Goal: Information Seeking & Learning: Learn about a topic

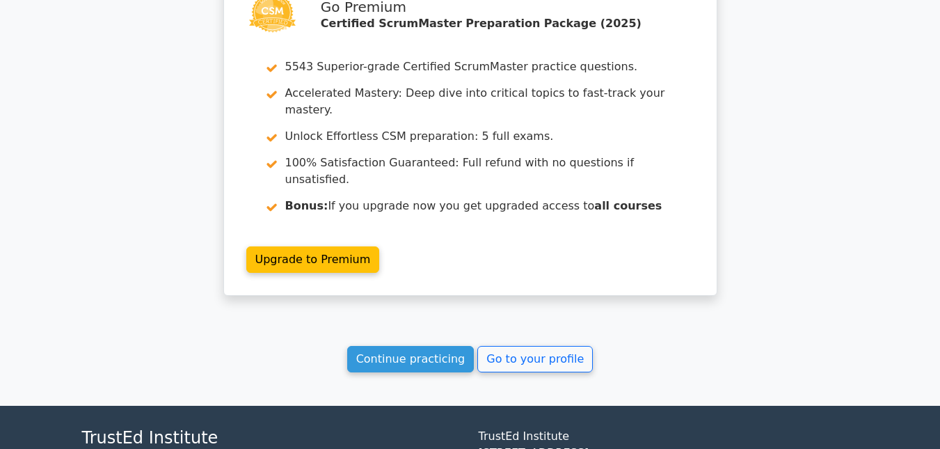
scroll to position [2954, 0]
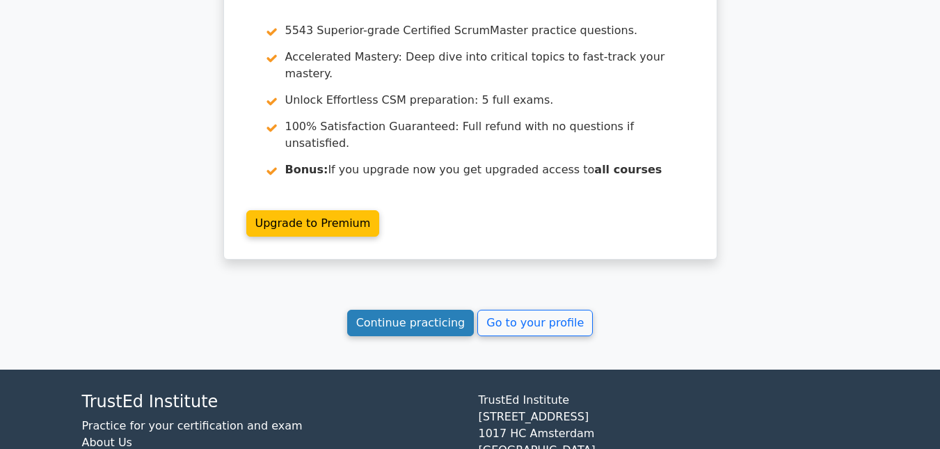
click at [398, 310] on link "Continue practicing" at bounding box center [410, 323] width 127 height 26
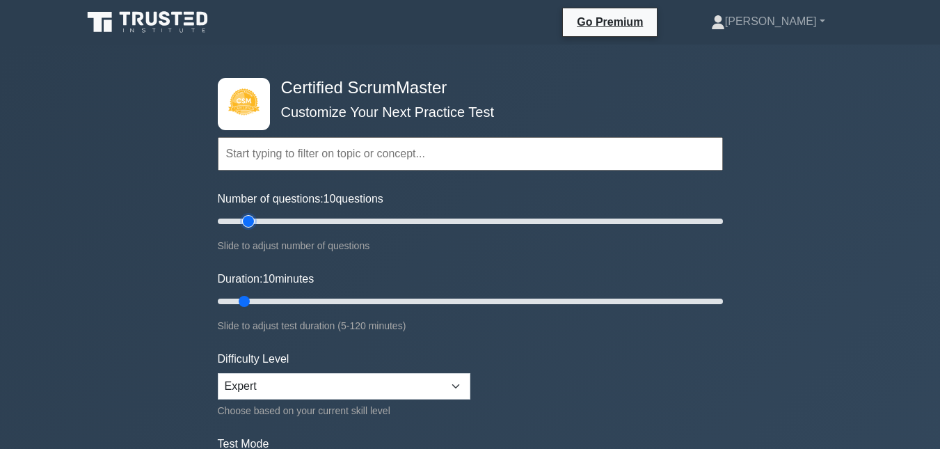
type input "15"
click at [253, 221] on input "Number of questions: 10 questions" at bounding box center [470, 221] width 505 height 17
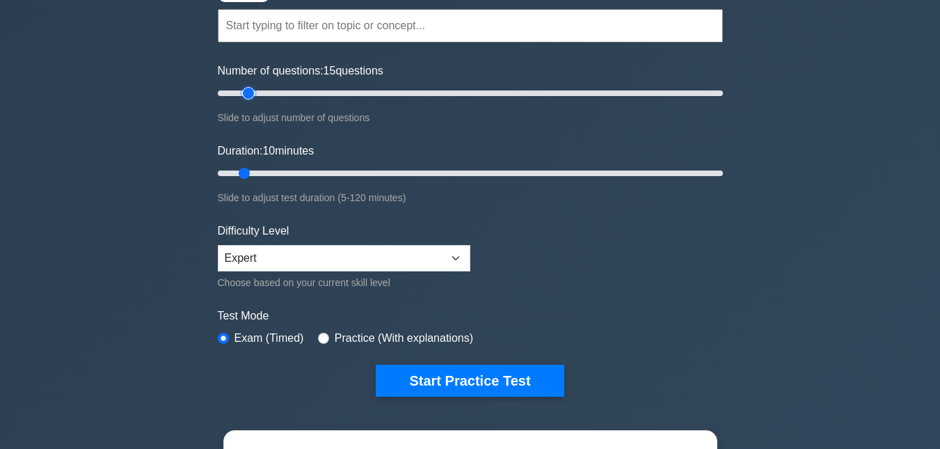
scroll to position [139, 0]
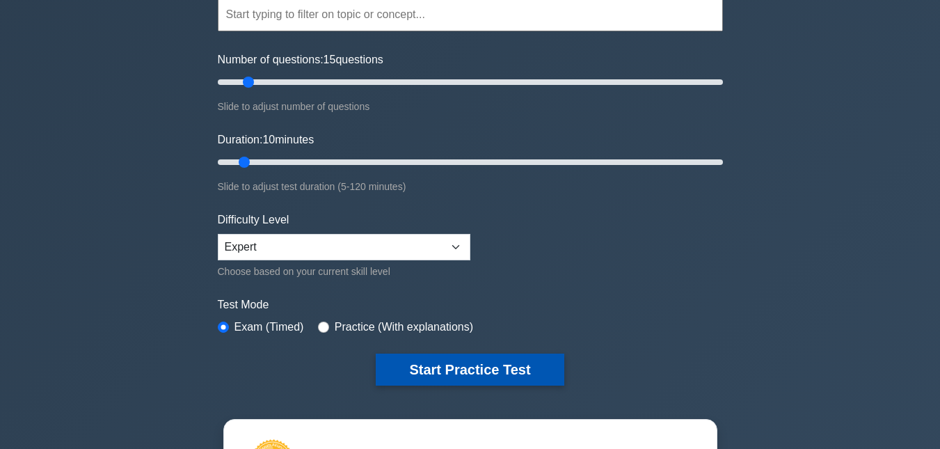
click at [450, 367] on button "Start Practice Test" at bounding box center [470, 370] width 188 height 32
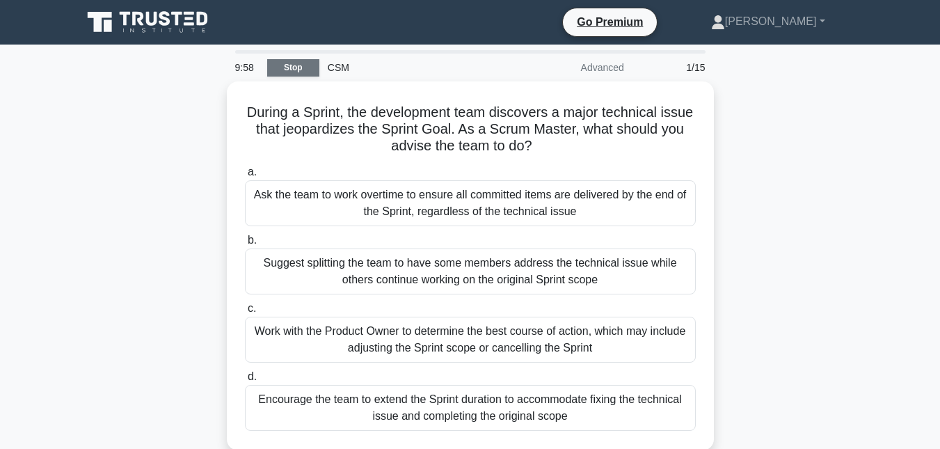
click at [301, 70] on link "Stop" at bounding box center [293, 67] width 52 height 17
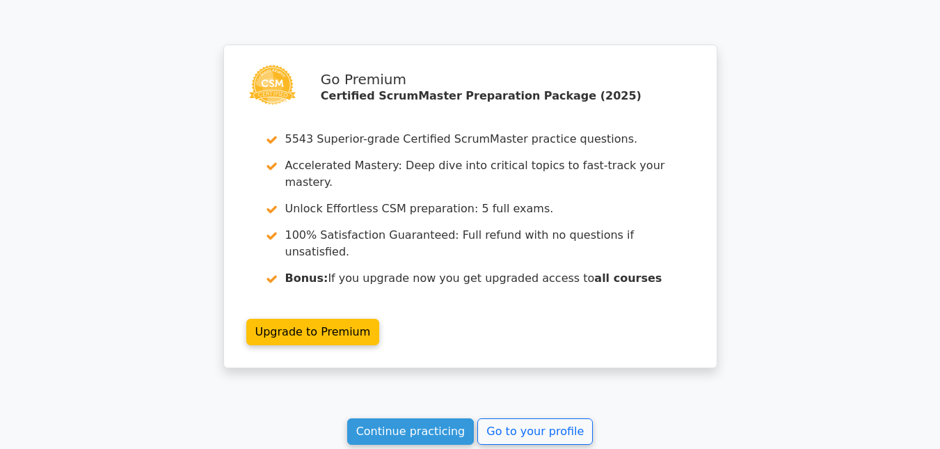
scroll to position [1183, 0]
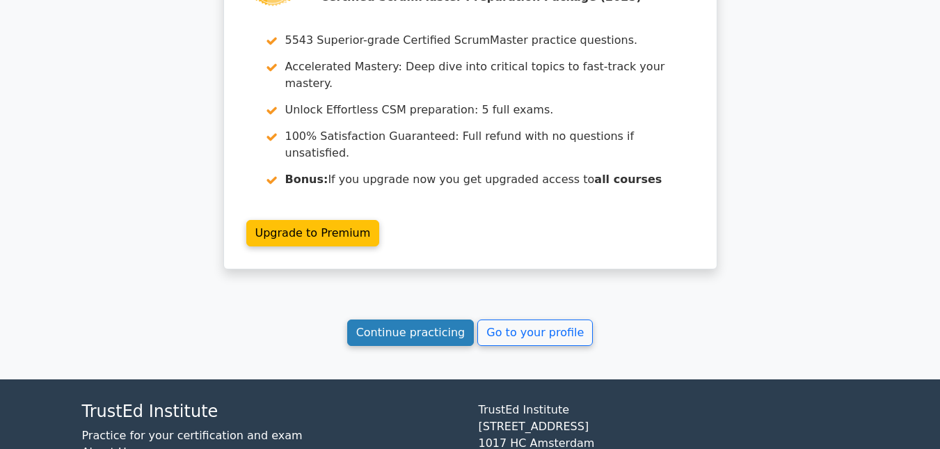
click at [422, 319] on link "Continue practicing" at bounding box center [410, 332] width 127 height 26
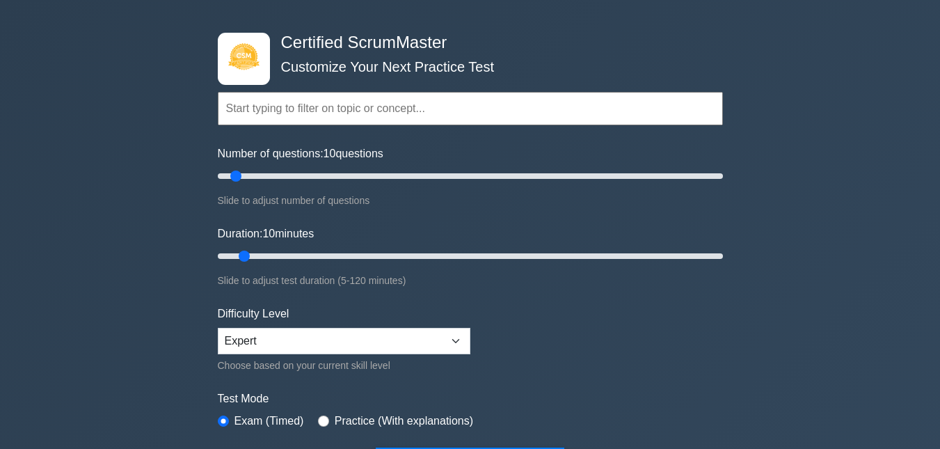
scroll to position [70, 0]
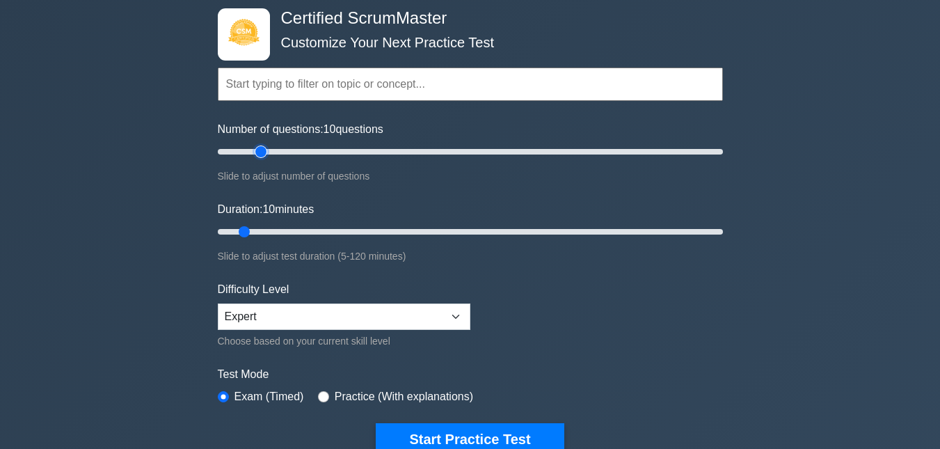
click at [260, 149] on input "Number of questions: 10 questions" at bounding box center [470, 151] width 505 height 17
type input "15"
click at [248, 152] on input "Number of questions: 20 questions" at bounding box center [470, 151] width 505 height 17
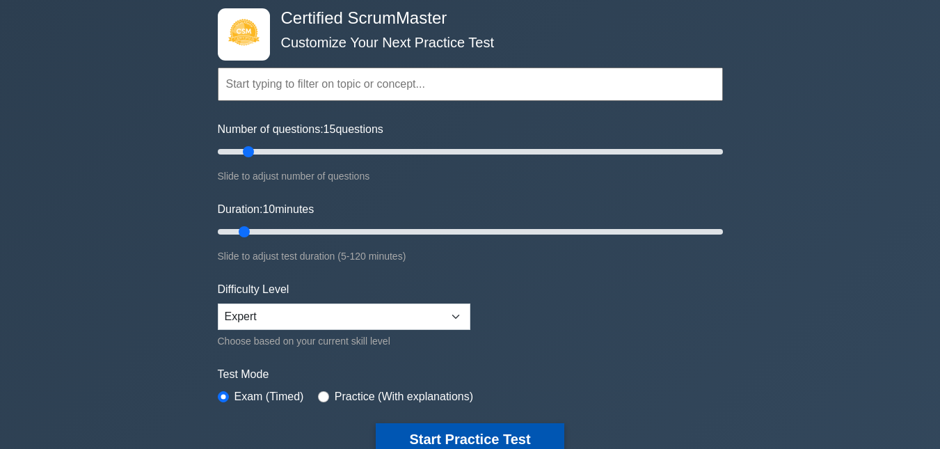
click at [505, 445] on button "Start Practice Test" at bounding box center [470, 439] width 188 height 32
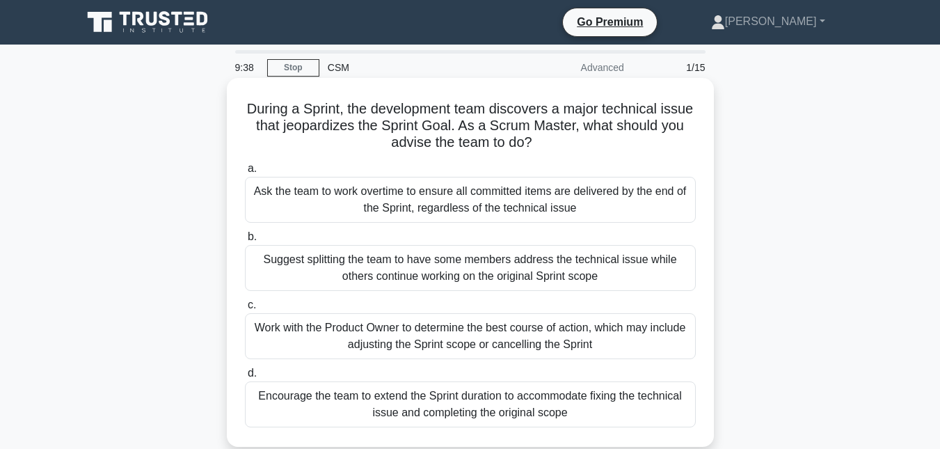
click at [421, 263] on div "Suggest splitting the team to have some members address the technical issue whi…" at bounding box center [470, 268] width 451 height 46
click at [245, 242] on input "b. Suggest splitting the team to have some members address the technical issue …" at bounding box center [245, 236] width 0 height 9
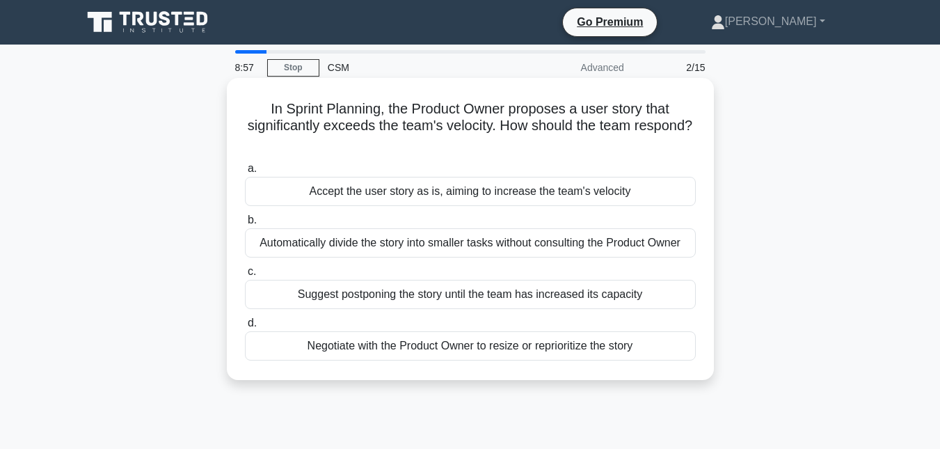
click at [443, 346] on div "Negotiate with the Product Owner to resize or reprioritize the story" at bounding box center [470, 345] width 451 height 29
click at [245, 328] on input "d. Negotiate with the Product Owner to resize or reprioritize the story" at bounding box center [245, 323] width 0 height 9
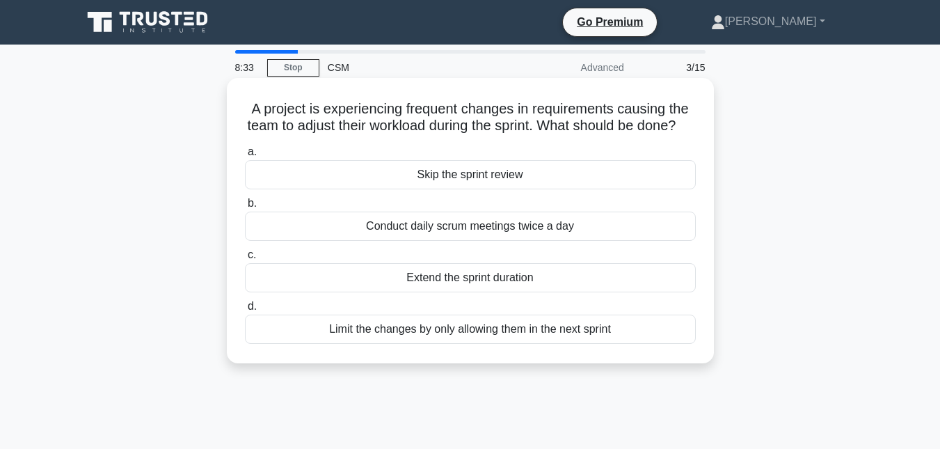
click at [491, 344] on div "Limit the changes by only allowing them in the next sprint" at bounding box center [470, 329] width 451 height 29
click at [245, 311] on input "d. Limit the changes by only allowing them in the next sprint" at bounding box center [245, 306] width 0 height 9
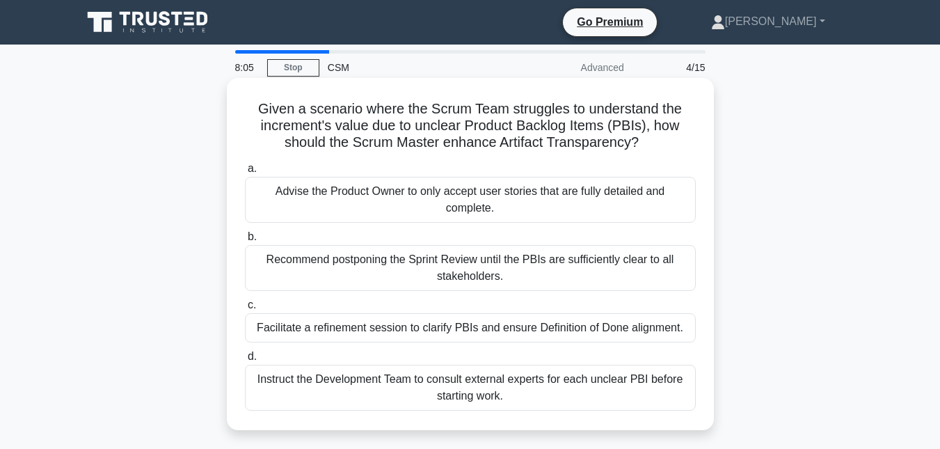
click at [505, 330] on div "Facilitate a refinement session to clarify PBIs and ensure Definition of Done a…" at bounding box center [470, 327] width 451 height 29
click at [245, 310] on input "c. Facilitate a refinement session to clarify PBIs and ensure Definition of Don…" at bounding box center [245, 305] width 0 height 9
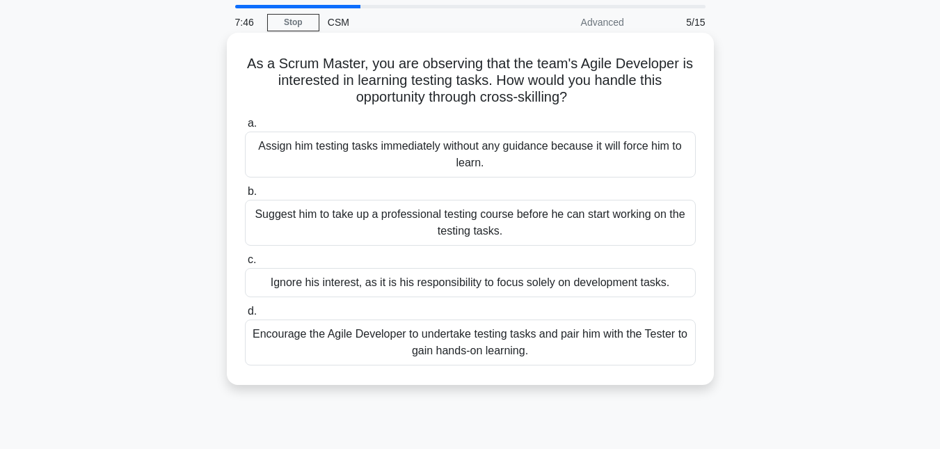
scroll to position [70, 0]
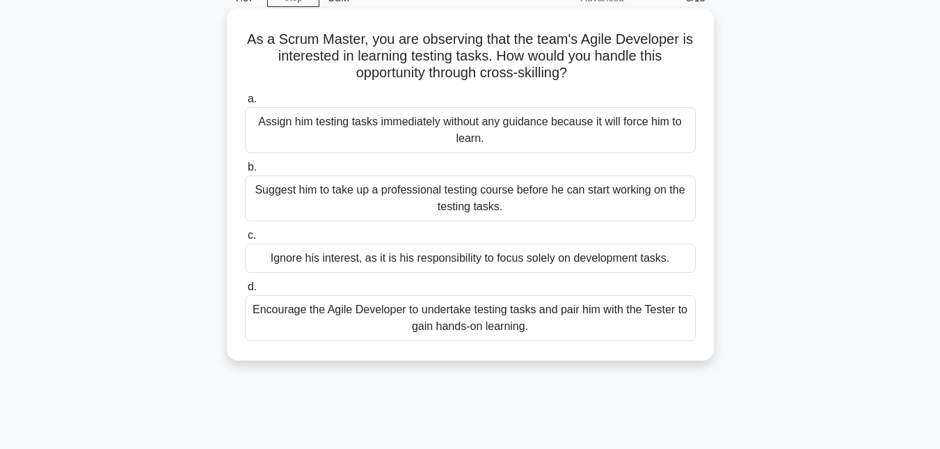
click at [501, 310] on div "Encourage the Agile Developer to undertake testing tasks and pair him with the …" at bounding box center [470, 318] width 451 height 46
click at [245, 292] on input "d. Encourage the Agile Developer to undertake testing tasks and pair him with t…" at bounding box center [245, 287] width 0 height 9
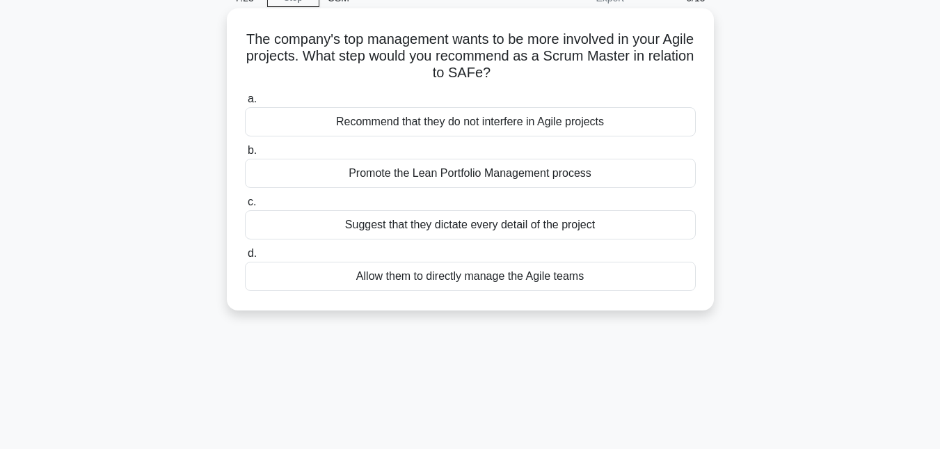
click at [518, 173] on div "Promote the Lean Portfolio Management process" at bounding box center [470, 173] width 451 height 29
click at [245, 155] on input "b. Promote the Lean Portfolio Management process" at bounding box center [245, 150] width 0 height 9
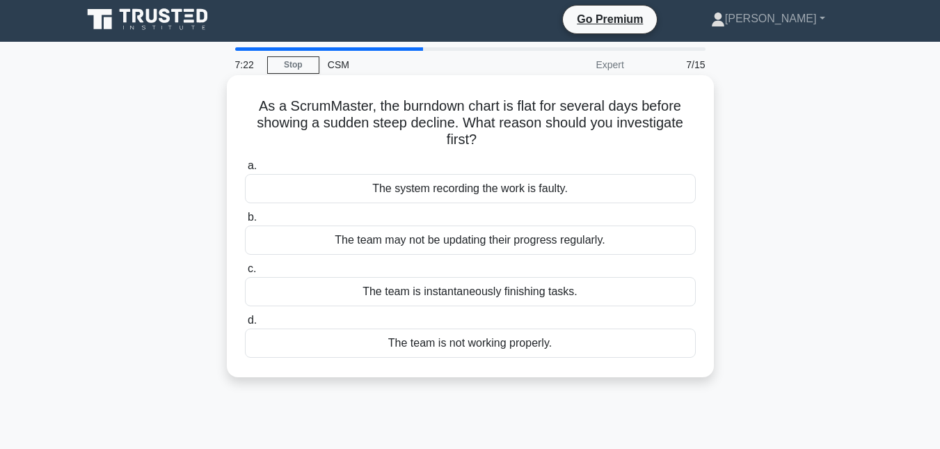
scroll to position [0, 0]
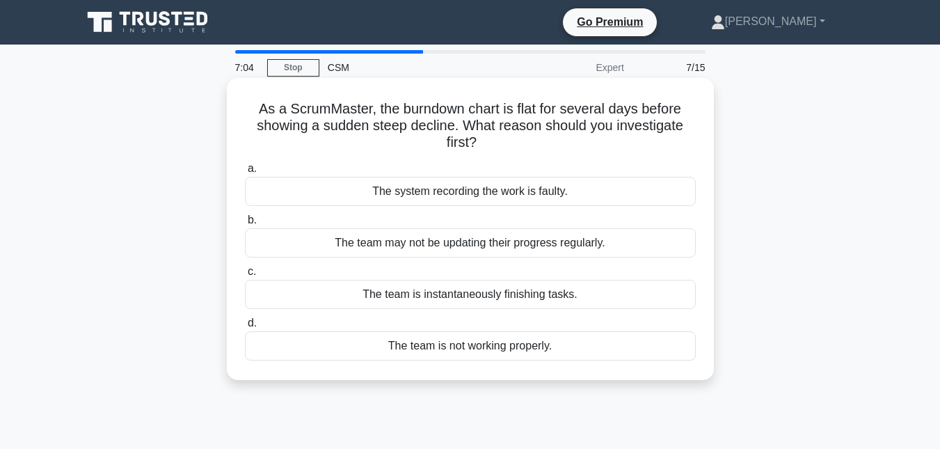
click at [464, 240] on div "The team may not be updating their progress regularly." at bounding box center [470, 242] width 451 height 29
click at [245, 225] on input "b. The team may not be updating their progress regularly." at bounding box center [245, 220] width 0 height 9
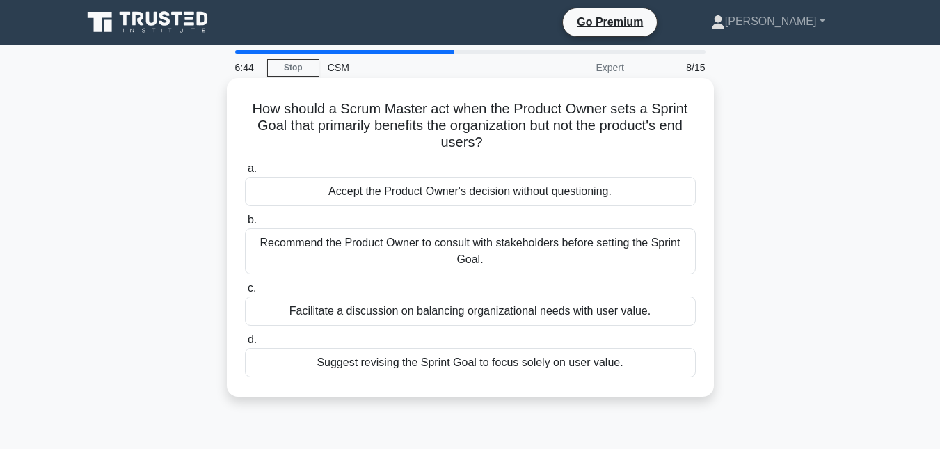
click at [485, 314] on div "Facilitate a discussion on balancing organizational needs with user value." at bounding box center [470, 310] width 451 height 29
click at [245, 293] on input "c. Facilitate a discussion on balancing organizational needs with user value." at bounding box center [245, 288] width 0 height 9
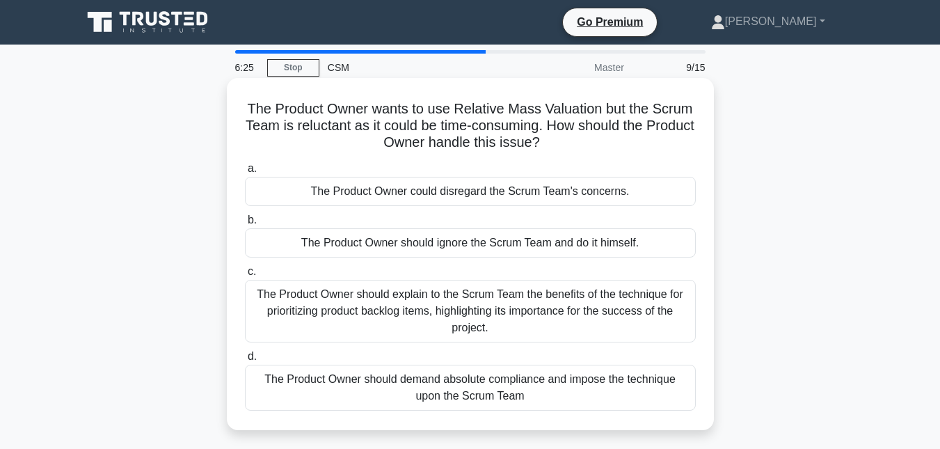
click at [476, 312] on div "The Product Owner should explain to the Scrum Team the benefits of the techniqu…" at bounding box center [470, 311] width 451 height 63
click at [245, 276] on input "c. The Product Owner should explain to the Scrum Team the benefits of the techn…" at bounding box center [245, 271] width 0 height 9
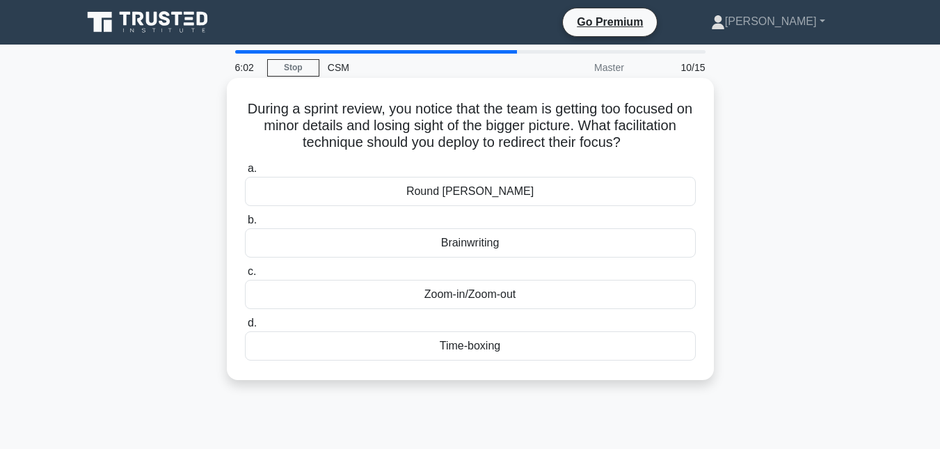
click at [470, 292] on div "Zoom-in/Zoom-out" at bounding box center [470, 294] width 451 height 29
click at [245, 276] on input "c. Zoom-in/Zoom-out" at bounding box center [245, 271] width 0 height 9
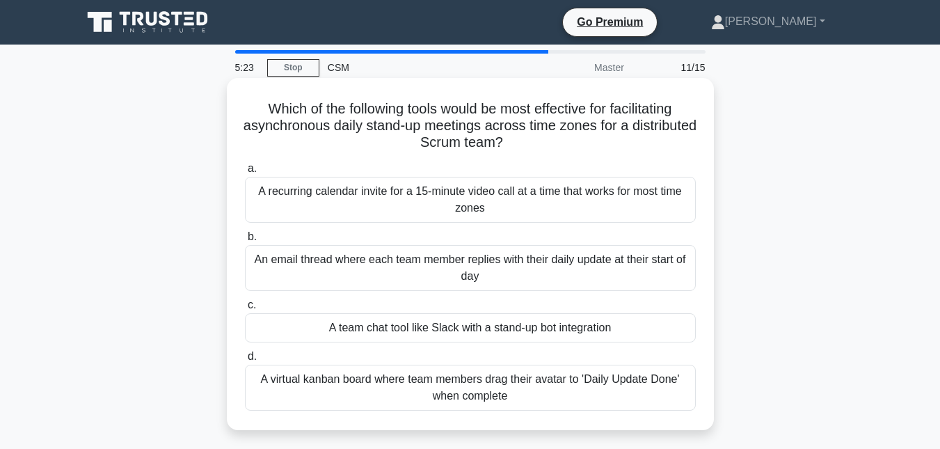
click at [482, 332] on div "A team chat tool like Slack with a stand-up bot integration" at bounding box center [470, 327] width 451 height 29
click at [245, 310] on input "c. A team chat tool like Slack with a stand-up bot integration" at bounding box center [245, 305] width 0 height 9
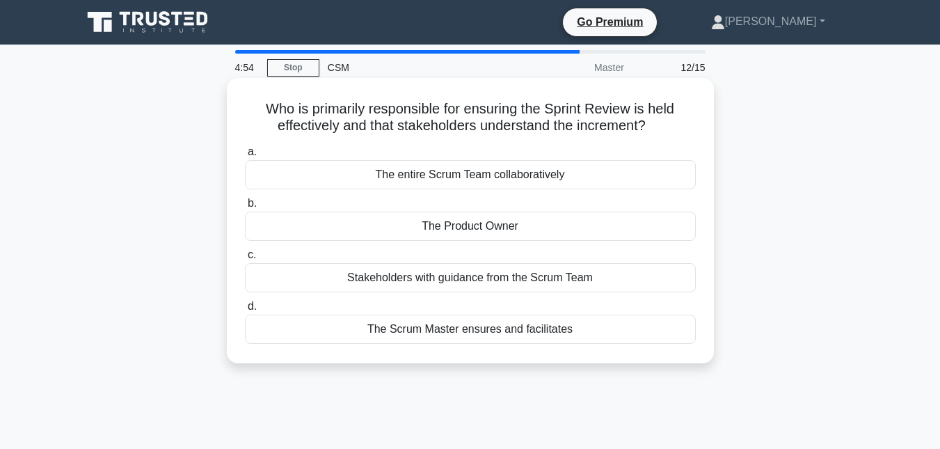
click at [489, 331] on div "The Scrum Master ensures and facilitates" at bounding box center [470, 329] width 451 height 29
click at [245, 311] on input "d. The Scrum Master ensures and facilitates" at bounding box center [245, 306] width 0 height 9
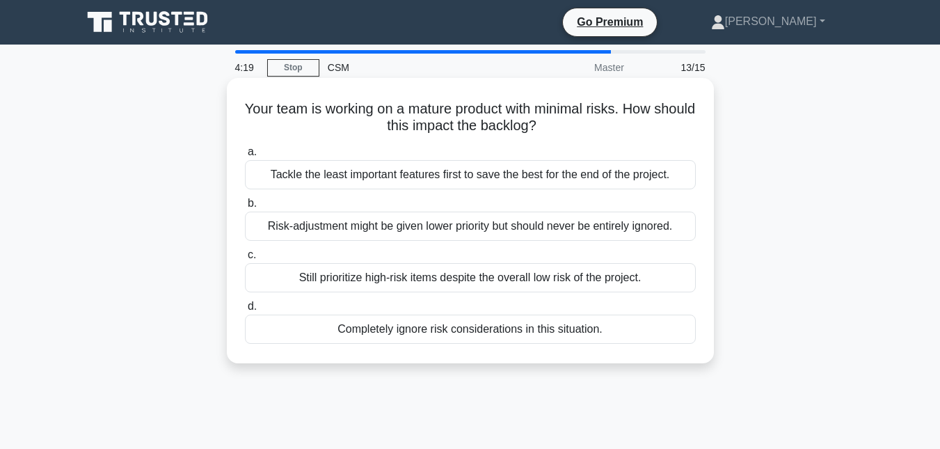
click at [516, 226] on div "Risk-adjustment might be given lower priority but should never be entirely igno…" at bounding box center [470, 226] width 451 height 29
click at [245, 208] on input "b. Risk-adjustment might be given lower priority but should never be entirely i…" at bounding box center [245, 203] width 0 height 9
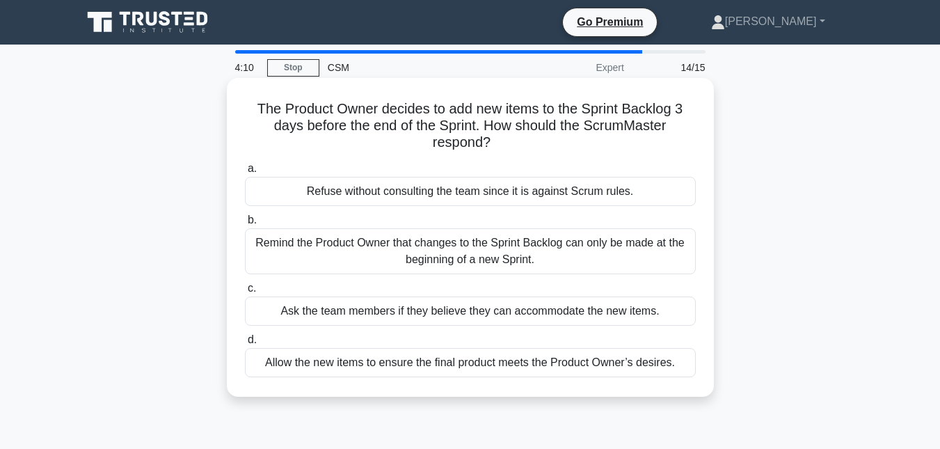
click at [438, 246] on div "Remind the Product Owner that changes to the Sprint Backlog can only be made at…" at bounding box center [470, 251] width 451 height 46
click at [245, 225] on input "b. Remind the Product Owner that changes to the Sprint Backlog can only be made…" at bounding box center [245, 220] width 0 height 9
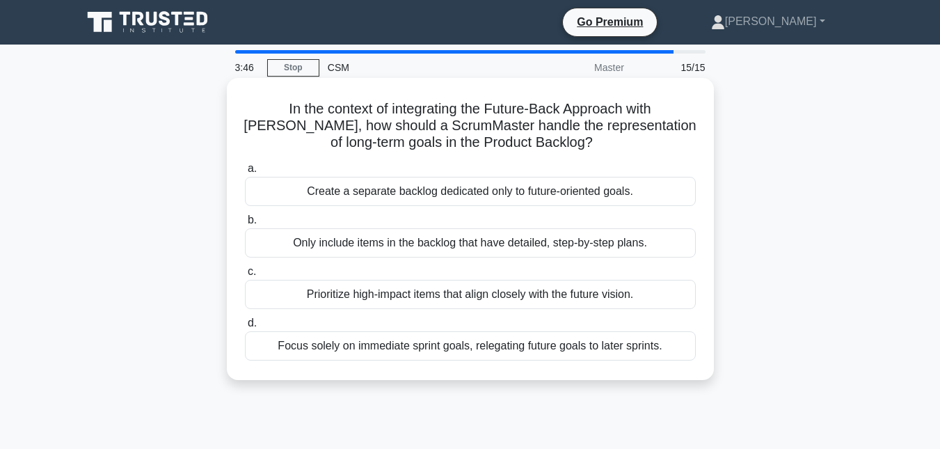
click at [390, 297] on div "Prioritize high-impact items that align closely with the future vision." at bounding box center [470, 294] width 451 height 29
click at [245, 276] on input "c. Prioritize high-impact items that align closely with the future vision." at bounding box center [245, 271] width 0 height 9
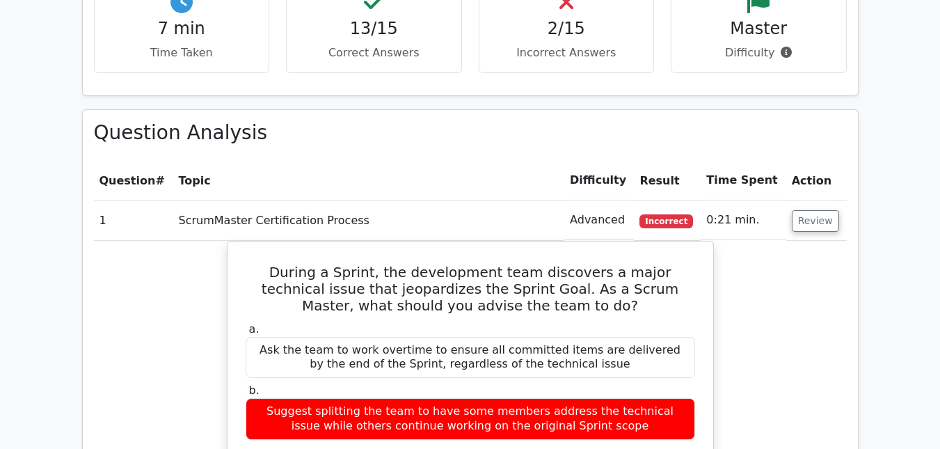
scroll to position [1183, 0]
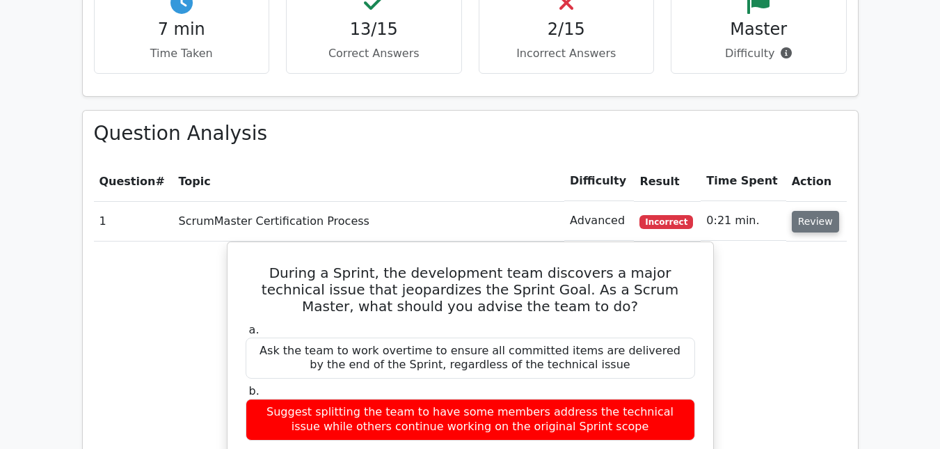
click at [797, 211] on button "Review" at bounding box center [815, 222] width 47 height 22
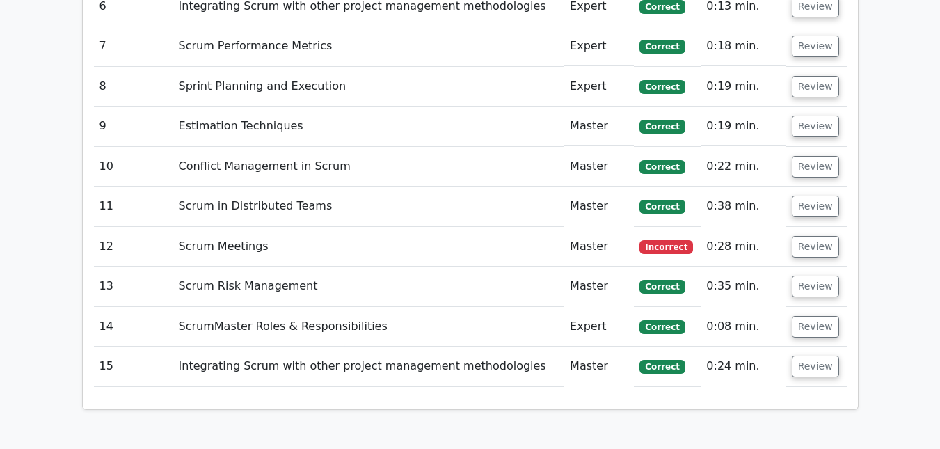
scroll to position [1601, 0]
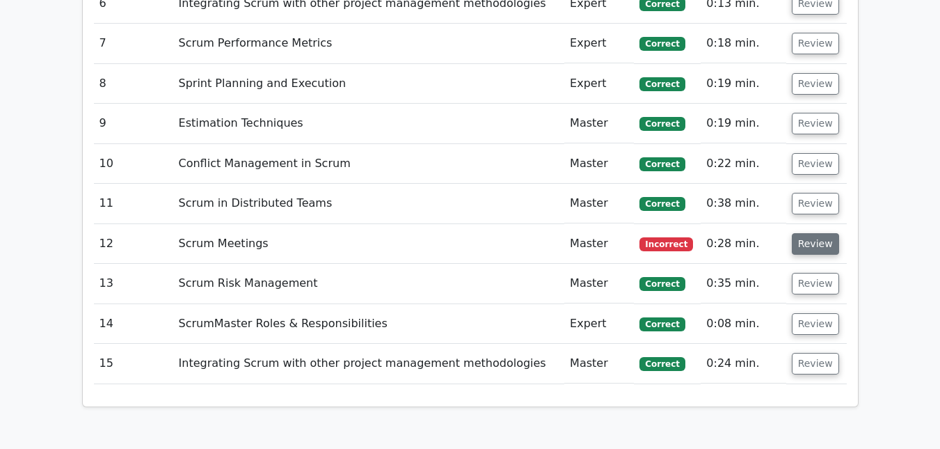
click at [827, 233] on button "Review" at bounding box center [815, 244] width 47 height 22
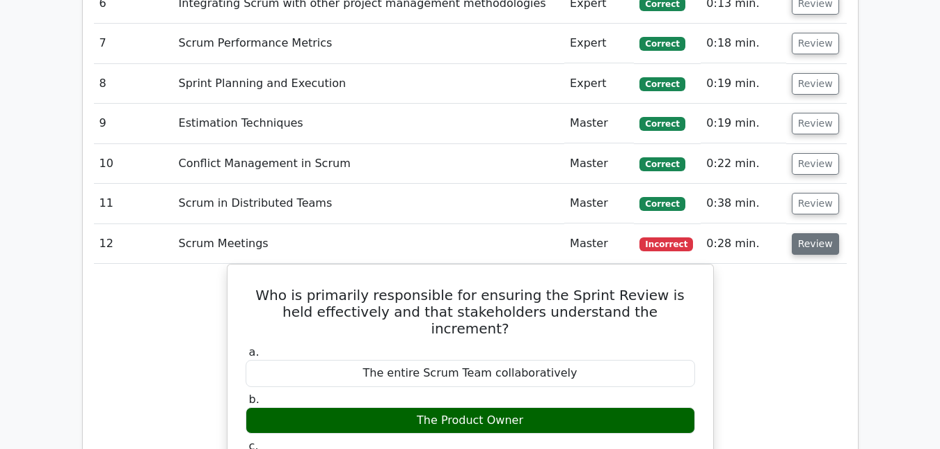
click at [820, 233] on button "Review" at bounding box center [815, 244] width 47 height 22
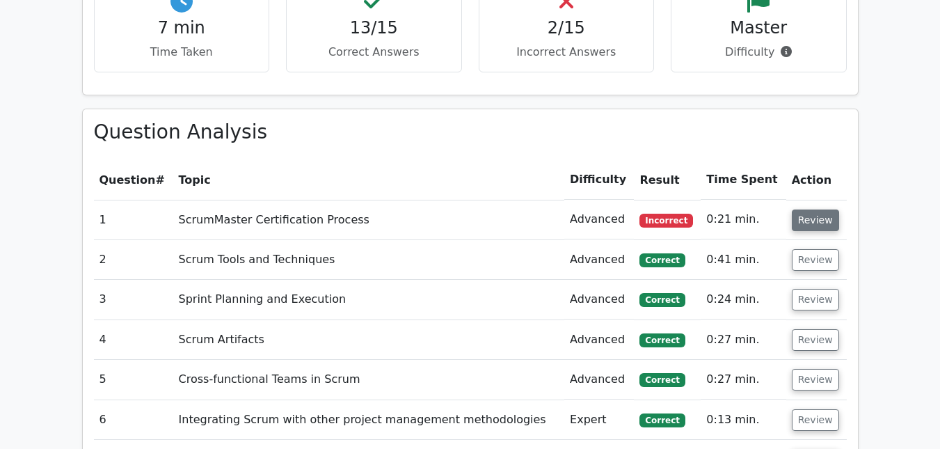
scroll to position [1183, 0]
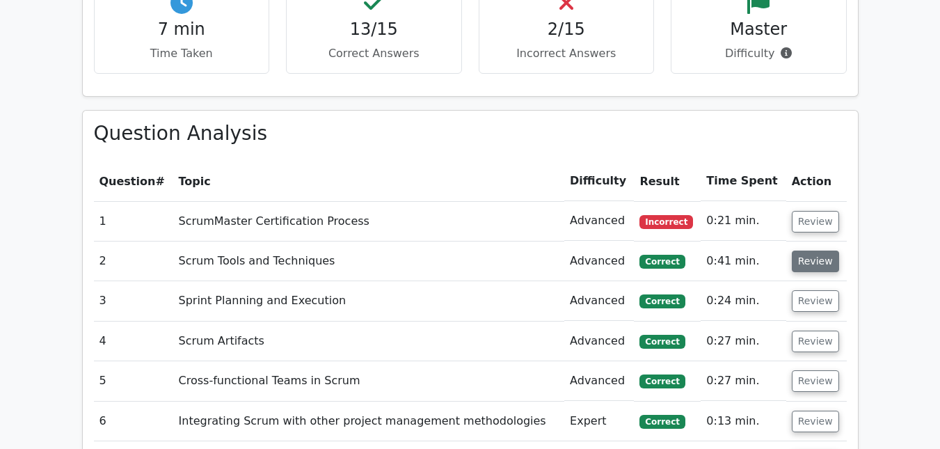
click at [816, 251] on button "Review" at bounding box center [815, 262] width 47 height 22
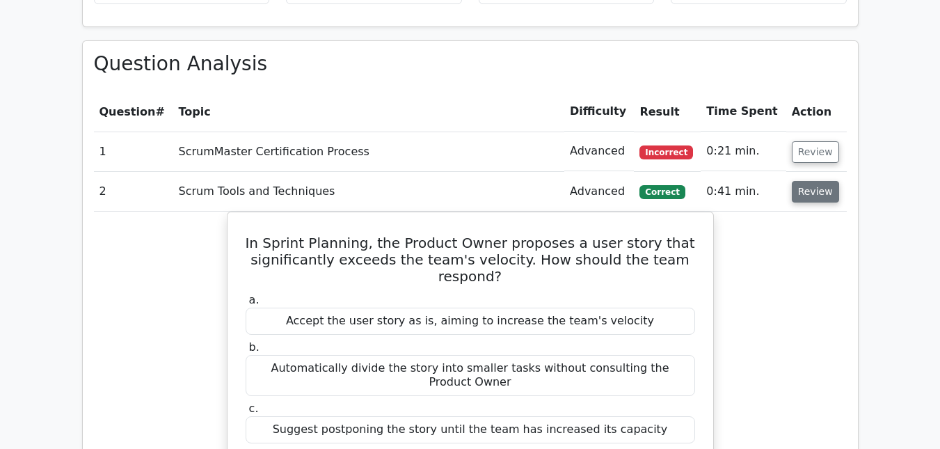
scroll to position [1322, 0]
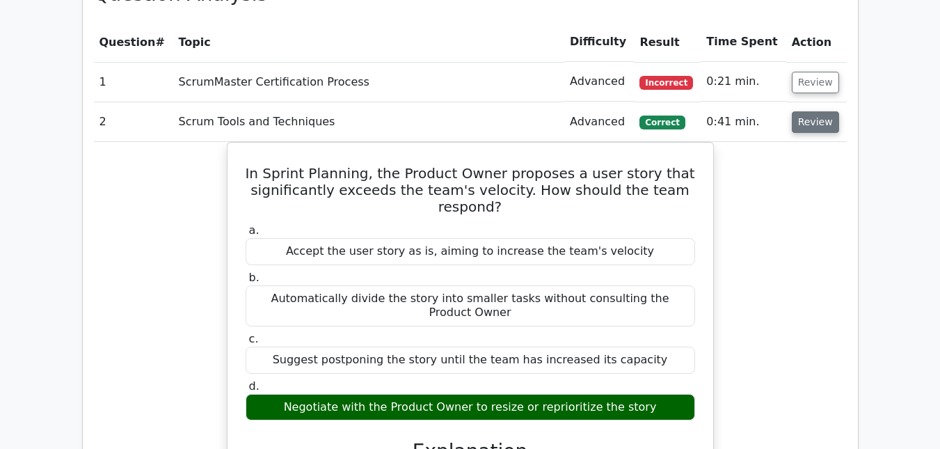
click at [813, 111] on button "Review" at bounding box center [815, 122] width 47 height 22
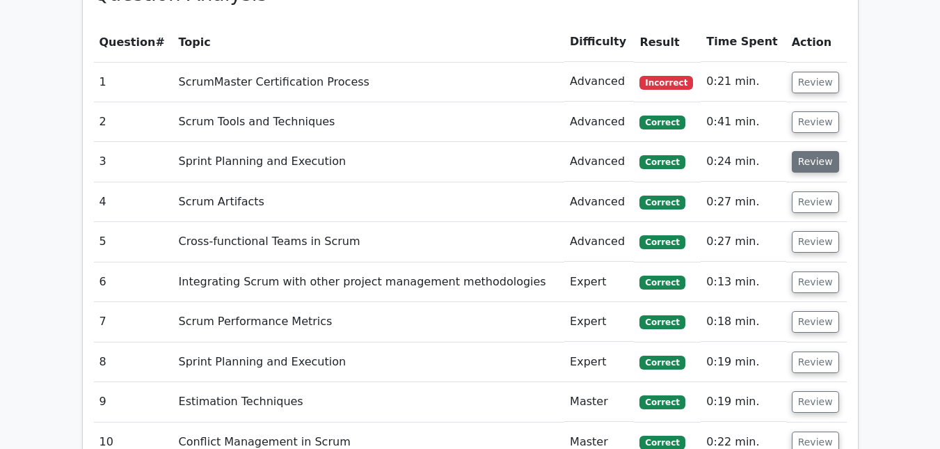
click at [807, 151] on button "Review" at bounding box center [815, 162] width 47 height 22
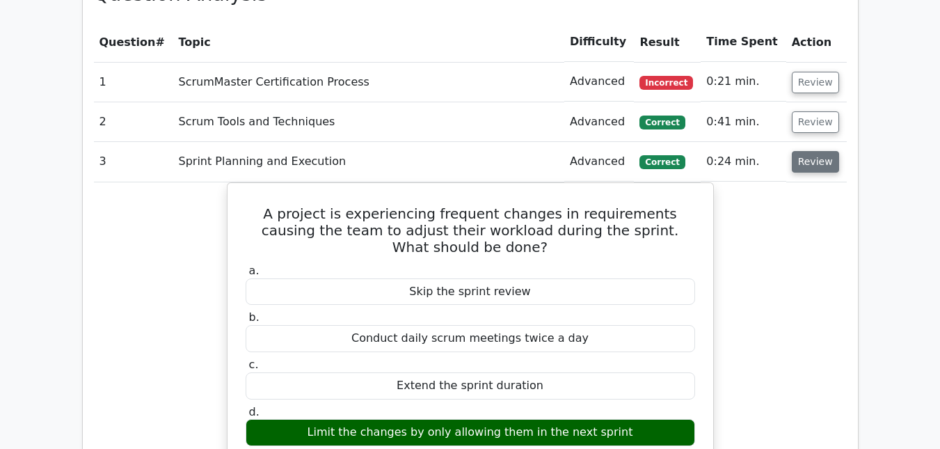
click at [807, 151] on button "Review" at bounding box center [815, 162] width 47 height 22
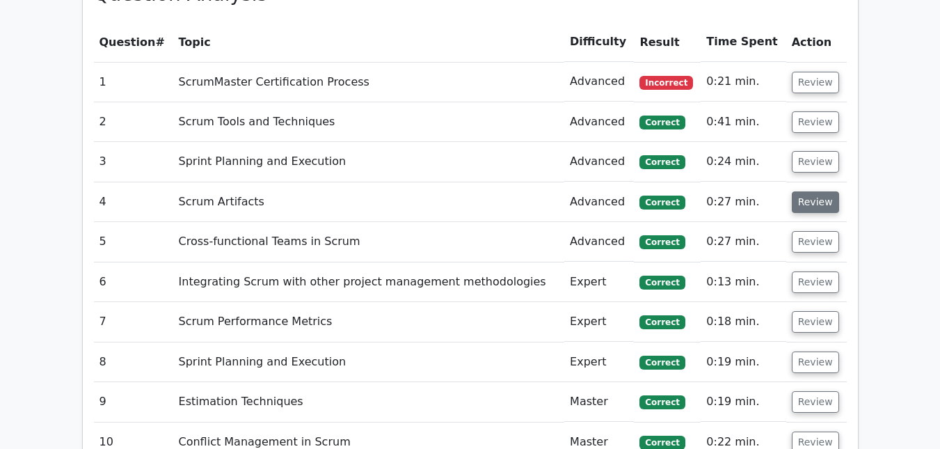
click at [817, 191] on button "Review" at bounding box center [815, 202] width 47 height 22
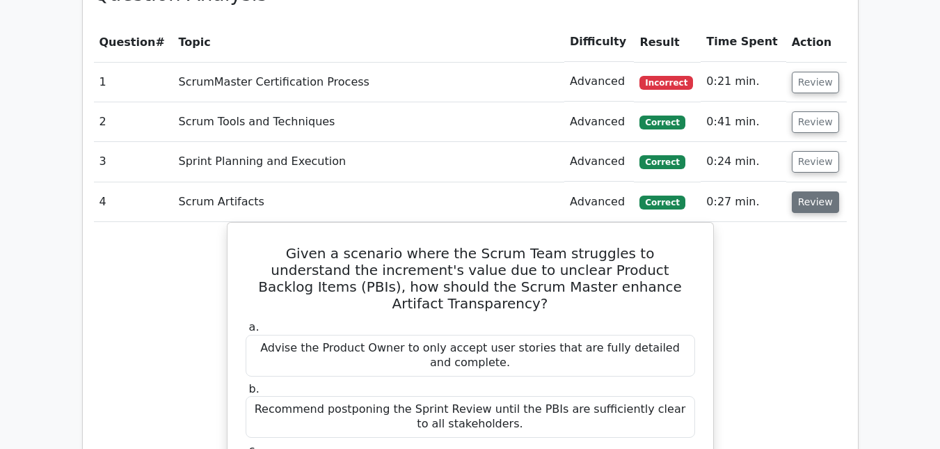
click at [817, 191] on button "Review" at bounding box center [815, 202] width 47 height 22
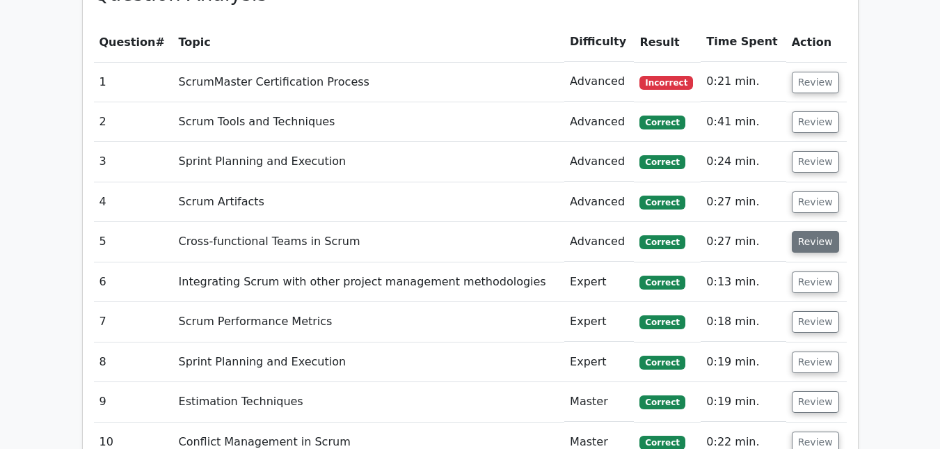
click at [817, 231] on button "Review" at bounding box center [815, 242] width 47 height 22
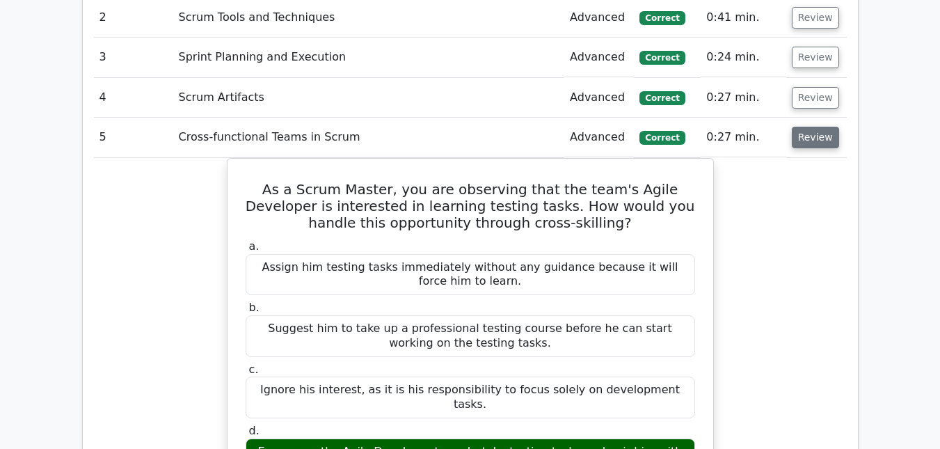
scroll to position [1462, 0]
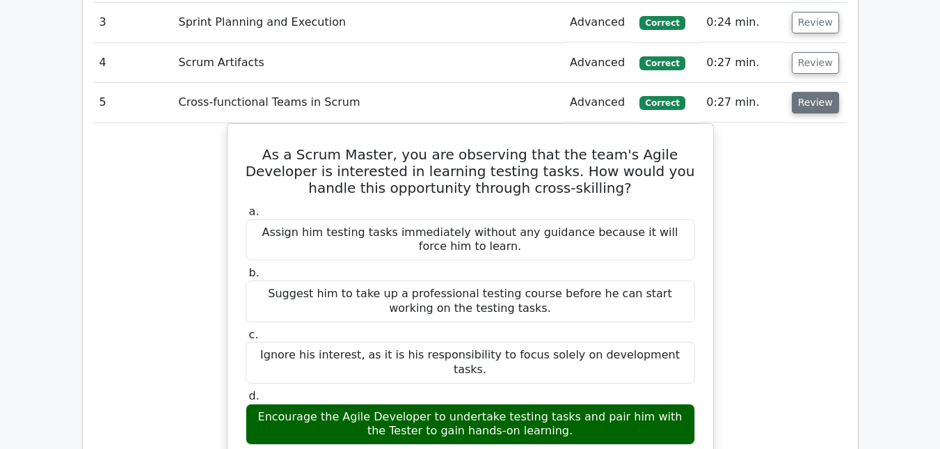
click at [820, 92] on button "Review" at bounding box center [815, 103] width 47 height 22
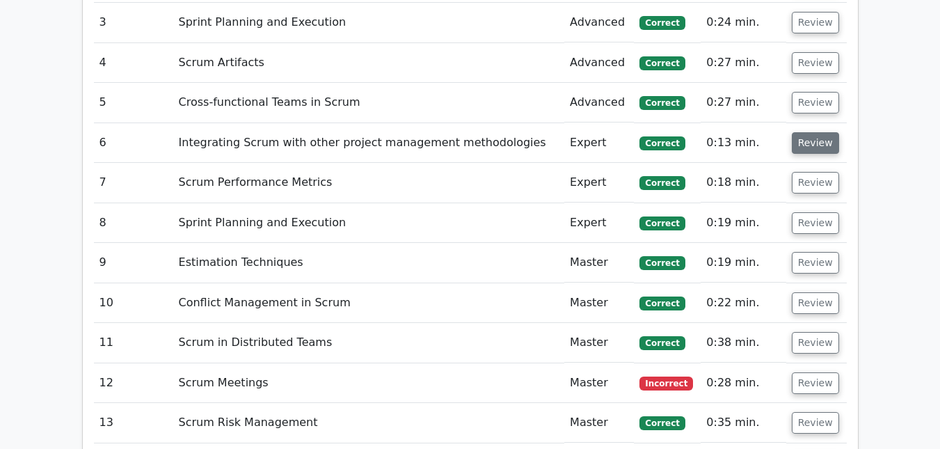
click at [812, 132] on button "Review" at bounding box center [815, 143] width 47 height 22
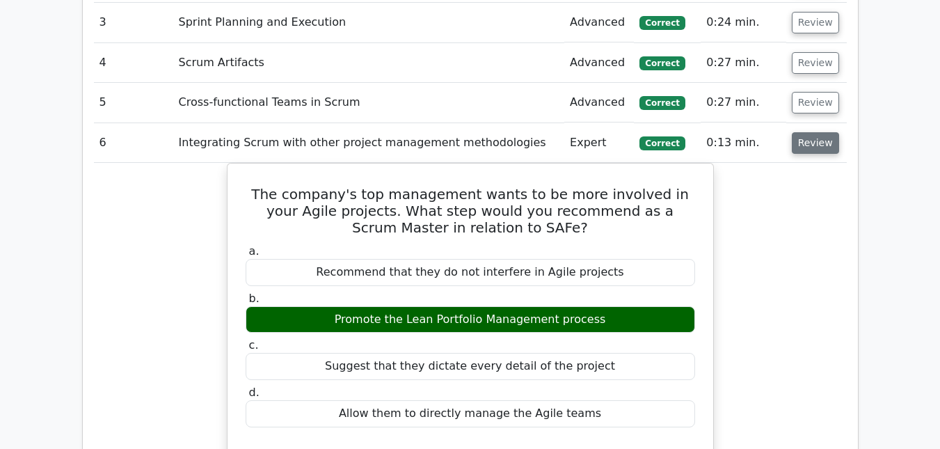
click at [812, 132] on button "Review" at bounding box center [815, 143] width 47 height 22
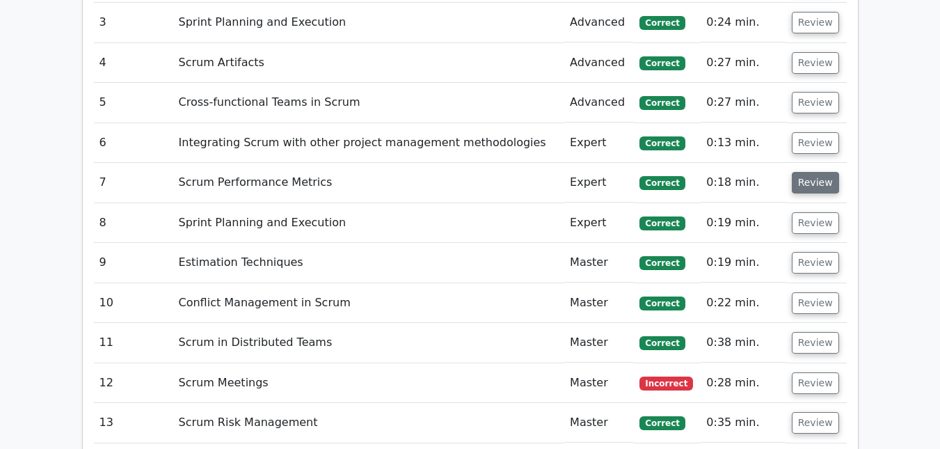
click at [805, 172] on button "Review" at bounding box center [815, 183] width 47 height 22
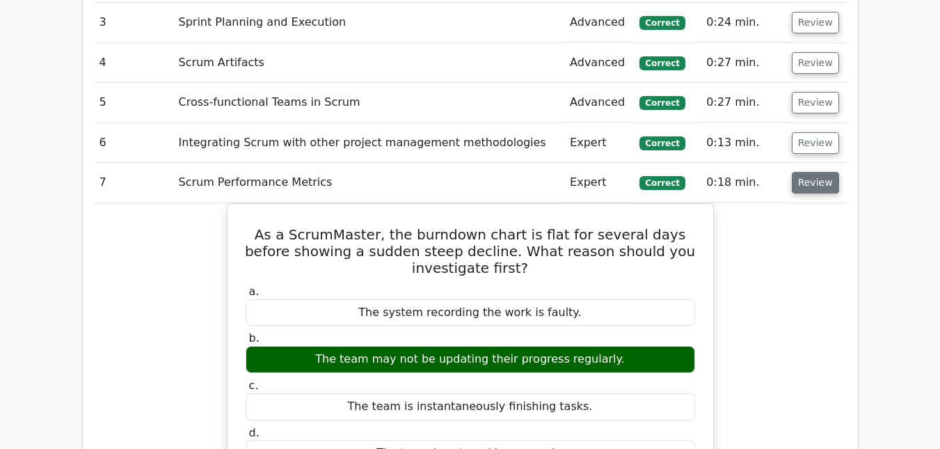
click at [805, 172] on button "Review" at bounding box center [815, 183] width 47 height 22
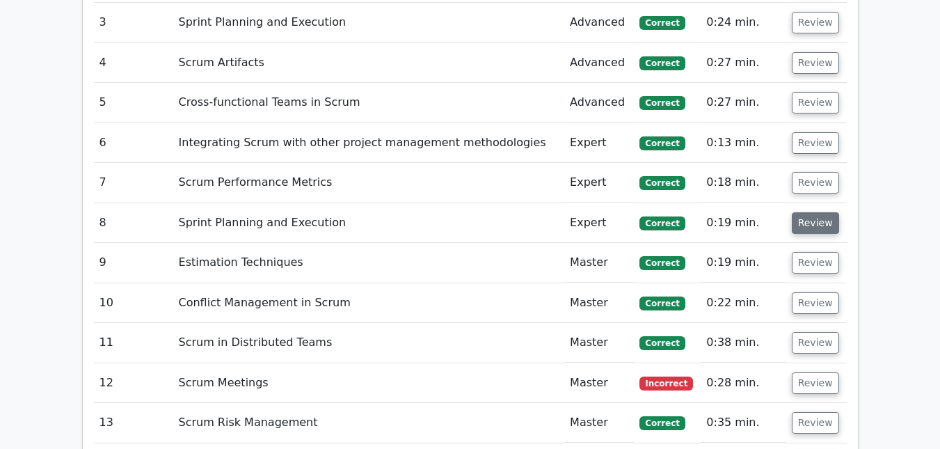
click at [825, 212] on button "Review" at bounding box center [815, 223] width 47 height 22
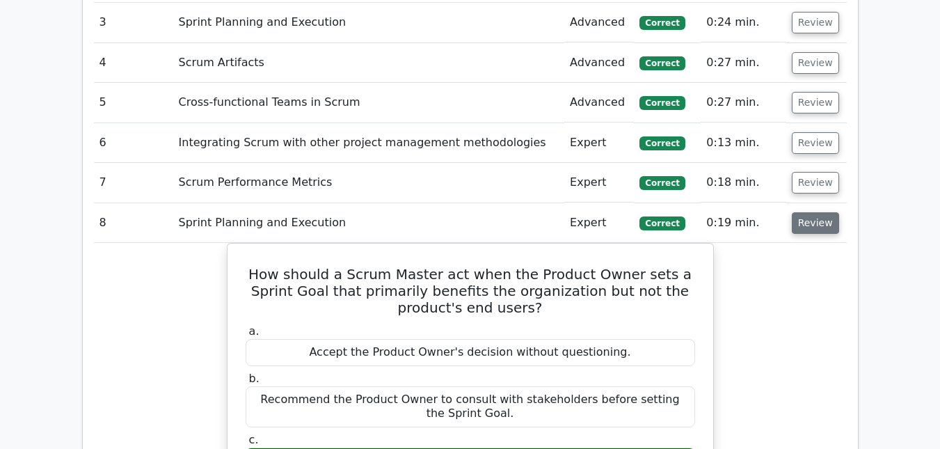
scroll to position [1531, 0]
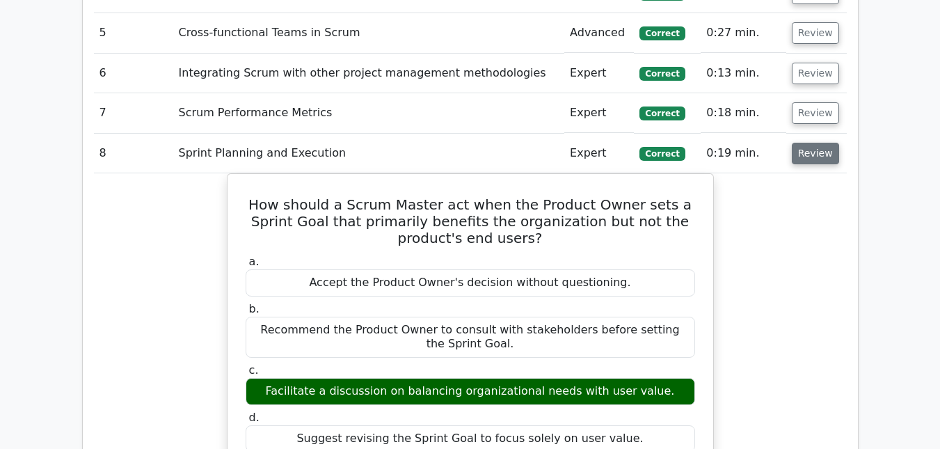
click at [814, 143] on button "Review" at bounding box center [815, 154] width 47 height 22
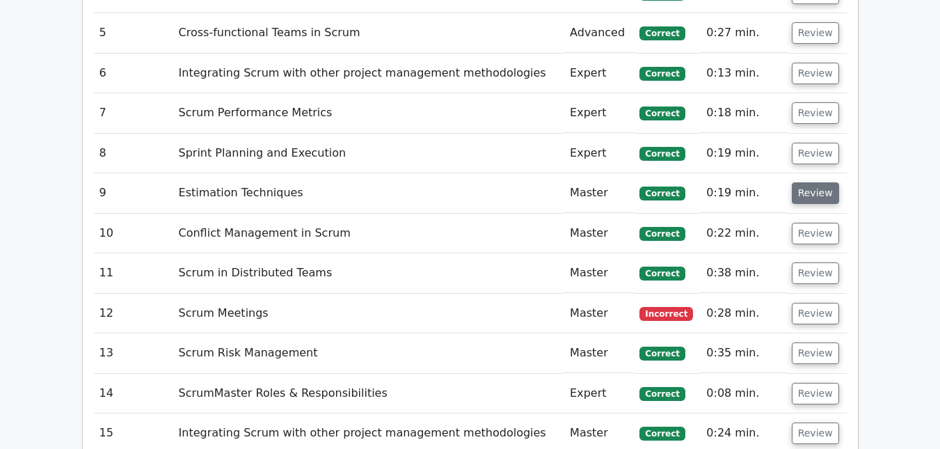
click at [817, 182] on button "Review" at bounding box center [815, 193] width 47 height 22
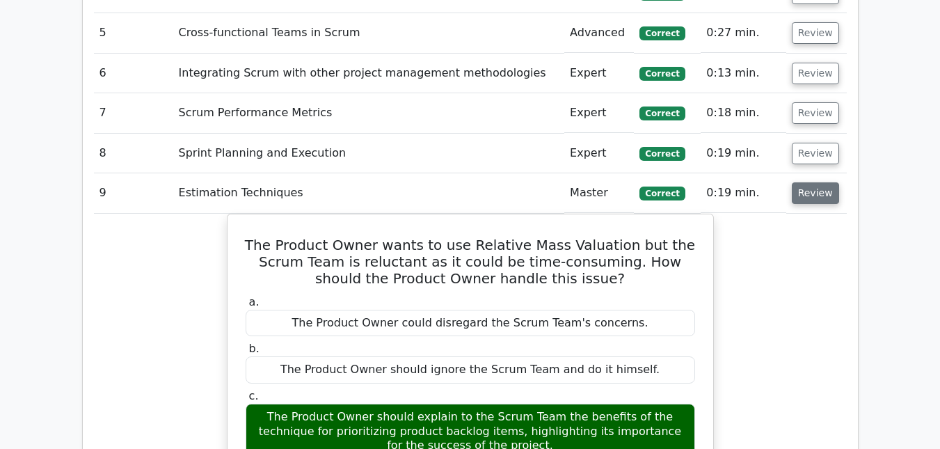
scroll to position [1601, 0]
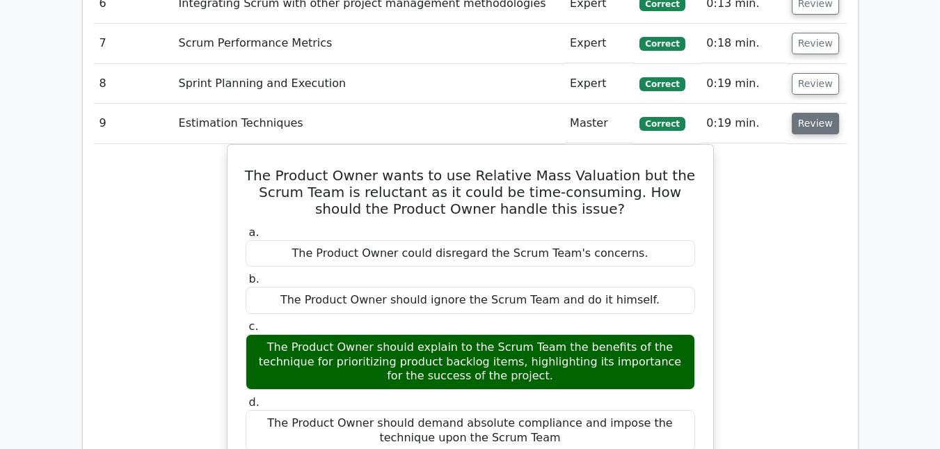
click at [809, 113] on button "Review" at bounding box center [815, 124] width 47 height 22
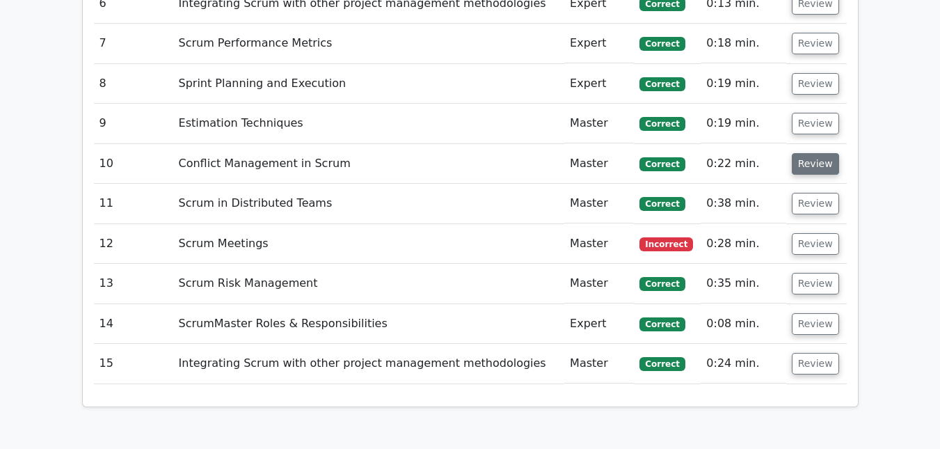
click at [808, 153] on button "Review" at bounding box center [815, 164] width 47 height 22
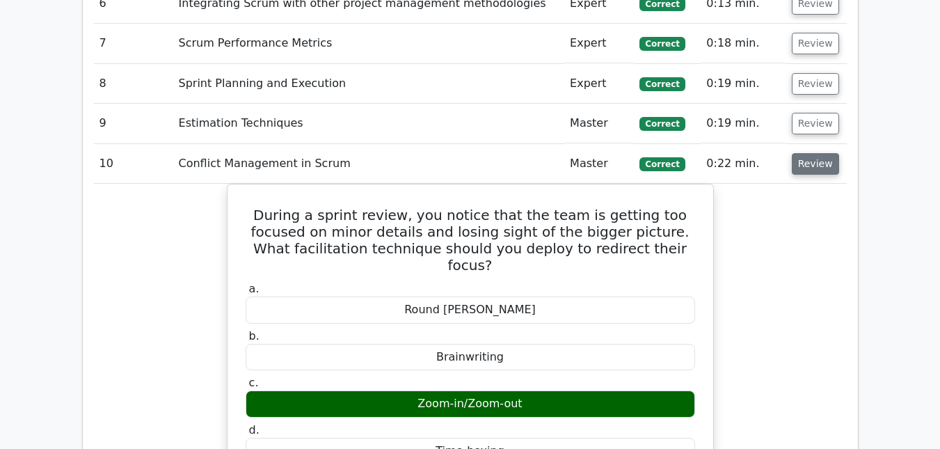
click at [802, 153] on button "Review" at bounding box center [815, 164] width 47 height 22
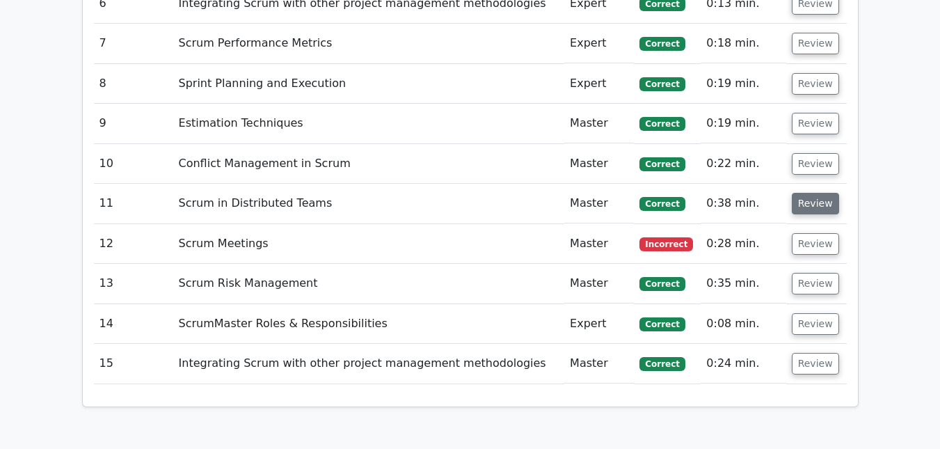
click at [800, 193] on button "Review" at bounding box center [815, 204] width 47 height 22
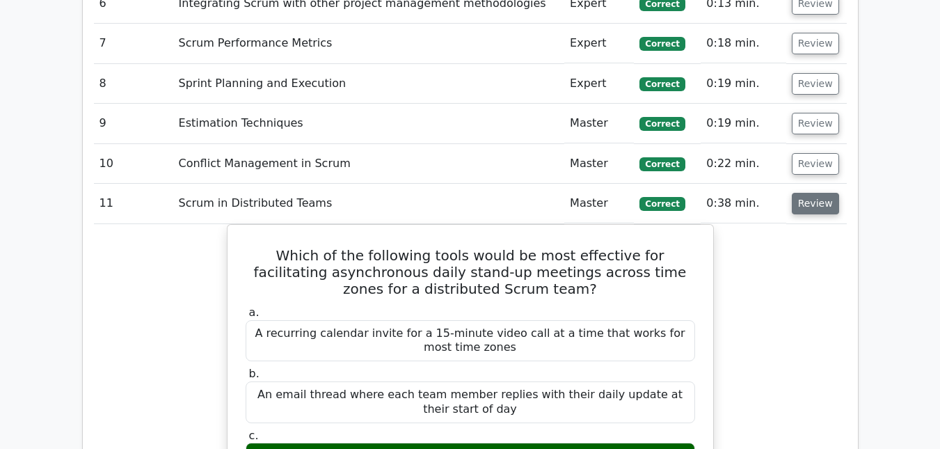
click at [800, 193] on button "Review" at bounding box center [815, 204] width 47 height 22
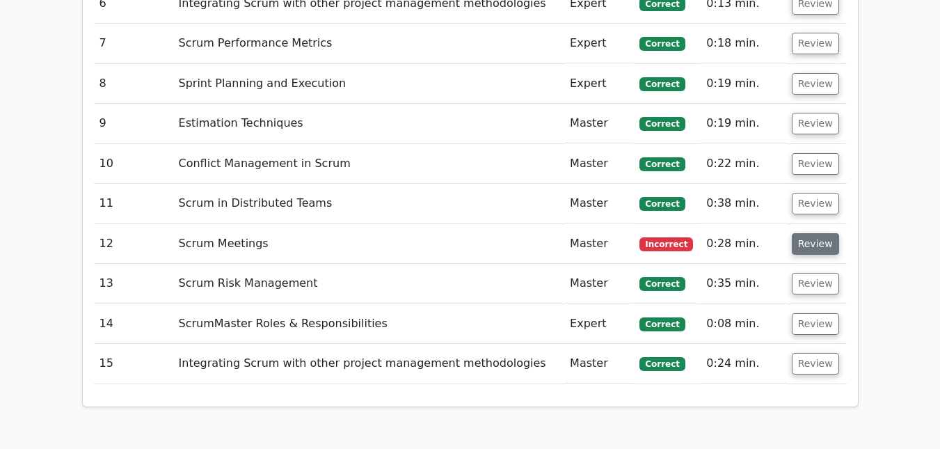
click at [793, 233] on button "Review" at bounding box center [815, 244] width 47 height 22
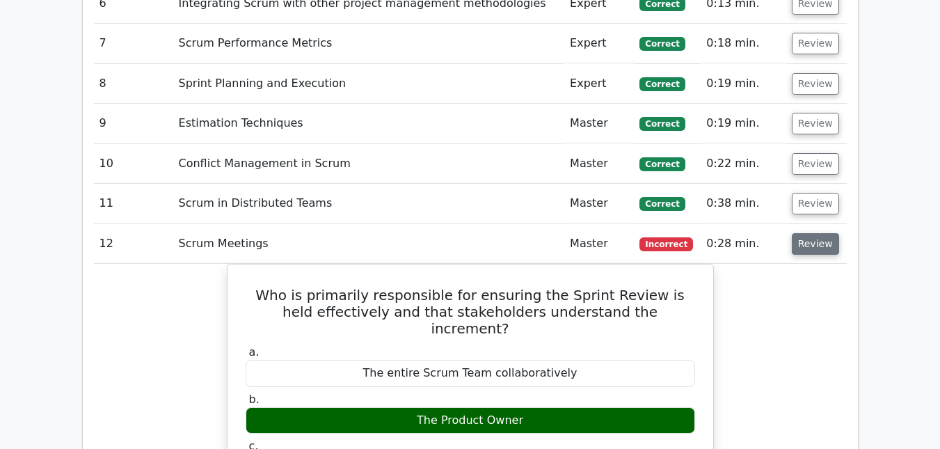
click at [794, 233] on button "Review" at bounding box center [815, 244] width 47 height 22
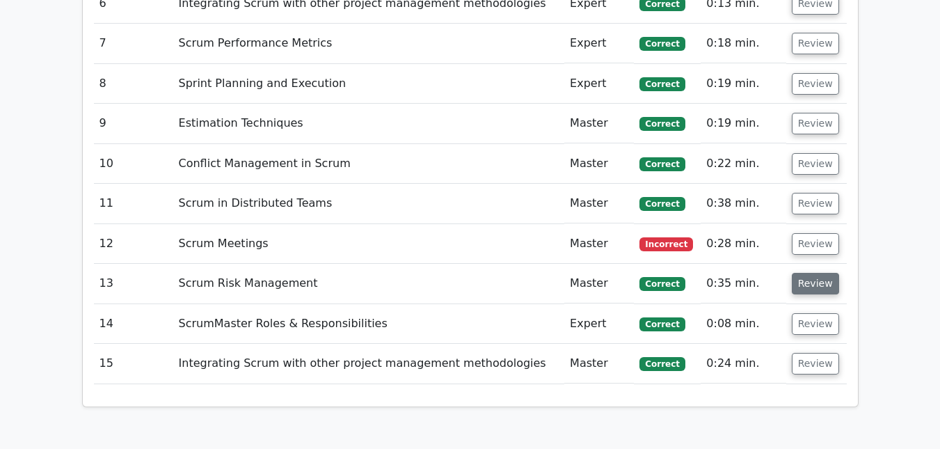
click at [804, 273] on button "Review" at bounding box center [815, 284] width 47 height 22
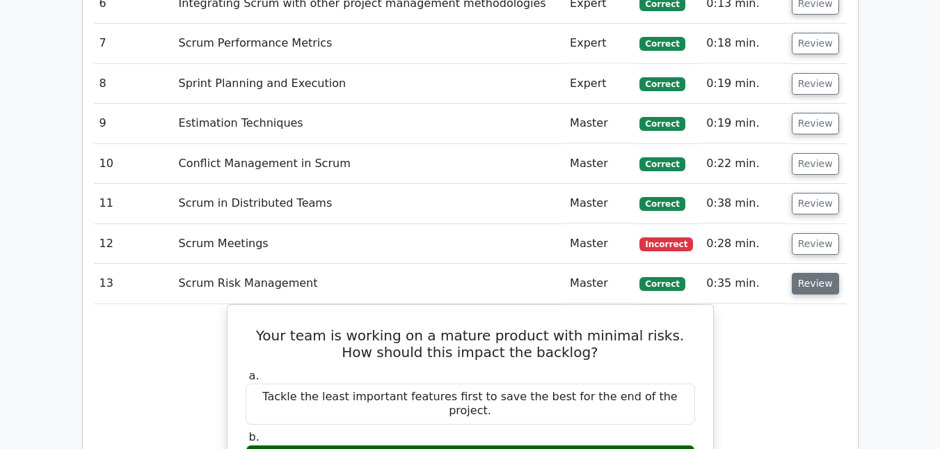
click at [804, 273] on button "Review" at bounding box center [815, 284] width 47 height 22
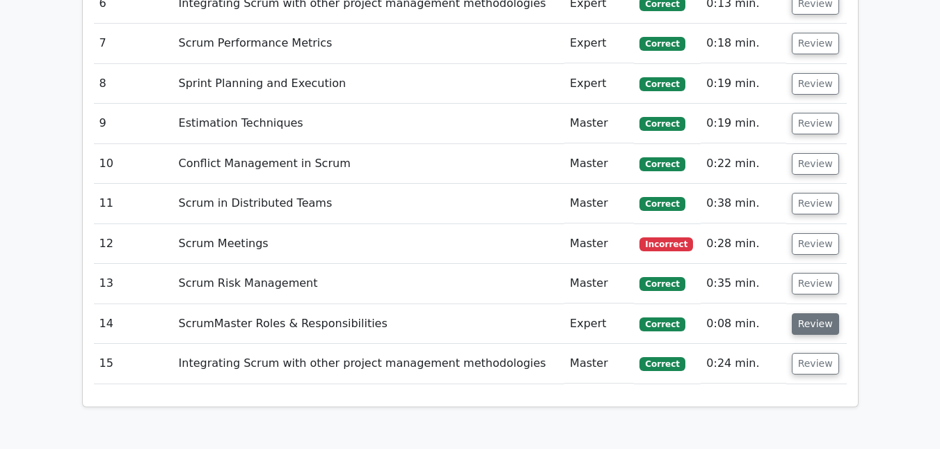
click at [804, 313] on button "Review" at bounding box center [815, 324] width 47 height 22
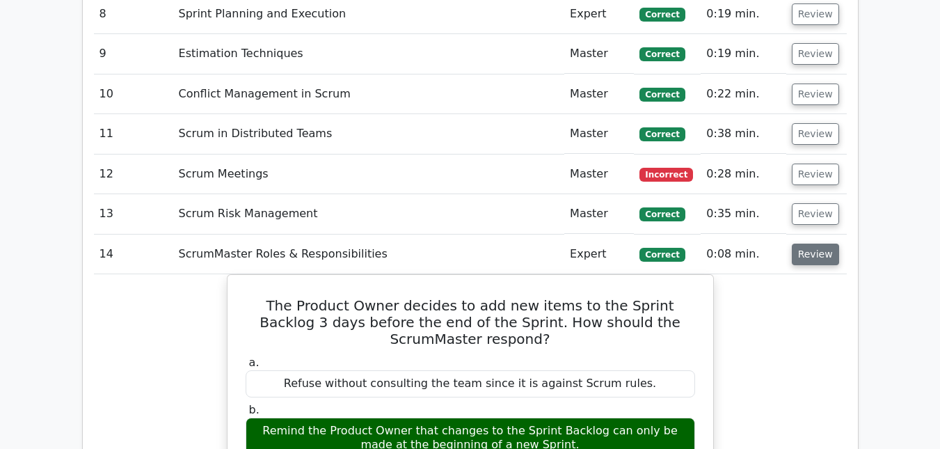
scroll to position [1740, 0]
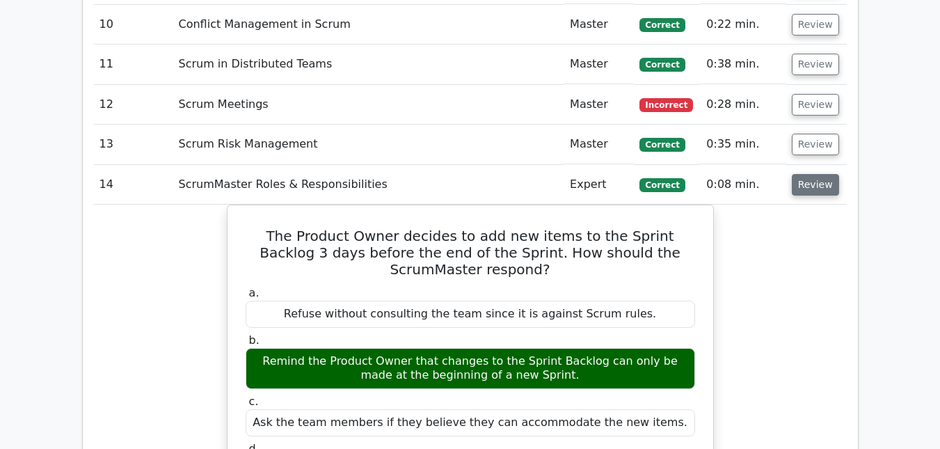
click at [814, 174] on button "Review" at bounding box center [815, 185] width 47 height 22
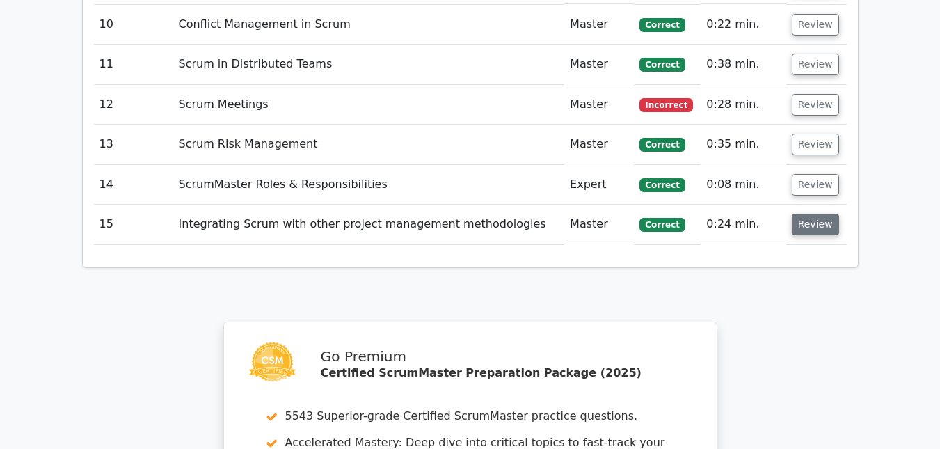
click at [809, 214] on button "Review" at bounding box center [815, 225] width 47 height 22
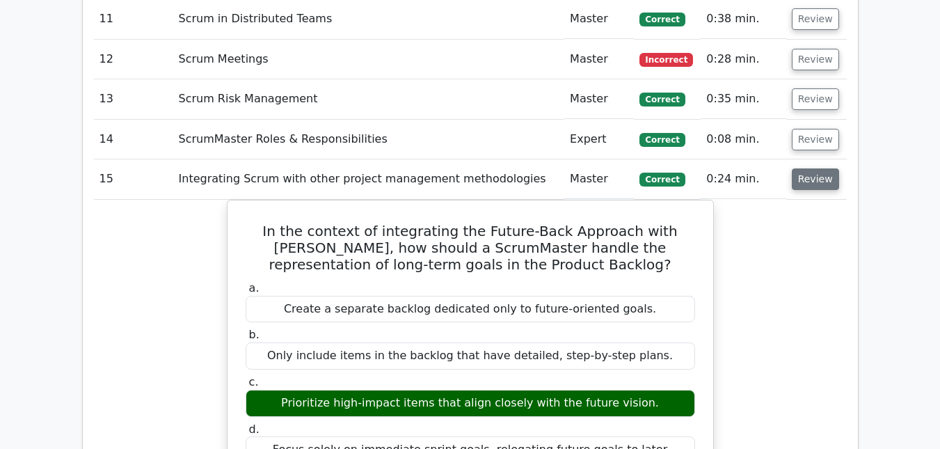
scroll to position [1810, 0]
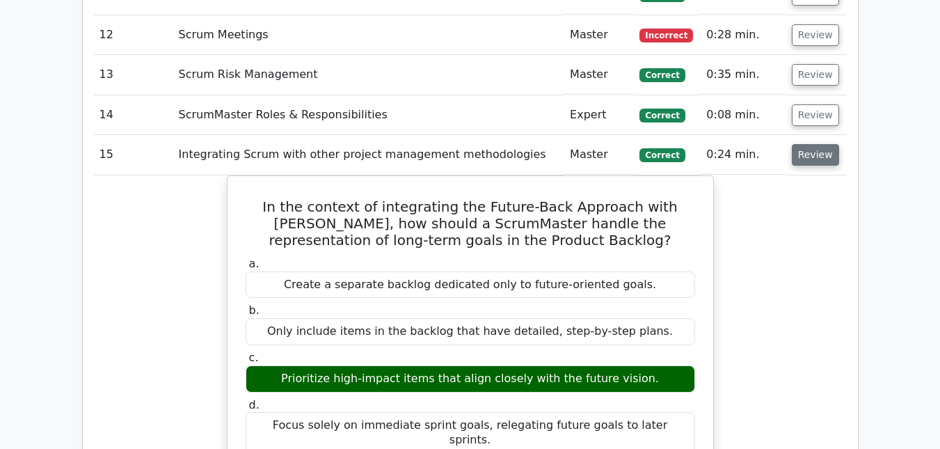
click at [816, 144] on button "Review" at bounding box center [815, 155] width 47 height 22
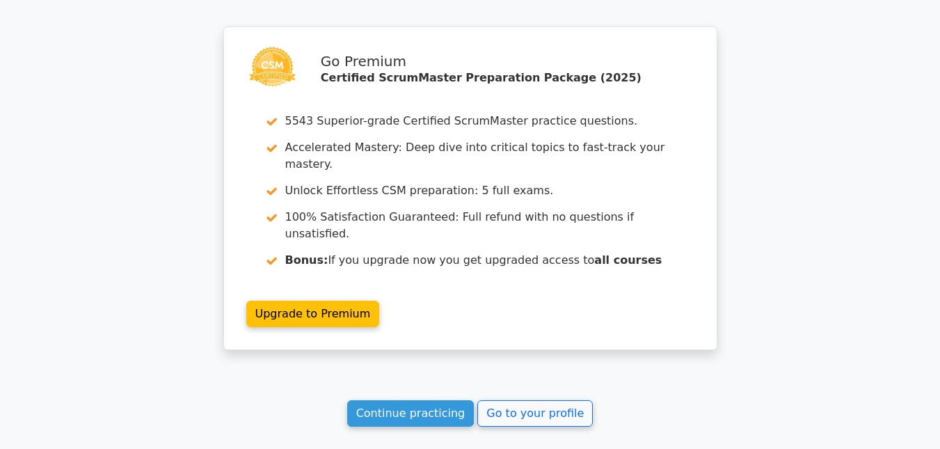
scroll to position [2144, 0]
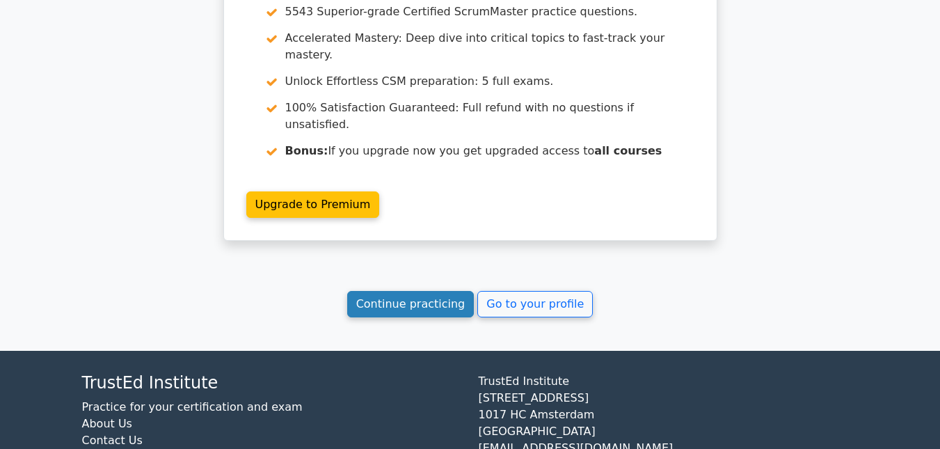
click at [432, 291] on link "Continue practicing" at bounding box center [410, 304] width 127 height 26
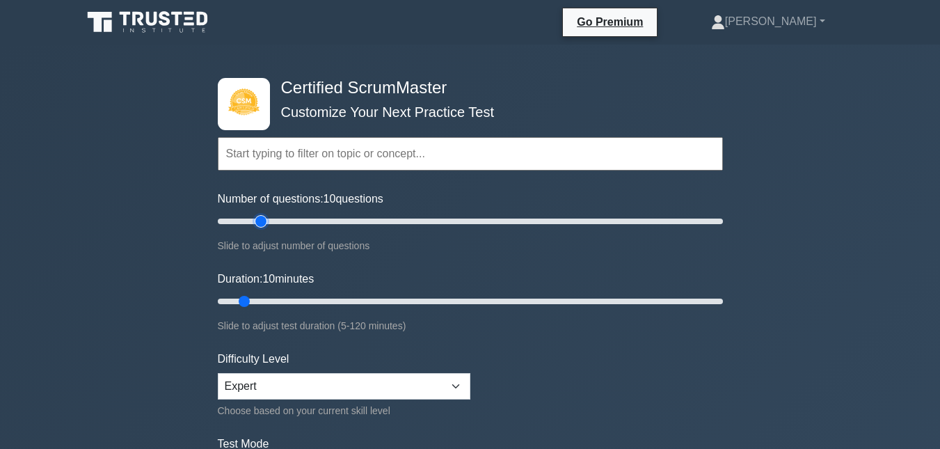
type input "20"
click at [264, 220] on input "Number of questions: 10 questions" at bounding box center [470, 221] width 505 height 17
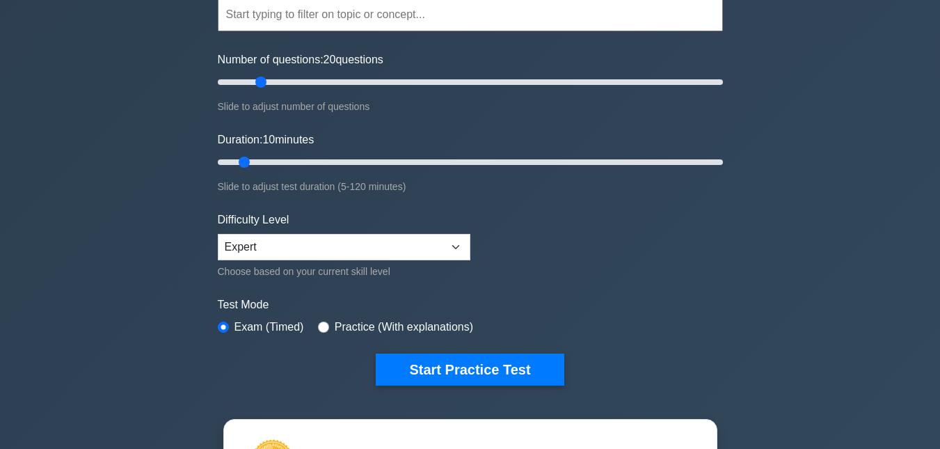
click at [432, 349] on form "Topics Basic Scrum Concepts Sprint Planning and Execution ScrumMaster Roles & R…" at bounding box center [470, 170] width 505 height 430
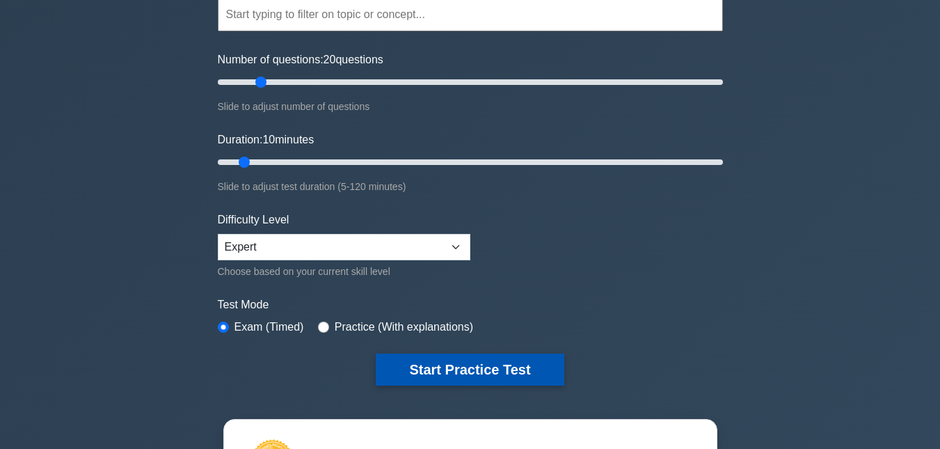
click at [434, 358] on button "Start Practice Test" at bounding box center [470, 370] width 188 height 32
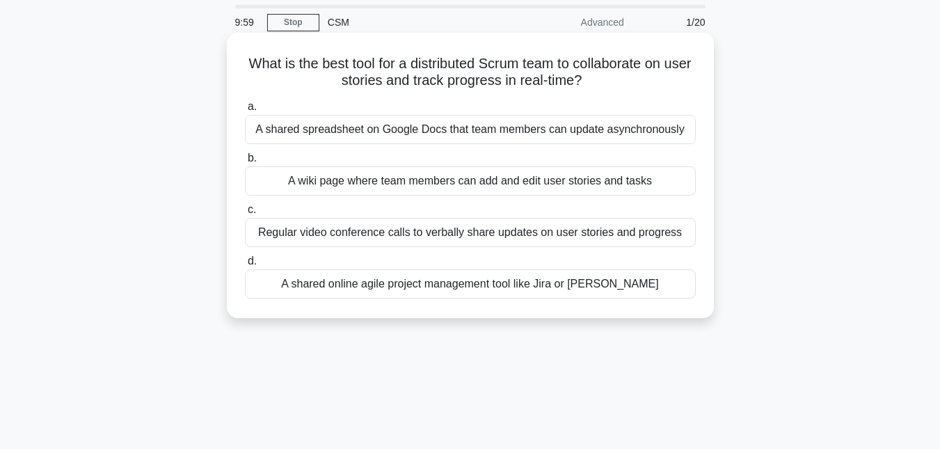
scroll to position [70, 0]
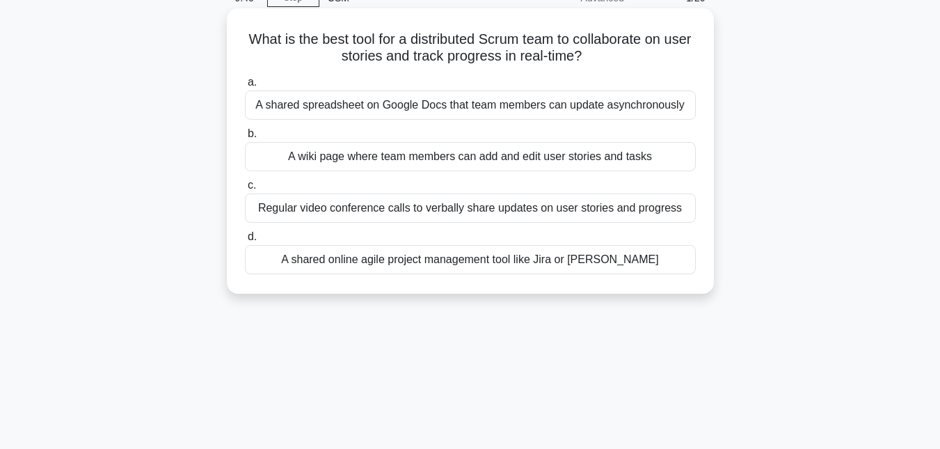
click at [482, 263] on div "A shared online agile project management tool like Jira or [PERSON_NAME]" at bounding box center [470, 259] width 451 height 29
click at [245, 242] on input "d. A shared online agile project management tool like Jira or [PERSON_NAME]" at bounding box center [245, 236] width 0 height 9
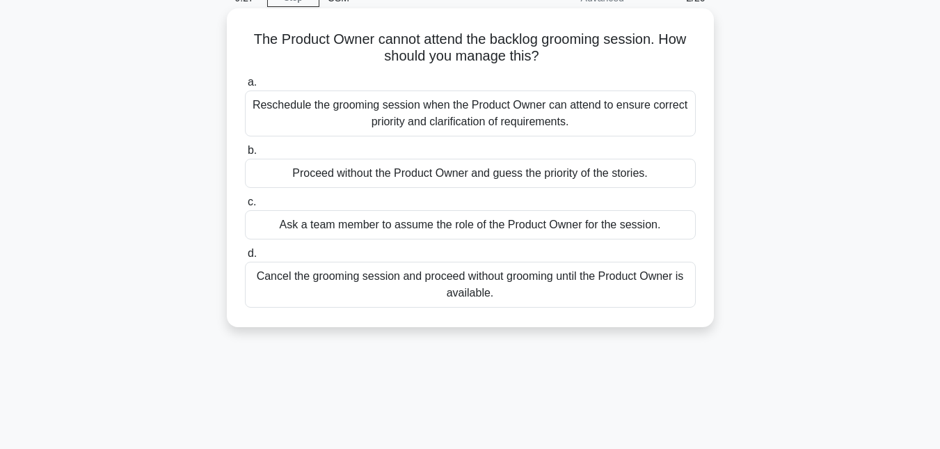
click at [509, 124] on div "Reschedule the grooming session when the Product Owner can attend to ensure cor…" at bounding box center [470, 113] width 451 height 46
click at [245, 87] on input "a. Reschedule the grooming session when the Product Owner can attend to ensure …" at bounding box center [245, 82] width 0 height 9
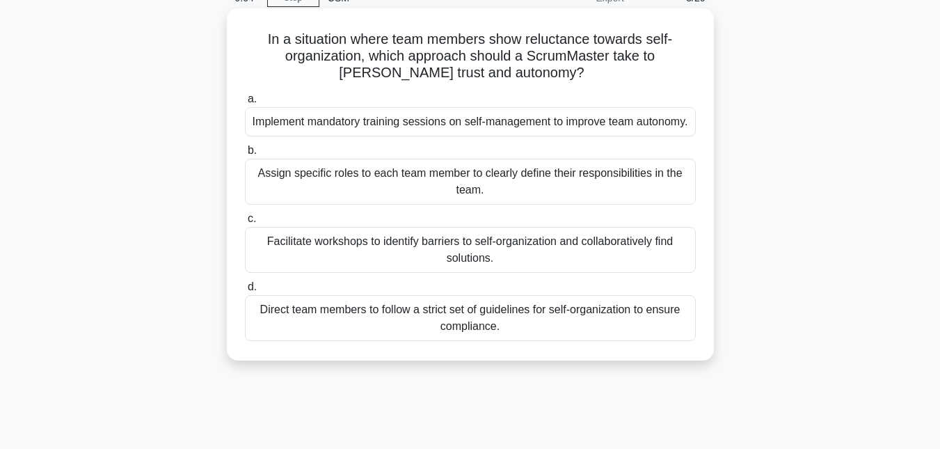
click at [480, 271] on div "Facilitate workshops to identify barriers to self-organization and collaborativ…" at bounding box center [470, 250] width 451 height 46
click at [245, 223] on input "c. Facilitate workshops to identify barriers to self-organization and collabora…" at bounding box center [245, 218] width 0 height 9
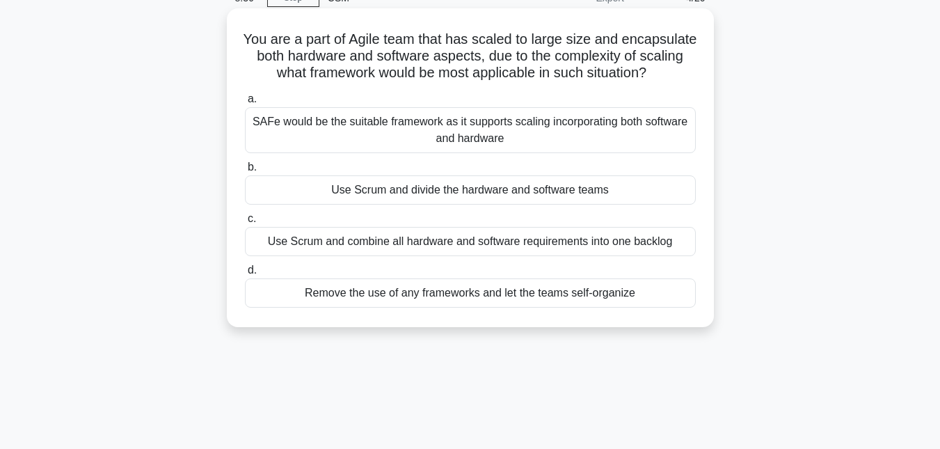
click at [471, 146] on div "SAFe would be the suitable framework as it supports scaling incorporating both …" at bounding box center [470, 130] width 451 height 46
click at [245, 104] on input "a. SAFe would be the suitable framework as it supports scaling incorporating bo…" at bounding box center [245, 99] width 0 height 9
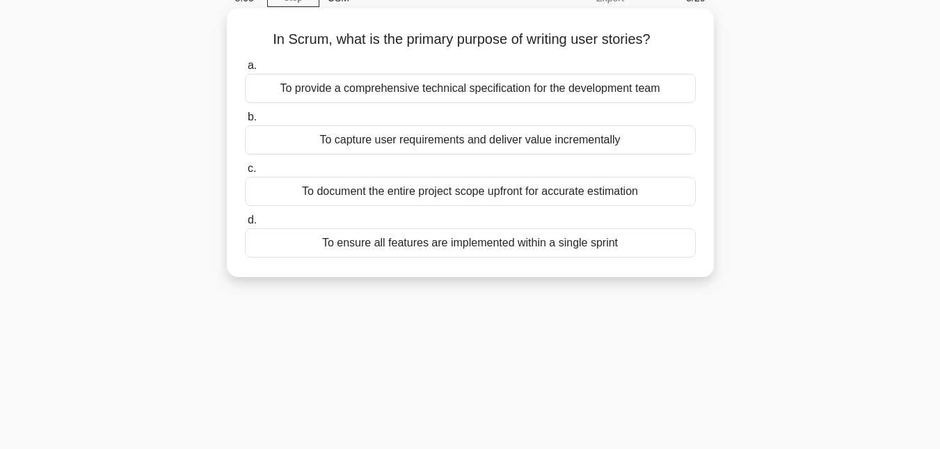
click at [517, 143] on div "To capture user requirements and deliver value incrementally" at bounding box center [470, 139] width 451 height 29
click at [245, 122] on input "b. To capture user requirements and deliver value incrementally" at bounding box center [245, 117] width 0 height 9
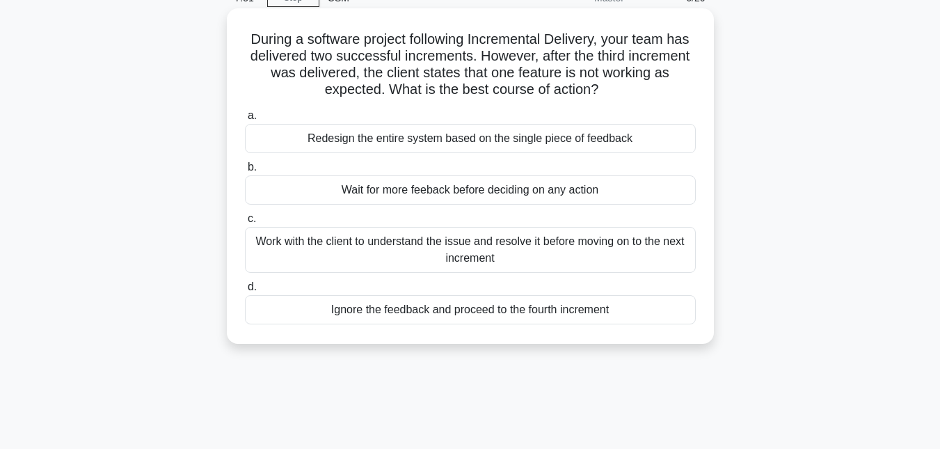
click at [474, 250] on div "Work with the client to understand the issue and resolve it before moving on to…" at bounding box center [470, 250] width 451 height 46
click at [245, 223] on input "c. Work with the client to understand the issue and resolve it before moving on…" at bounding box center [245, 218] width 0 height 9
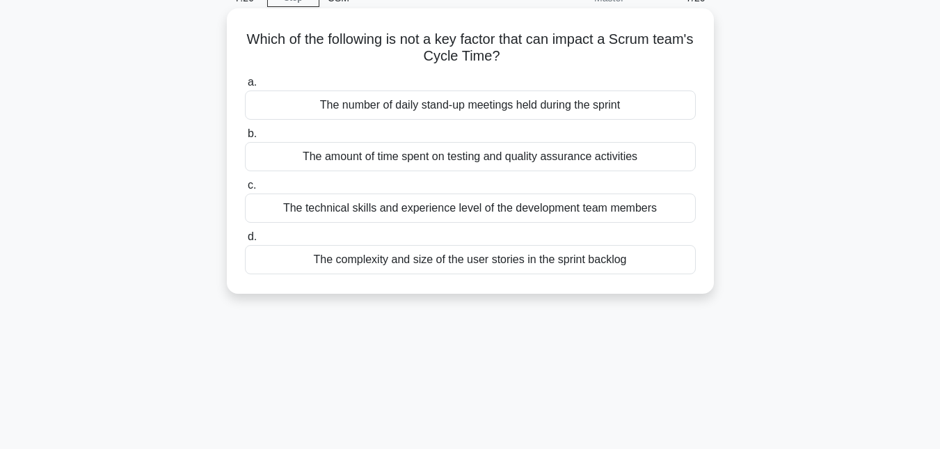
click at [445, 110] on div "The number of daily stand-up meetings held during the sprint" at bounding box center [470, 104] width 451 height 29
click at [245, 87] on input "a. The number of daily stand-up meetings held during the sprint" at bounding box center [245, 82] width 0 height 9
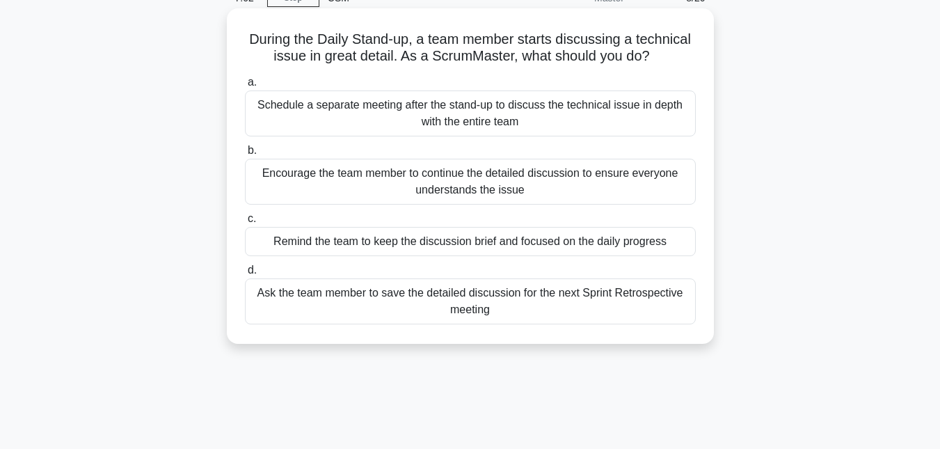
click at [470, 121] on div "Schedule a separate meeting after the stand-up to discuss the technical issue i…" at bounding box center [470, 113] width 451 height 46
click at [245, 87] on input "a. Schedule a separate meeting after the stand-up to discuss the technical issu…" at bounding box center [245, 82] width 0 height 9
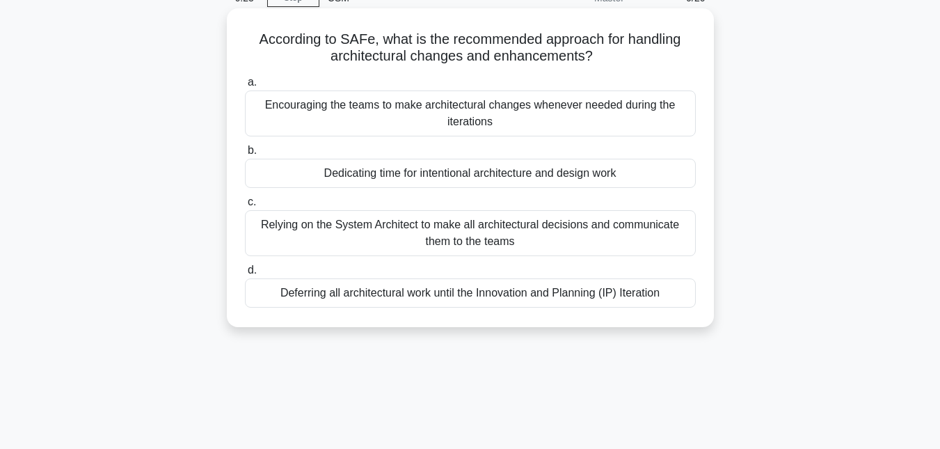
click at [446, 236] on div "Relying on the System Architect to make all architectural decisions and communi…" at bounding box center [470, 233] width 451 height 46
click at [245, 207] on input "c. Relying on the System Architect to make all architectural decisions and comm…" at bounding box center [245, 202] width 0 height 9
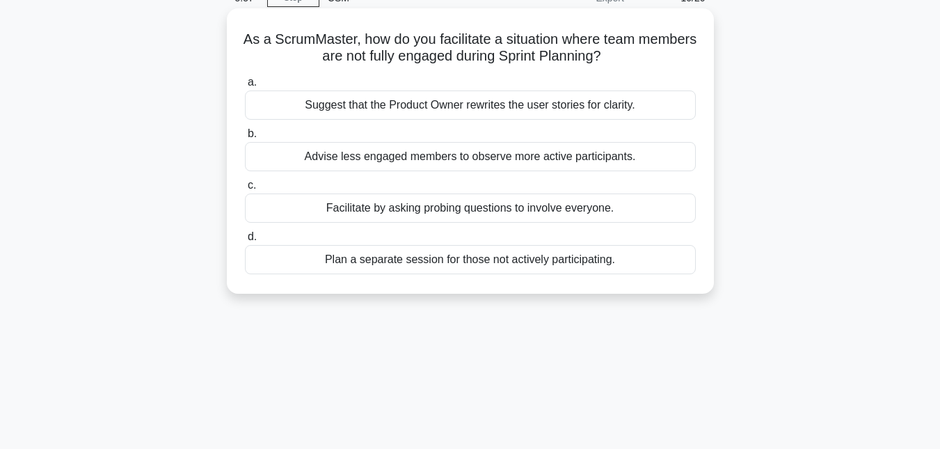
click at [379, 215] on div "Facilitate by asking probing questions to involve everyone." at bounding box center [470, 207] width 451 height 29
click at [245, 190] on input "c. Facilitate by asking probing questions to involve everyone." at bounding box center [245, 185] width 0 height 9
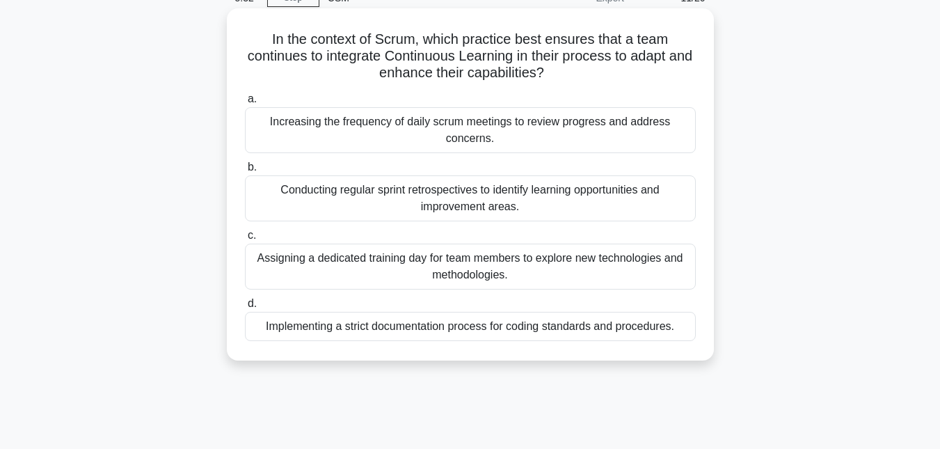
click at [485, 210] on div "Conducting regular sprint retrospectives to identify learning opportunities and…" at bounding box center [470, 198] width 451 height 46
click at [245, 172] on input "b. Conducting regular sprint retrospectives to identify learning opportunities …" at bounding box center [245, 167] width 0 height 9
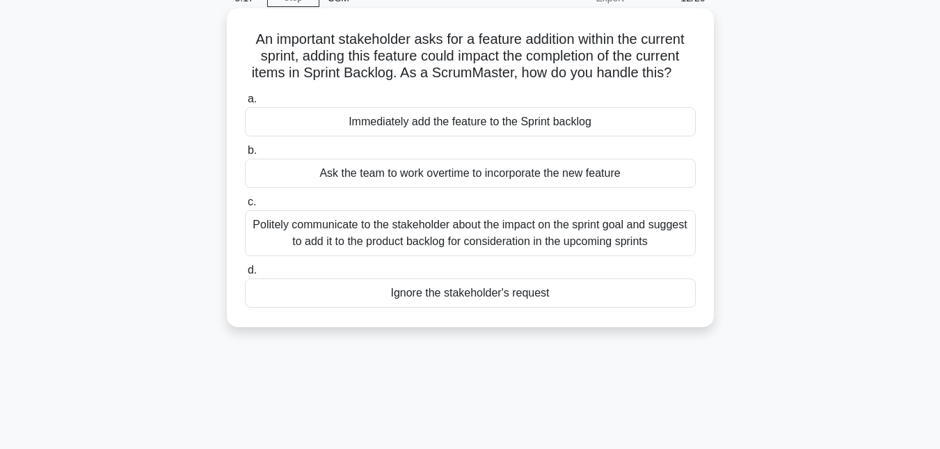
click at [460, 233] on div "Politely communicate to the stakeholder about the impact on the sprint goal and…" at bounding box center [470, 233] width 451 height 46
click at [245, 207] on input "c. Politely communicate to the stakeholder about the impact on the sprint goal …" at bounding box center [245, 202] width 0 height 9
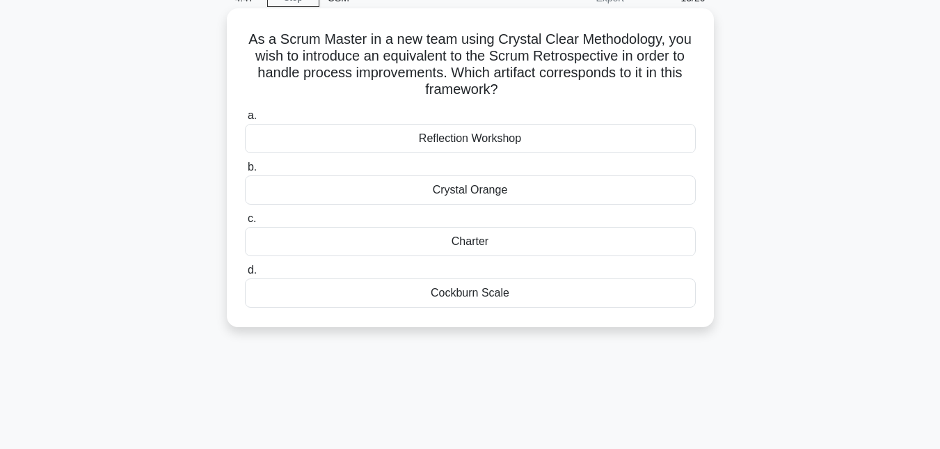
click at [472, 192] on div "Crystal Orange" at bounding box center [470, 189] width 451 height 29
click at [245, 172] on input "b. Crystal Orange" at bounding box center [245, 167] width 0 height 9
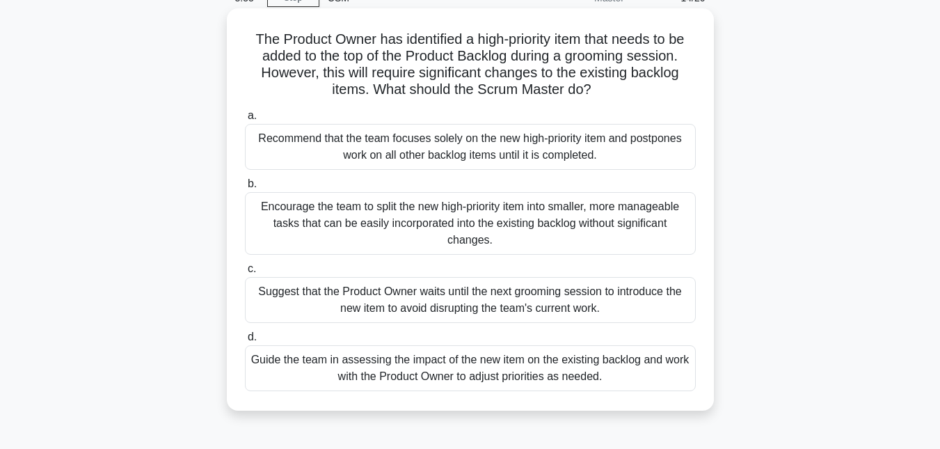
click at [419, 380] on div "Guide the team in assessing the impact of the new item on the existing backlog …" at bounding box center [470, 368] width 451 height 46
click at [245, 342] on input "d. Guide the team in assessing the impact of the new item on the existing backl…" at bounding box center [245, 337] width 0 height 9
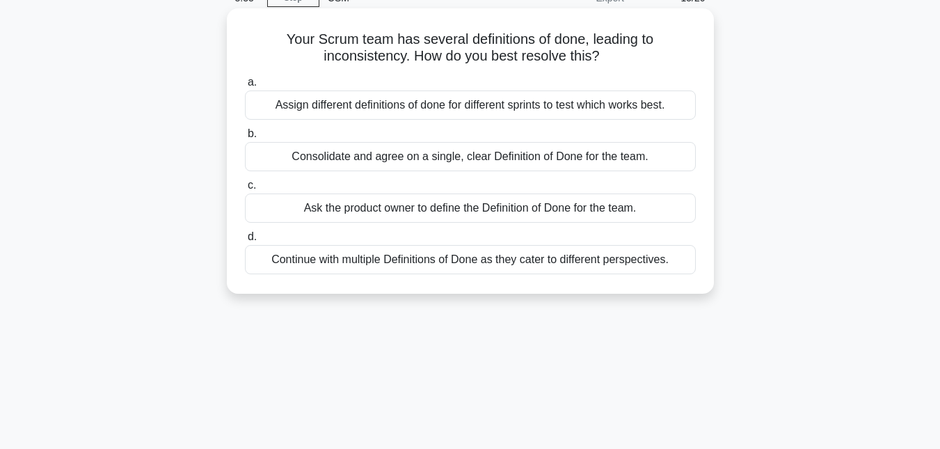
click at [461, 161] on div "Consolidate and agree on a single, clear Definition of Done for the team." at bounding box center [470, 156] width 451 height 29
click at [245, 139] on input "b. Consolidate and agree on a single, clear Definition of Done for the team." at bounding box center [245, 133] width 0 height 9
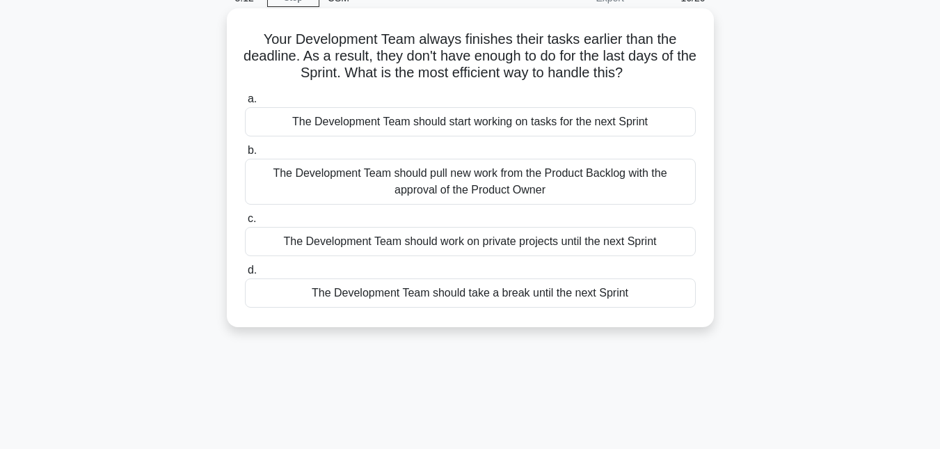
click at [466, 180] on div "The Development Team should pull new work from the Product Backlog with the app…" at bounding box center [470, 182] width 451 height 46
click at [245, 155] on input "b. The Development Team should pull new work from the Product Backlog with the …" at bounding box center [245, 150] width 0 height 9
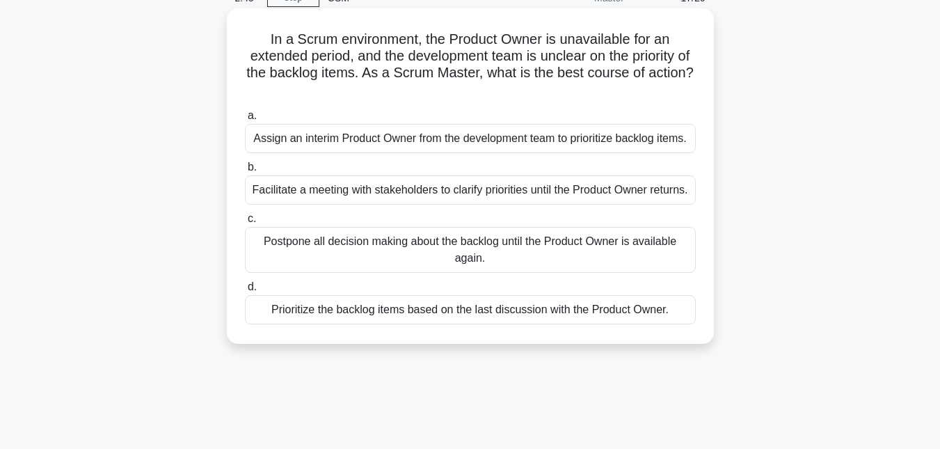
click at [401, 138] on div "Assign an interim Product Owner from the development team to prioritize backlog…" at bounding box center [470, 138] width 451 height 29
click at [245, 120] on input "a. Assign an interim Product Owner from the development team to prioritize back…" at bounding box center [245, 115] width 0 height 9
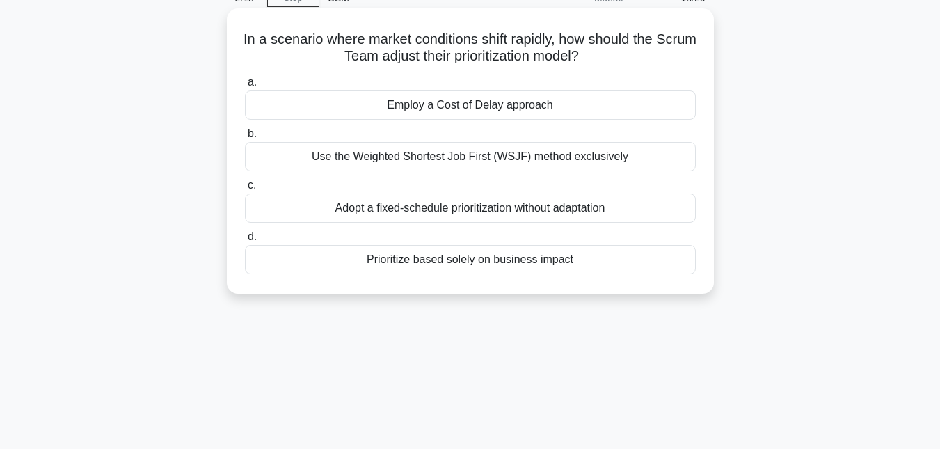
click at [547, 159] on div "Use the Weighted Shortest Job First (WSJF) method exclusively" at bounding box center [470, 156] width 451 height 29
click at [245, 139] on input "b. Use the Weighted Shortest Job First (WSJF) method exclusively" at bounding box center [245, 133] width 0 height 9
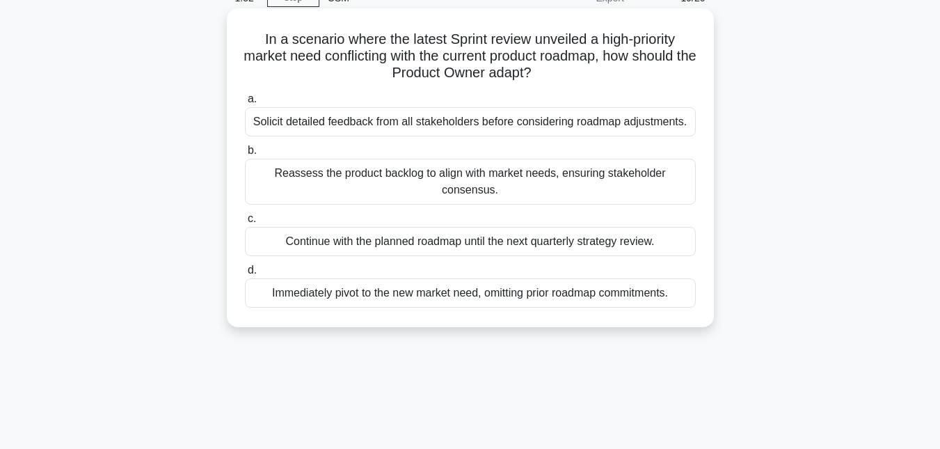
click at [459, 175] on div "Reassess the product backlog to align with market needs, ensuring stakeholder c…" at bounding box center [470, 182] width 451 height 46
click at [245, 155] on input "b. Reassess the product backlog to align with market needs, ensuring stakeholde…" at bounding box center [245, 150] width 0 height 9
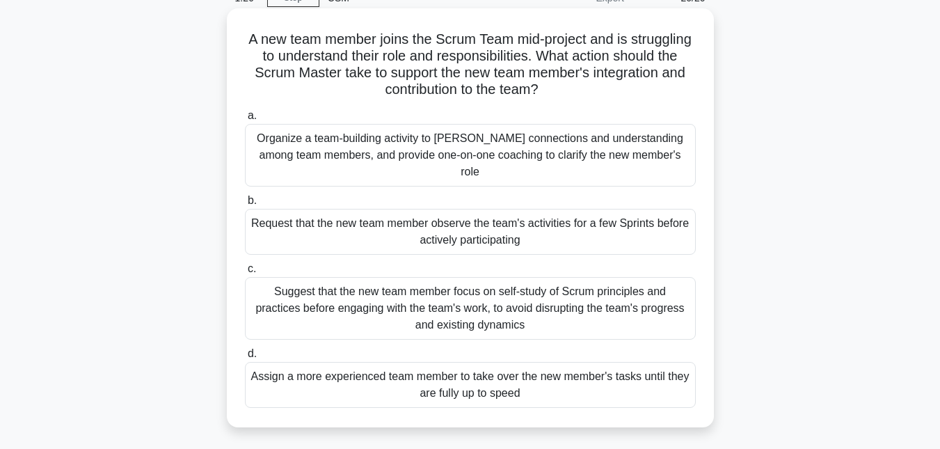
click at [576, 147] on div "Organize a team-building activity to [PERSON_NAME] connections and understandin…" at bounding box center [470, 155] width 451 height 63
click at [245, 120] on input "a. Organize a team-building activity to foster connections and understanding am…" at bounding box center [245, 115] width 0 height 9
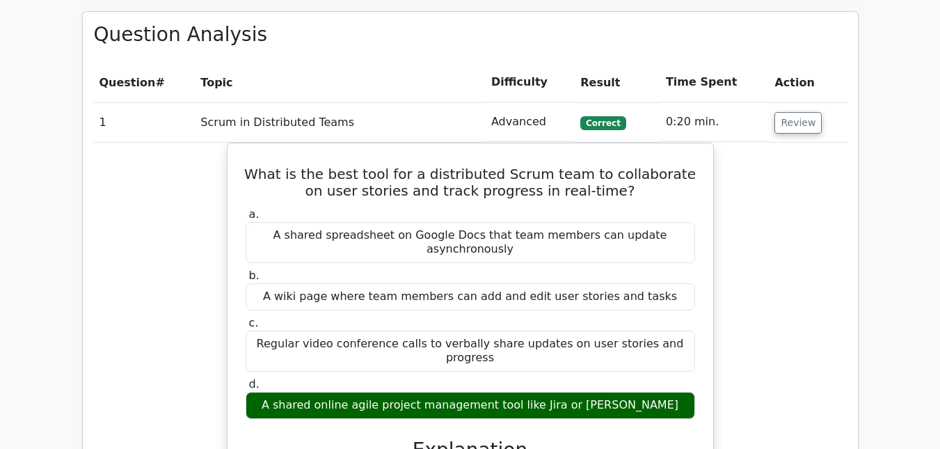
scroll to position [1322, 0]
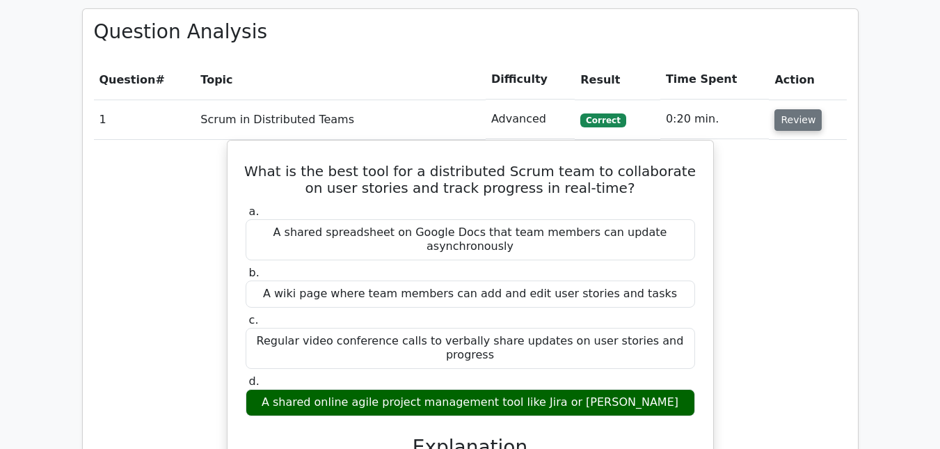
click at [775, 109] on button "Review" at bounding box center [798, 120] width 47 height 22
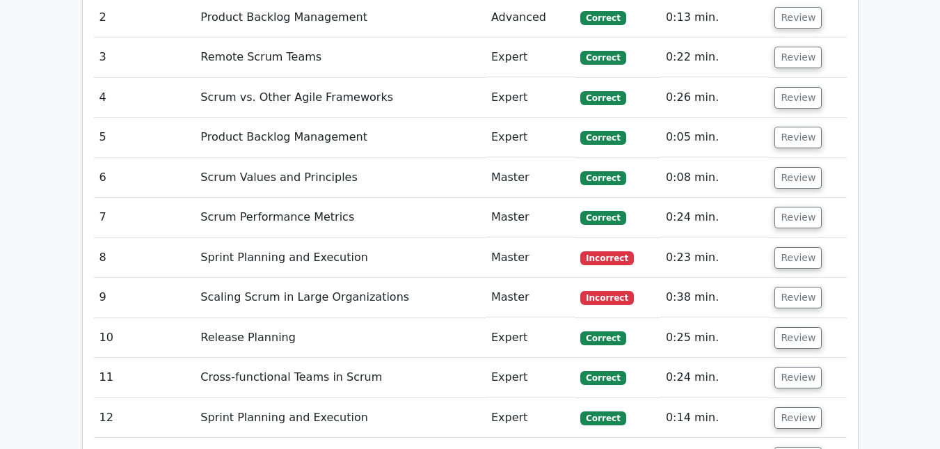
scroll to position [1531, 0]
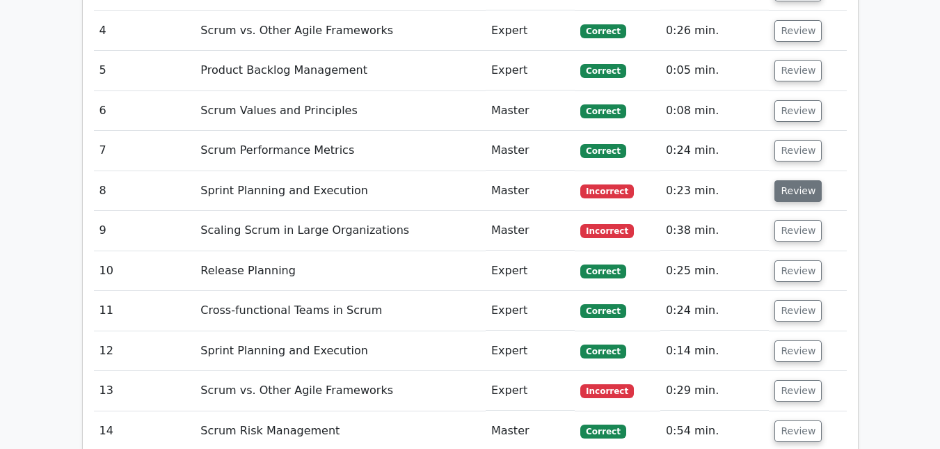
click at [796, 180] on button "Review" at bounding box center [798, 191] width 47 height 22
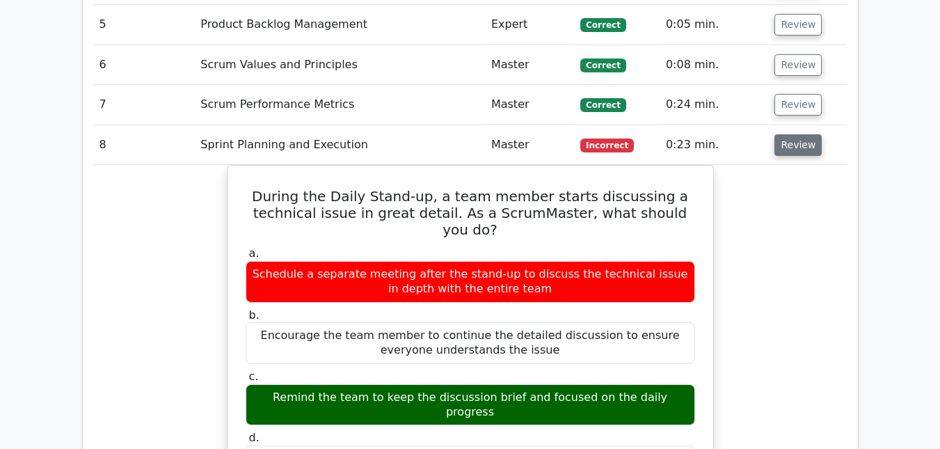
scroll to position [1601, 0]
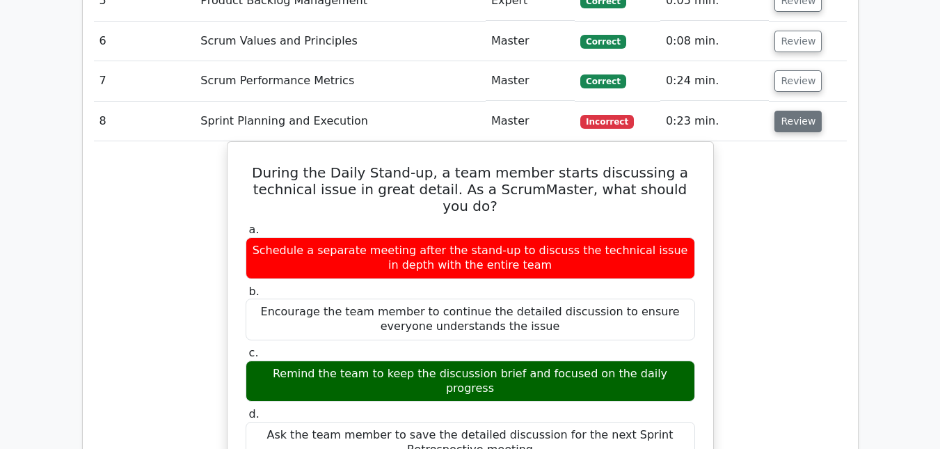
click at [794, 111] on button "Review" at bounding box center [798, 122] width 47 height 22
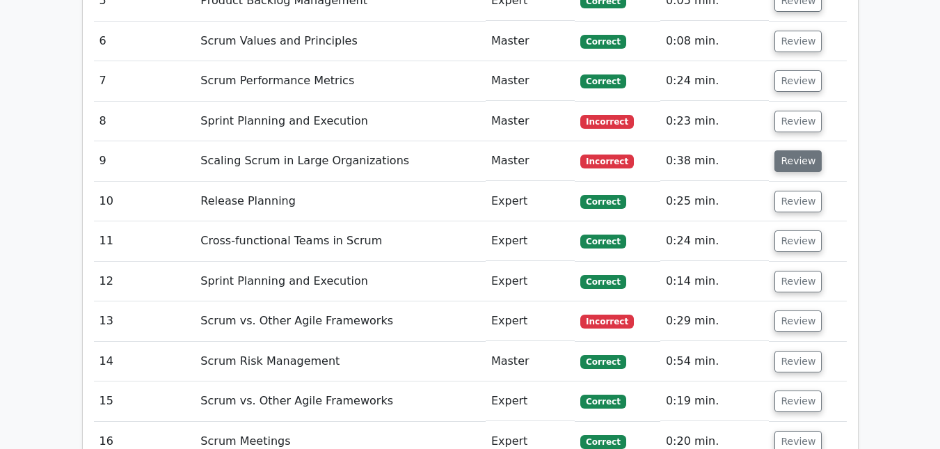
click at [794, 150] on button "Review" at bounding box center [798, 161] width 47 height 22
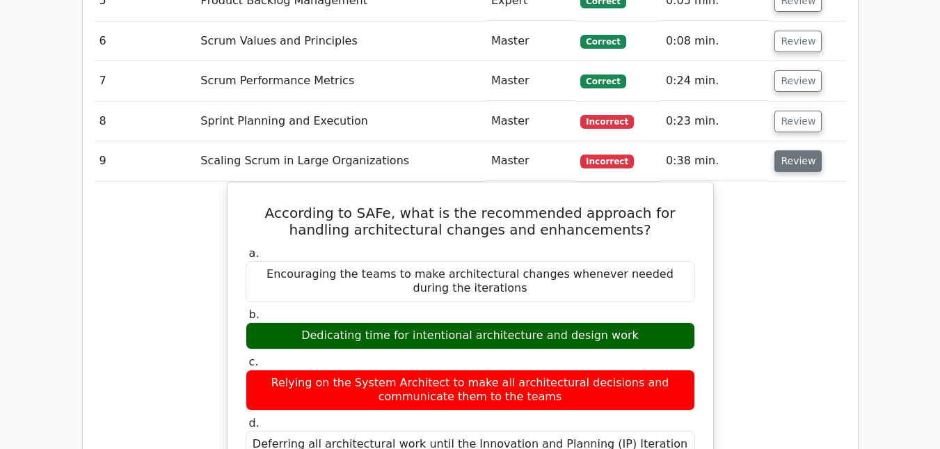
click at [793, 150] on button "Review" at bounding box center [798, 161] width 47 height 22
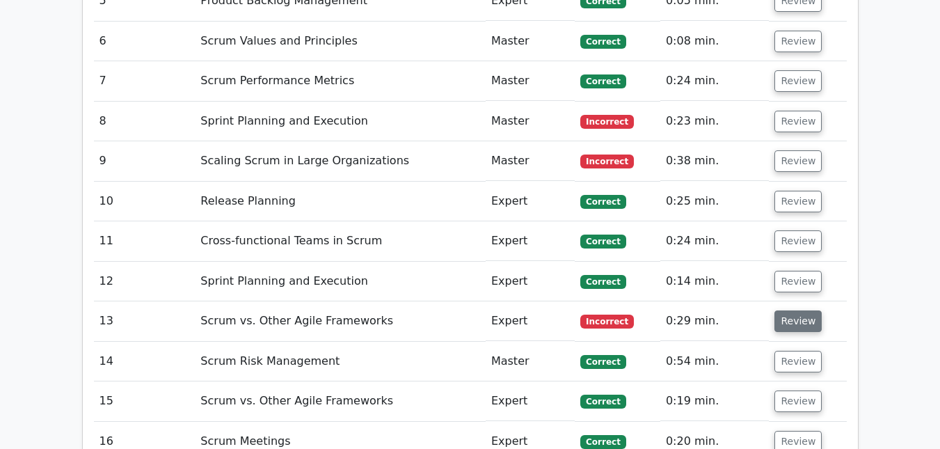
click at [795, 310] on button "Review" at bounding box center [798, 321] width 47 height 22
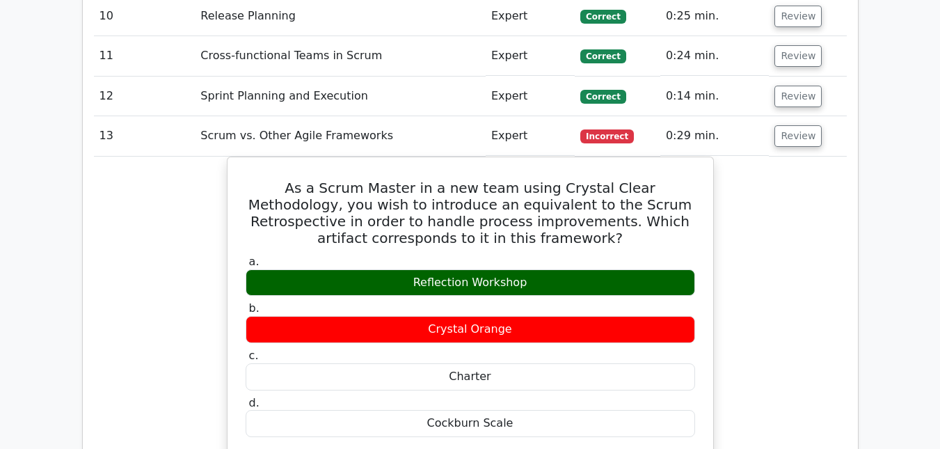
scroll to position [1879, 0]
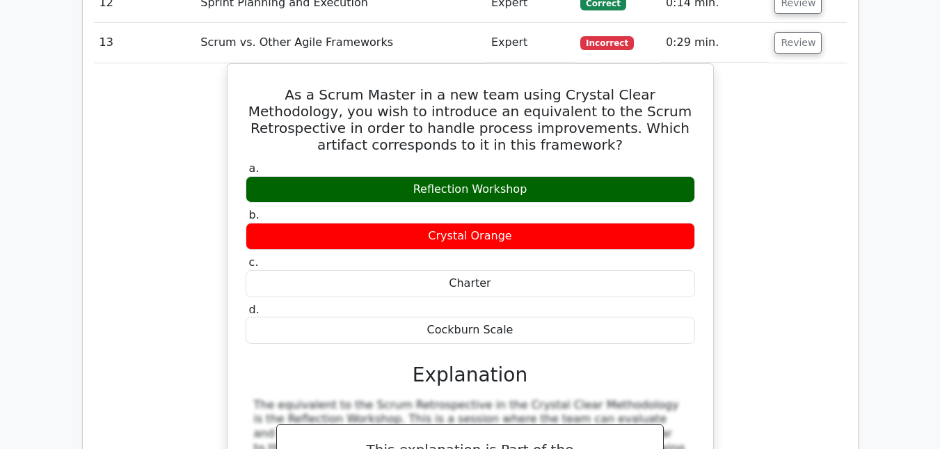
click at [796, 26] on td "Review" at bounding box center [807, 43] width 77 height 40
click at [802, 32] on button "Review" at bounding box center [798, 43] width 47 height 22
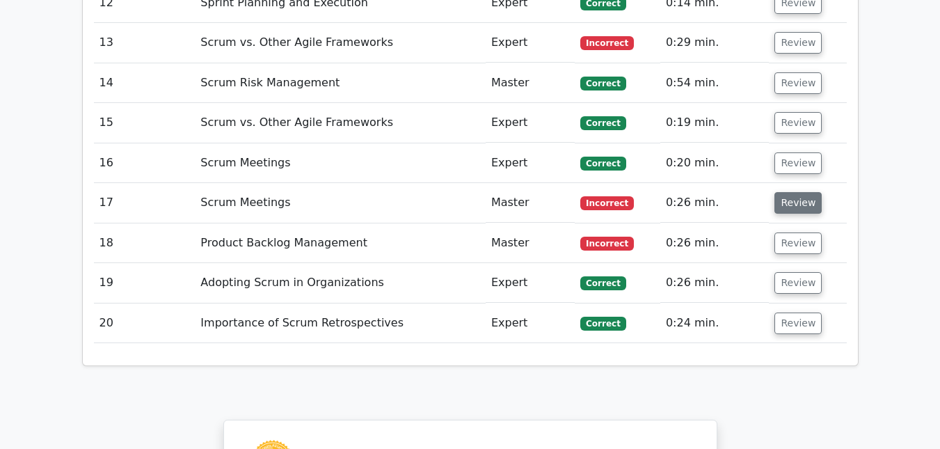
click at [798, 192] on button "Review" at bounding box center [798, 203] width 47 height 22
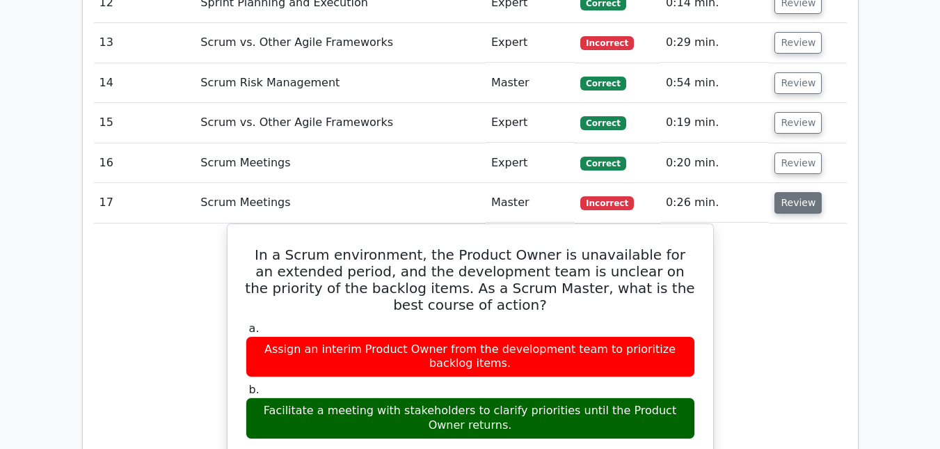
click at [798, 192] on button "Review" at bounding box center [798, 203] width 47 height 22
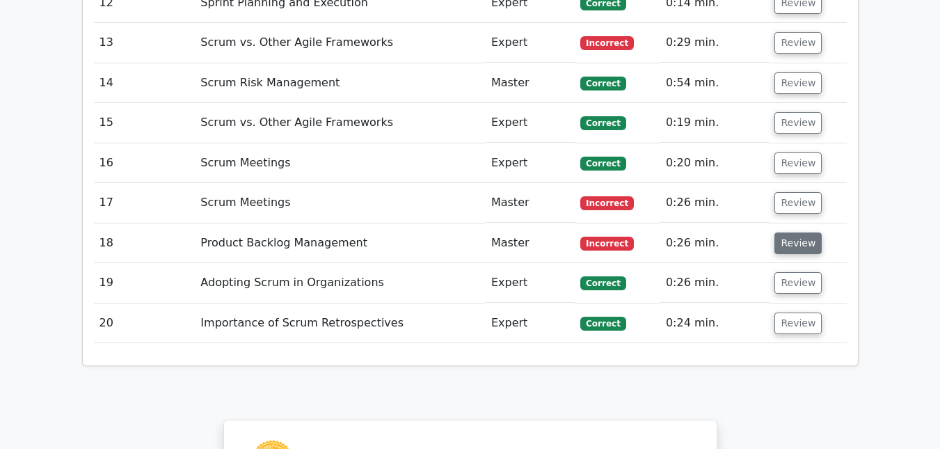
click at [793, 232] on button "Review" at bounding box center [798, 243] width 47 height 22
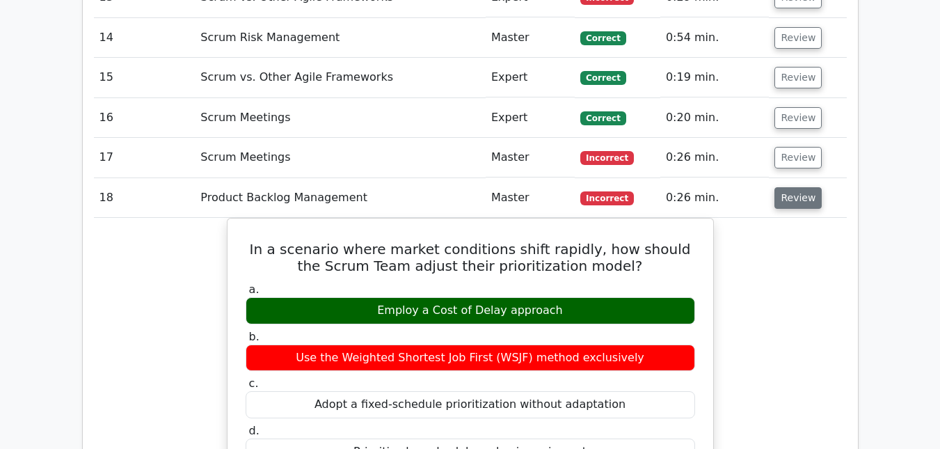
scroll to position [1949, 0]
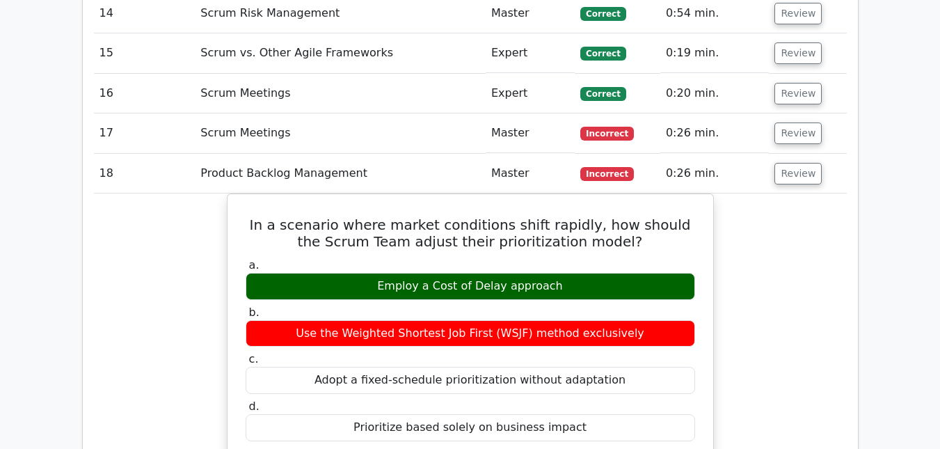
drag, startPoint x: 779, startPoint y: 140, endPoint x: 825, endPoint y: 150, distance: 47.8
click at [780, 163] on button "Review" at bounding box center [798, 174] width 47 height 22
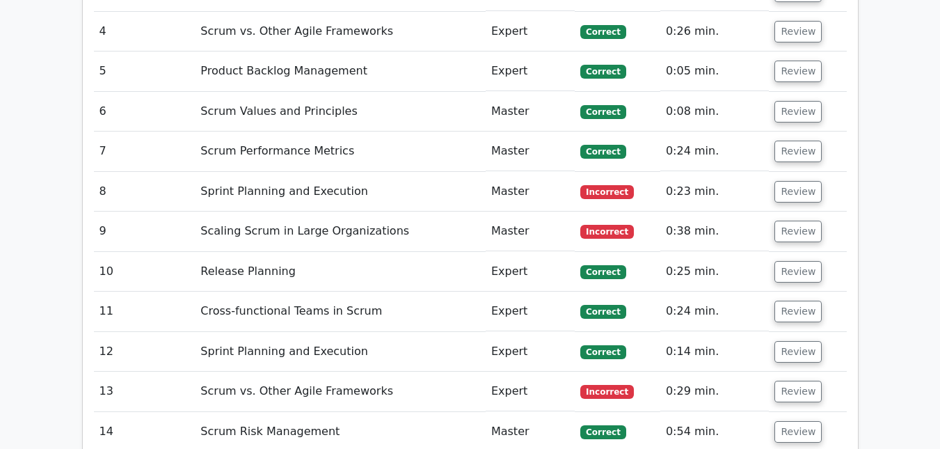
scroll to position [1392, 0]
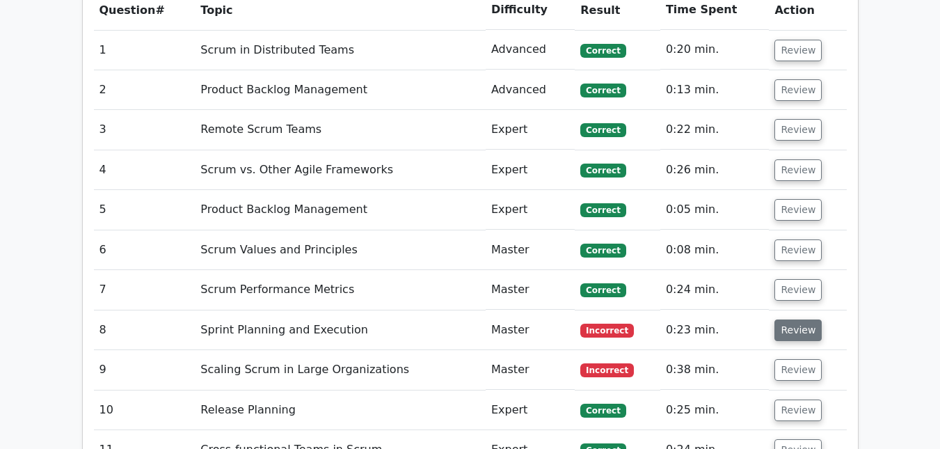
click at [793, 319] on button "Review" at bounding box center [798, 330] width 47 height 22
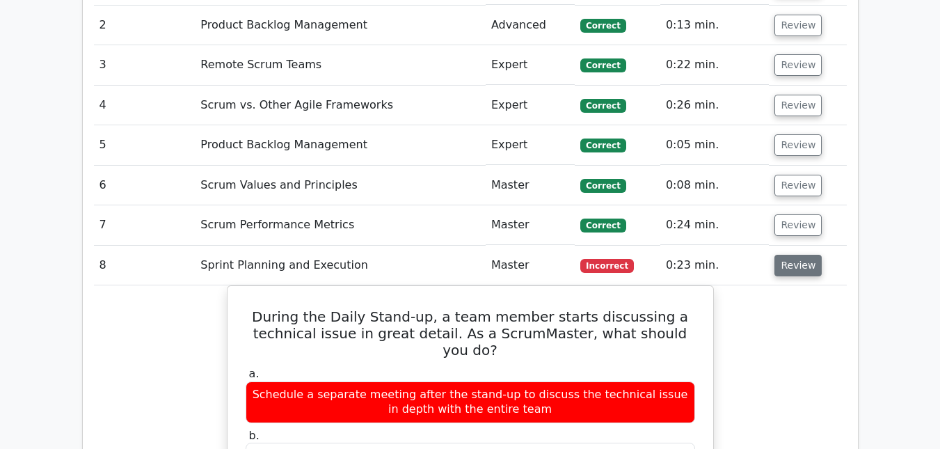
scroll to position [1531, 0]
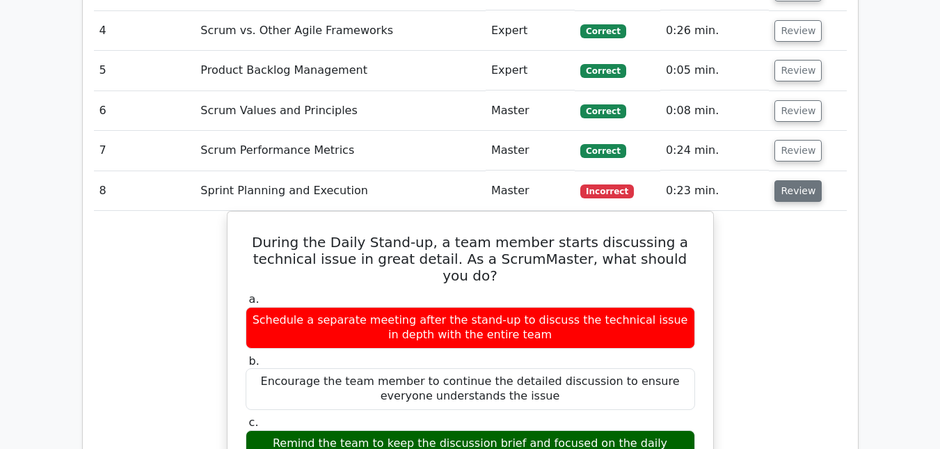
click at [796, 180] on button "Review" at bounding box center [798, 191] width 47 height 22
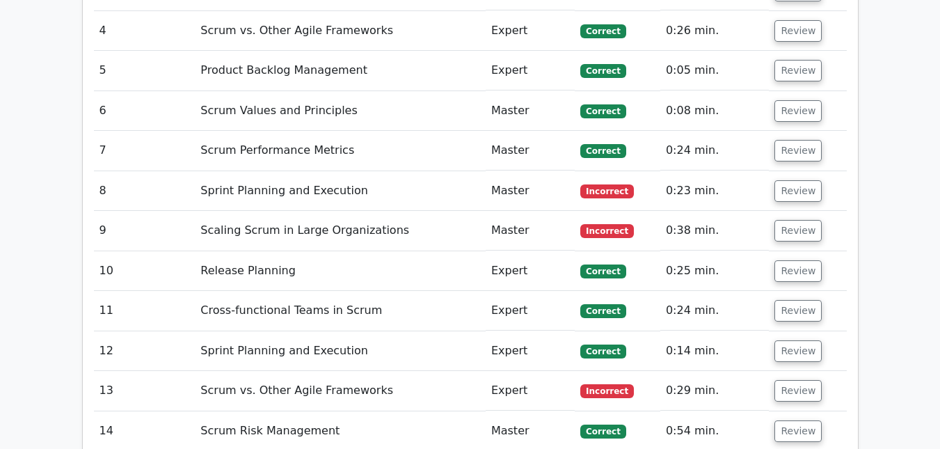
scroll to position [1253, 0]
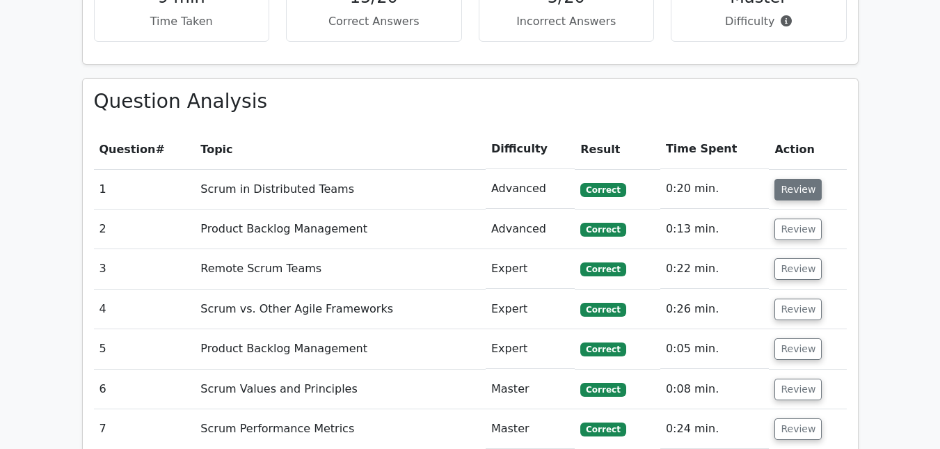
click at [798, 179] on button "Review" at bounding box center [798, 190] width 47 height 22
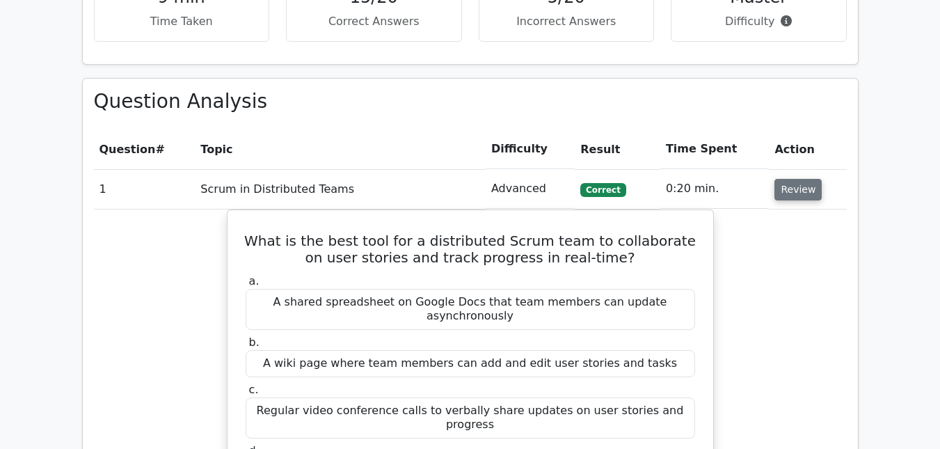
click at [797, 179] on button "Review" at bounding box center [798, 190] width 47 height 22
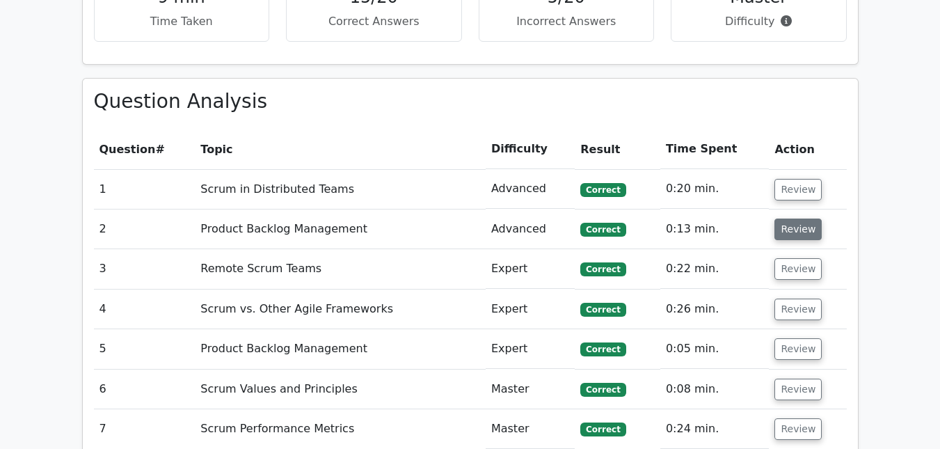
click at [791, 219] on button "Review" at bounding box center [798, 230] width 47 height 22
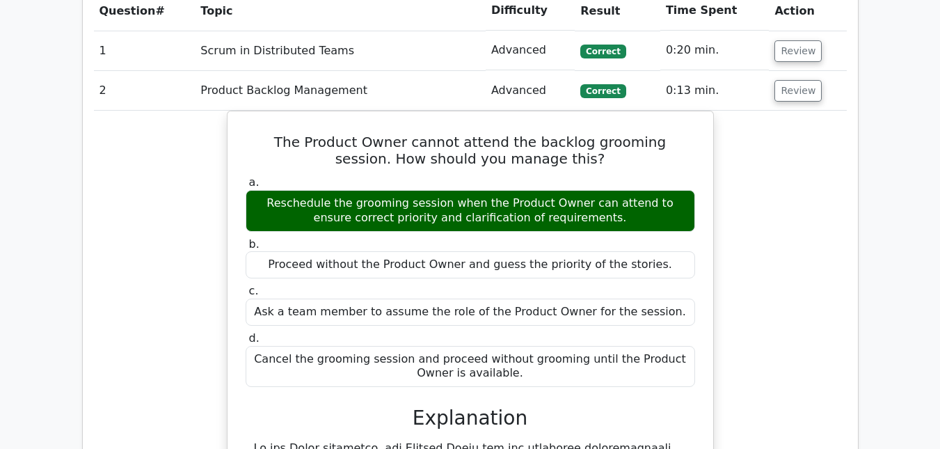
scroll to position [1392, 0]
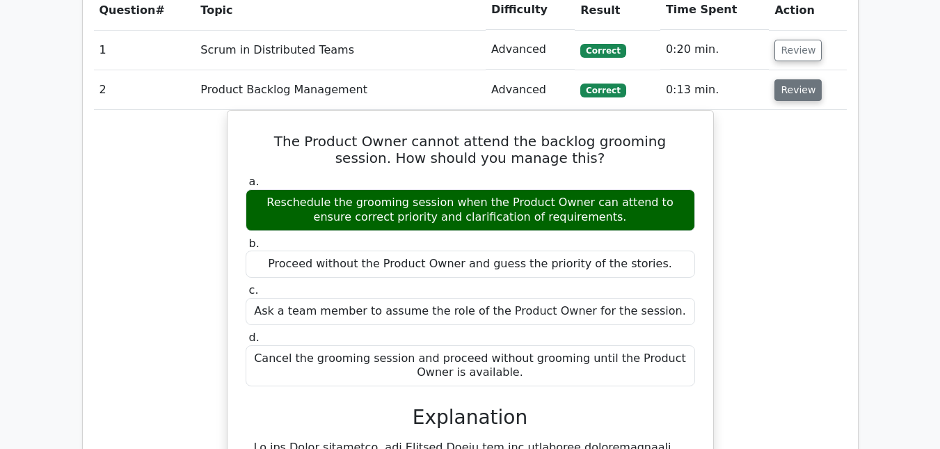
click at [796, 79] on button "Review" at bounding box center [798, 90] width 47 height 22
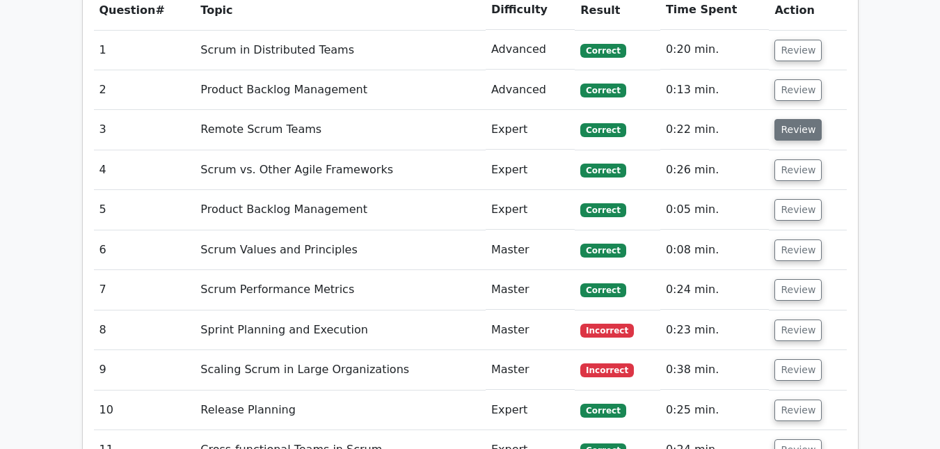
click at [784, 119] on button "Review" at bounding box center [798, 130] width 47 height 22
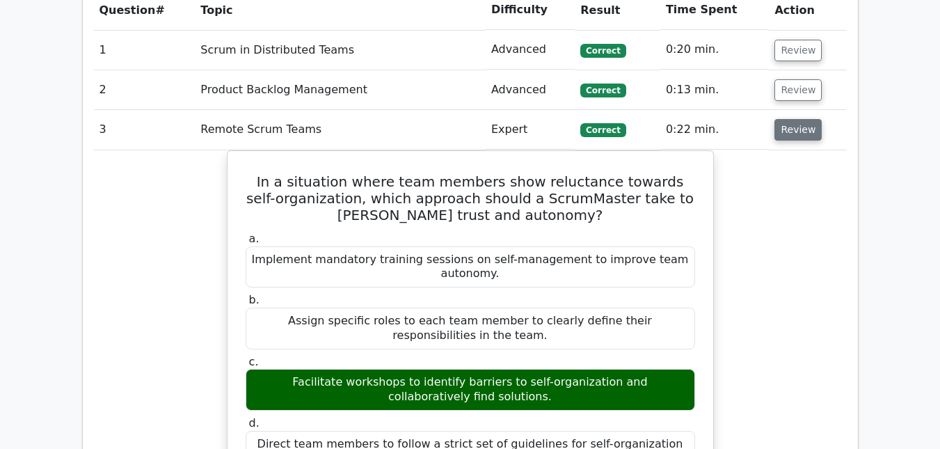
click at [784, 119] on button "Review" at bounding box center [798, 130] width 47 height 22
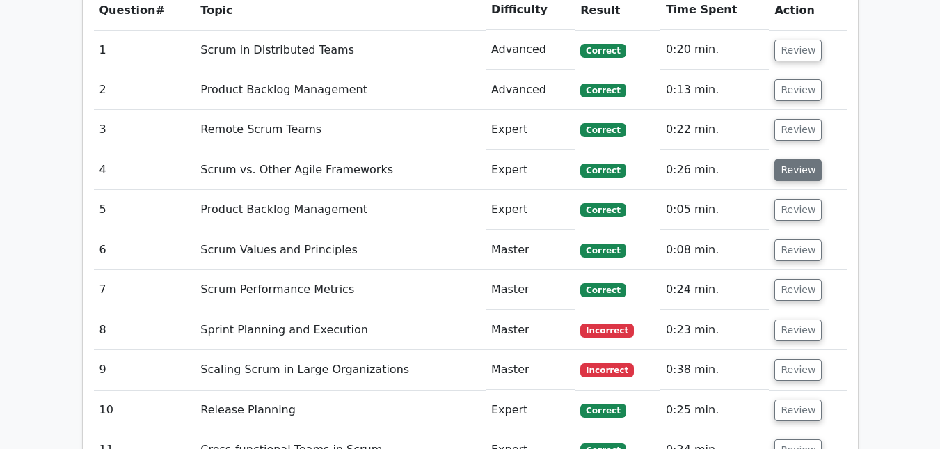
click at [783, 159] on button "Review" at bounding box center [798, 170] width 47 height 22
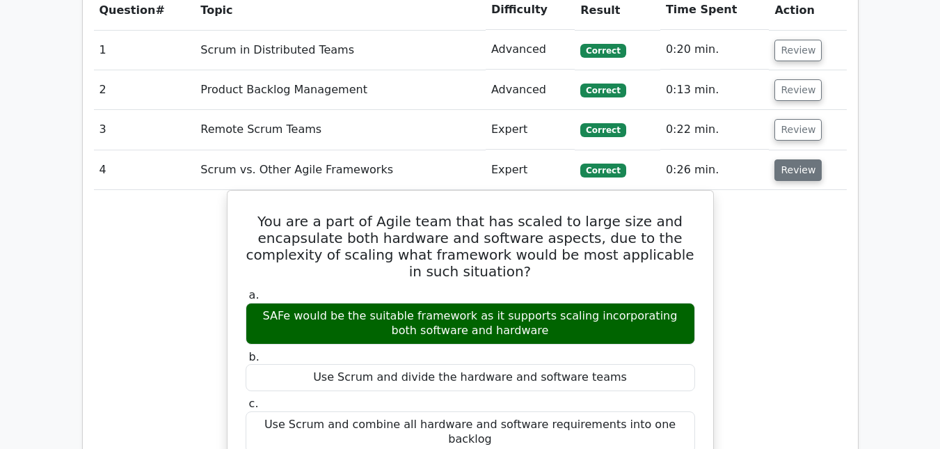
click at [783, 159] on button "Review" at bounding box center [798, 170] width 47 height 22
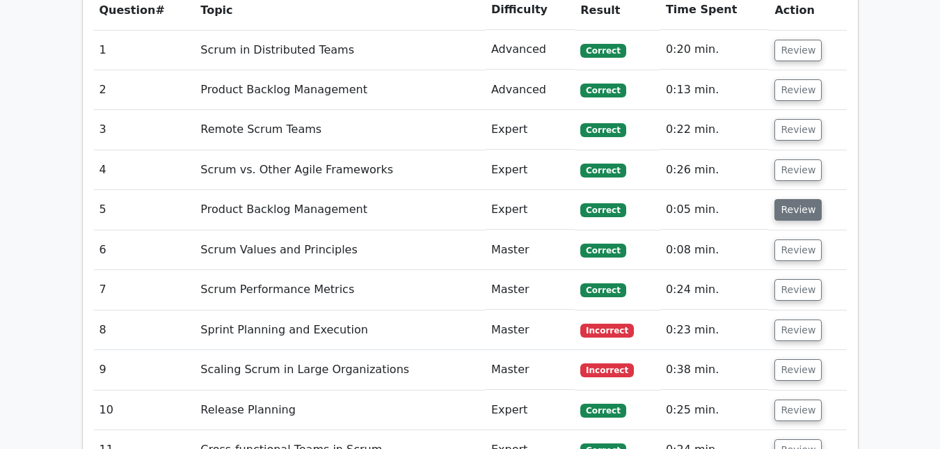
click at [796, 199] on button "Review" at bounding box center [798, 210] width 47 height 22
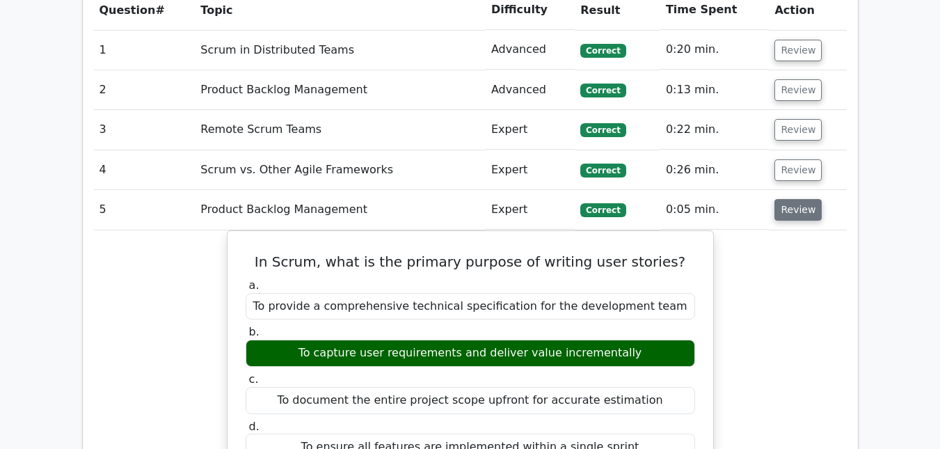
click at [793, 199] on button "Review" at bounding box center [798, 210] width 47 height 22
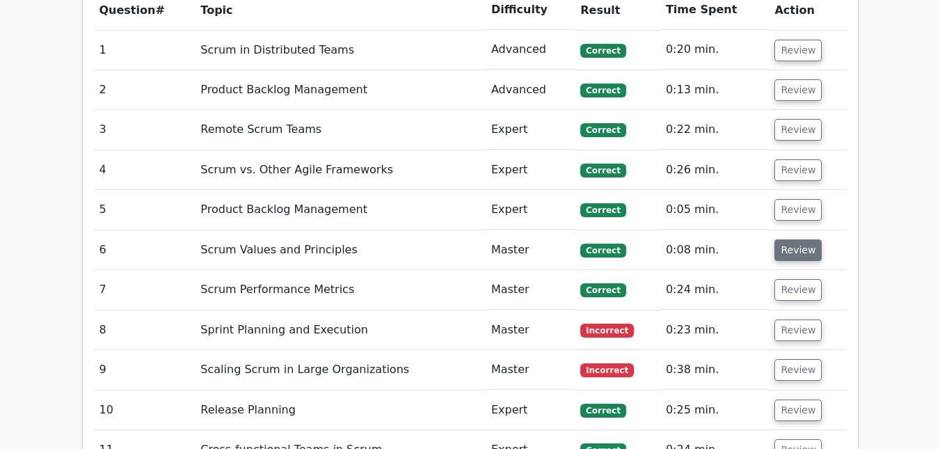
click at [790, 239] on button "Review" at bounding box center [798, 250] width 47 height 22
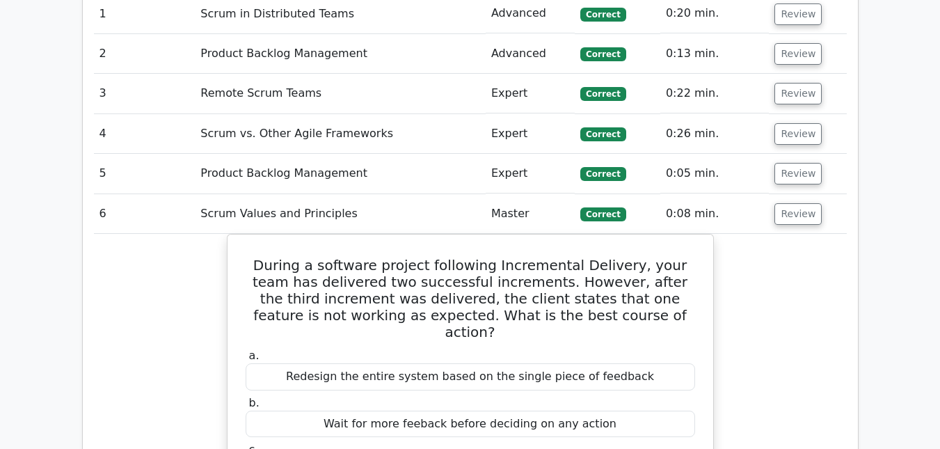
scroll to position [1462, 0]
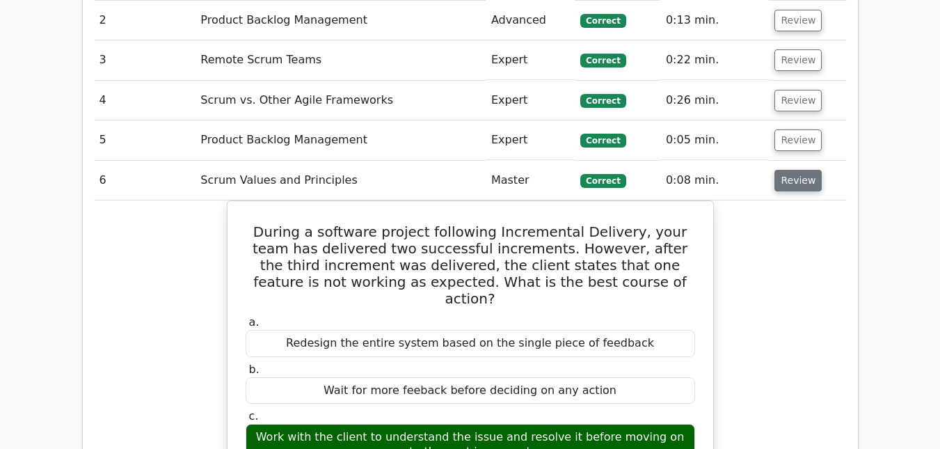
click at [793, 170] on button "Review" at bounding box center [798, 181] width 47 height 22
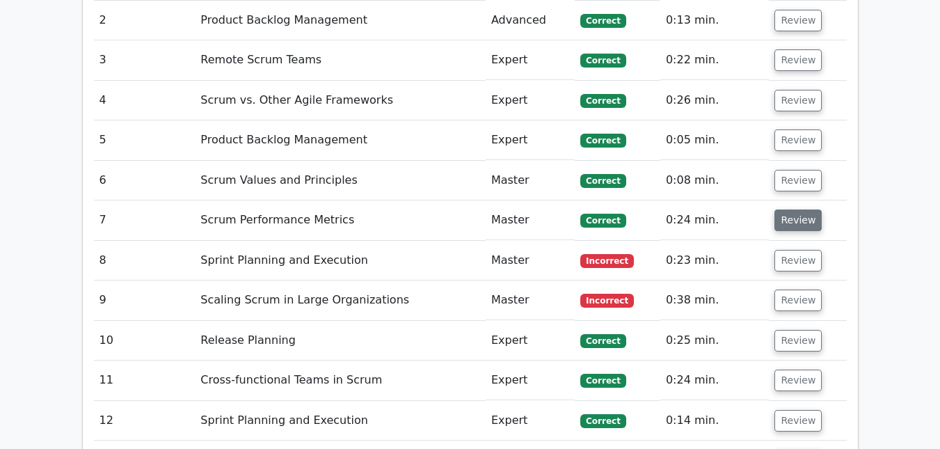
click at [793, 209] on button "Review" at bounding box center [798, 220] width 47 height 22
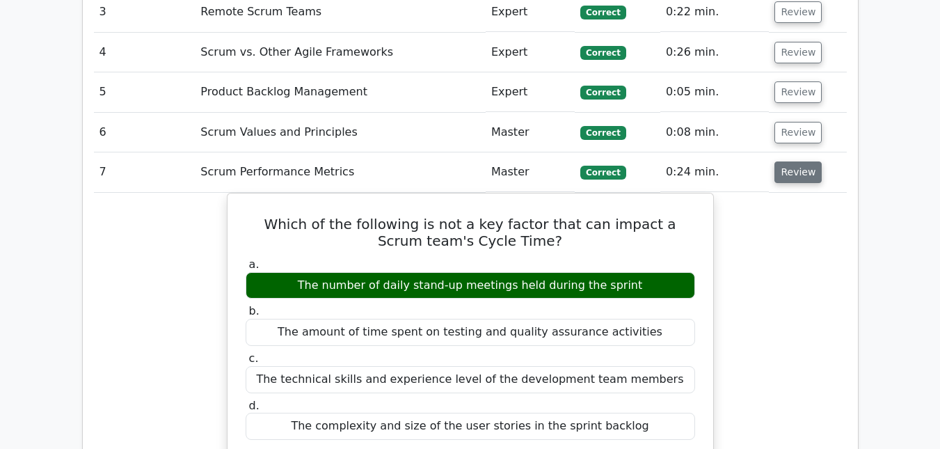
scroll to position [1531, 0]
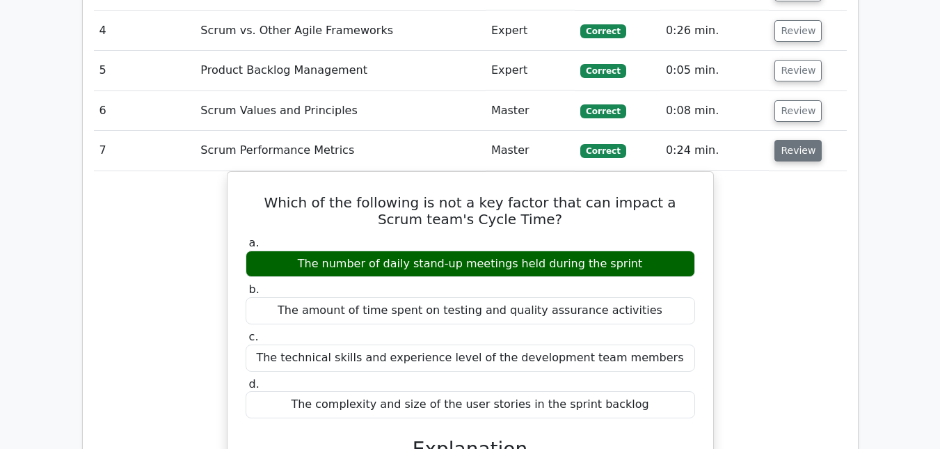
click at [793, 140] on button "Review" at bounding box center [798, 151] width 47 height 22
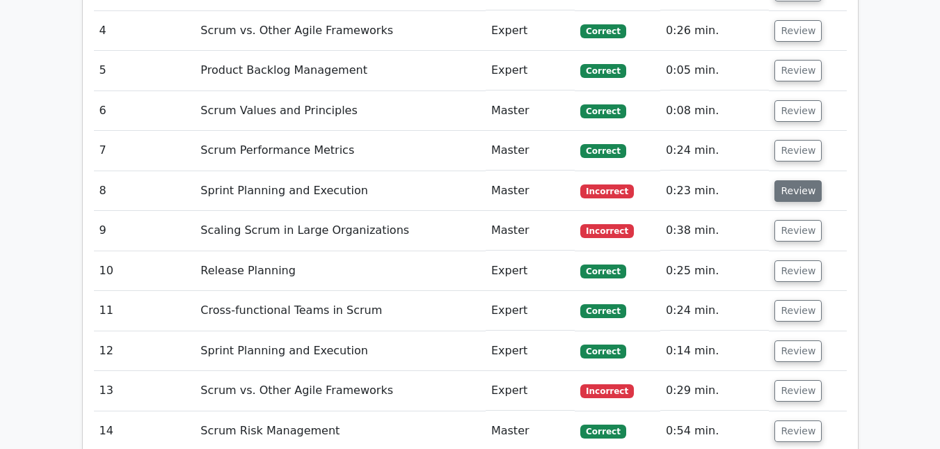
click at [788, 180] on button "Review" at bounding box center [798, 191] width 47 height 22
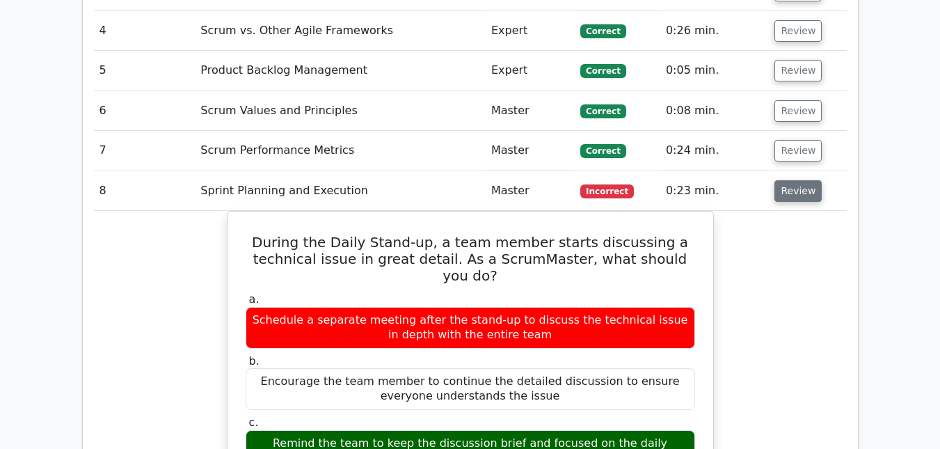
click at [788, 180] on button "Review" at bounding box center [798, 191] width 47 height 22
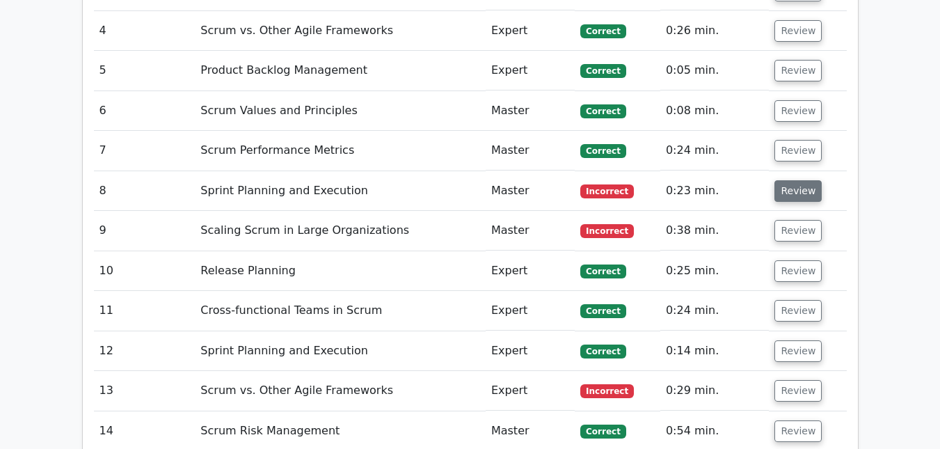
click at [786, 180] on button "Review" at bounding box center [798, 191] width 47 height 22
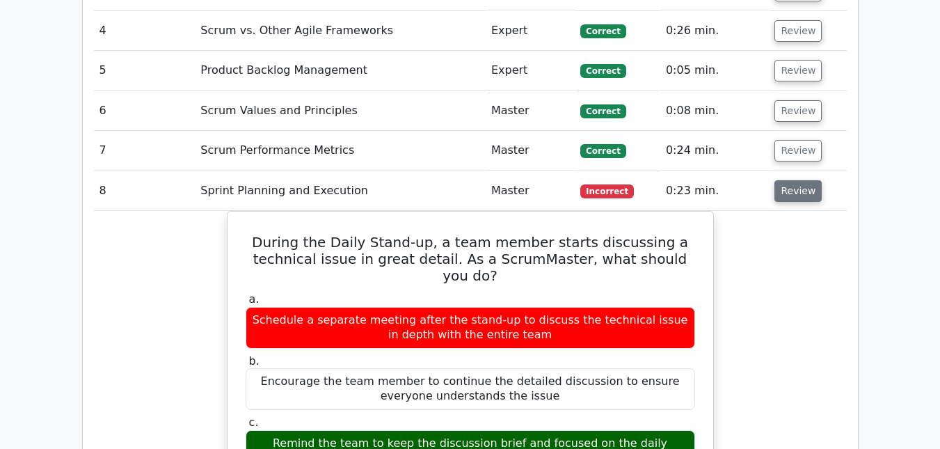
click at [786, 180] on button "Review" at bounding box center [798, 191] width 47 height 22
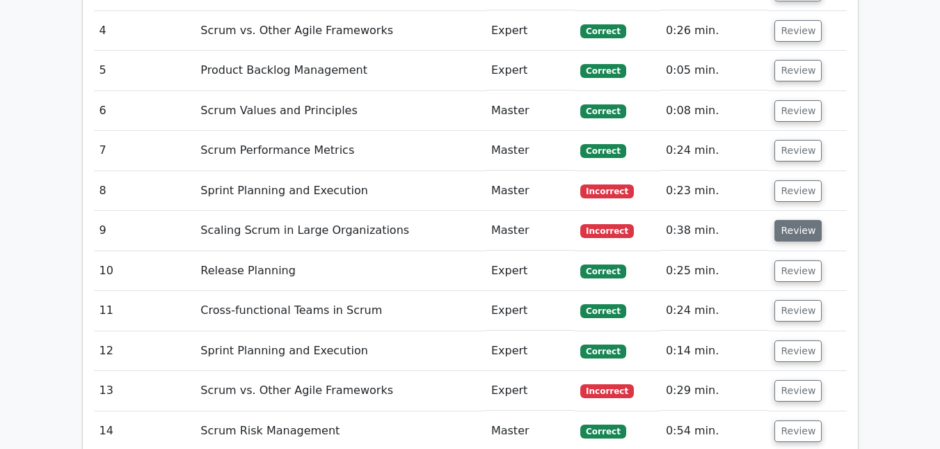
click at [789, 220] on button "Review" at bounding box center [798, 231] width 47 height 22
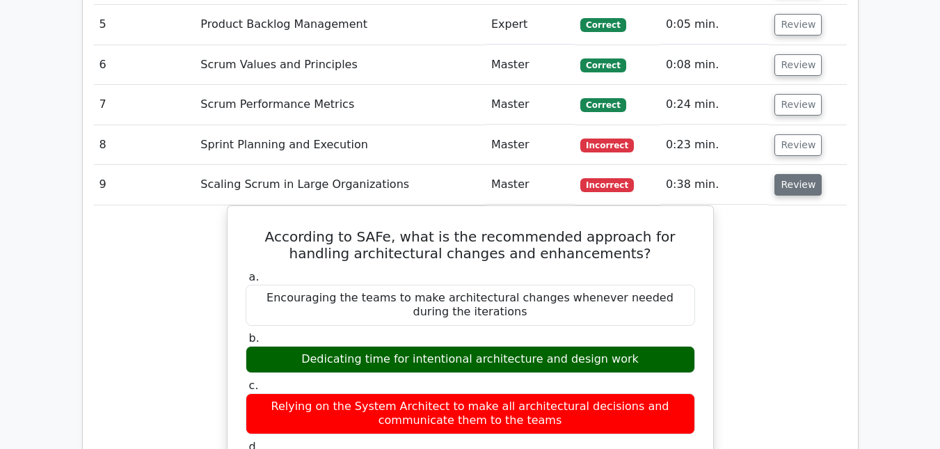
scroll to position [1601, 0]
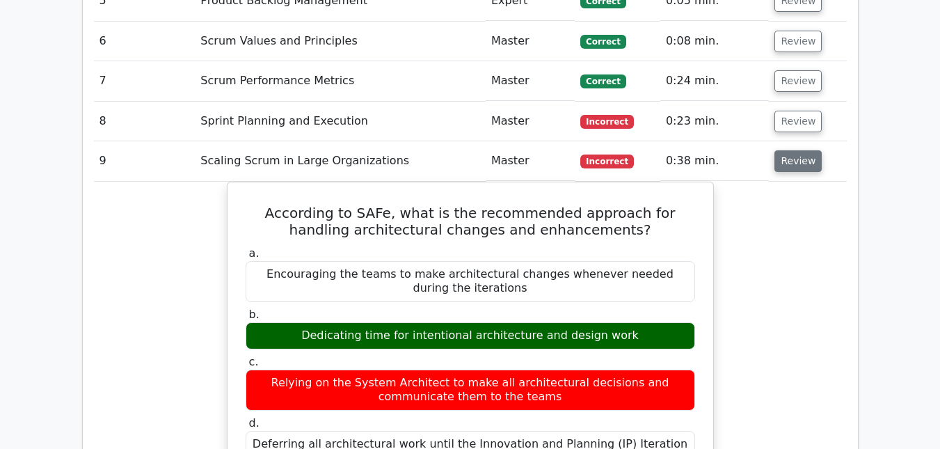
click at [792, 150] on button "Review" at bounding box center [798, 161] width 47 height 22
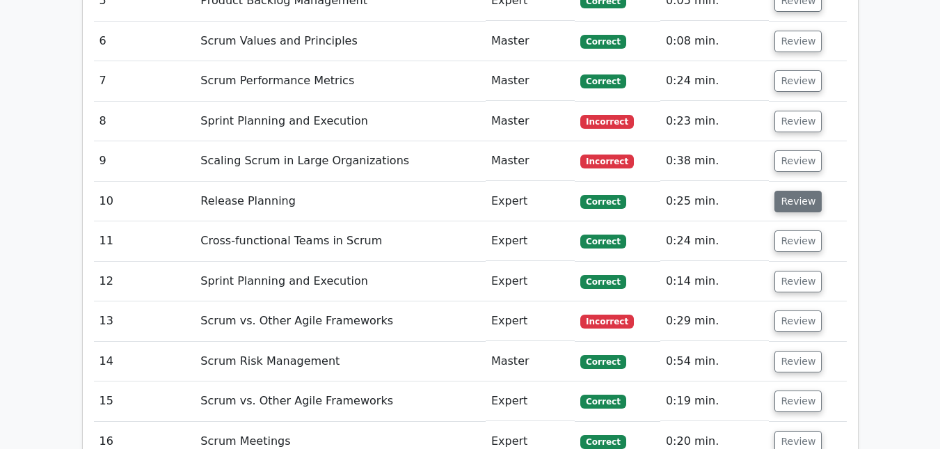
click at [789, 191] on button "Review" at bounding box center [798, 202] width 47 height 22
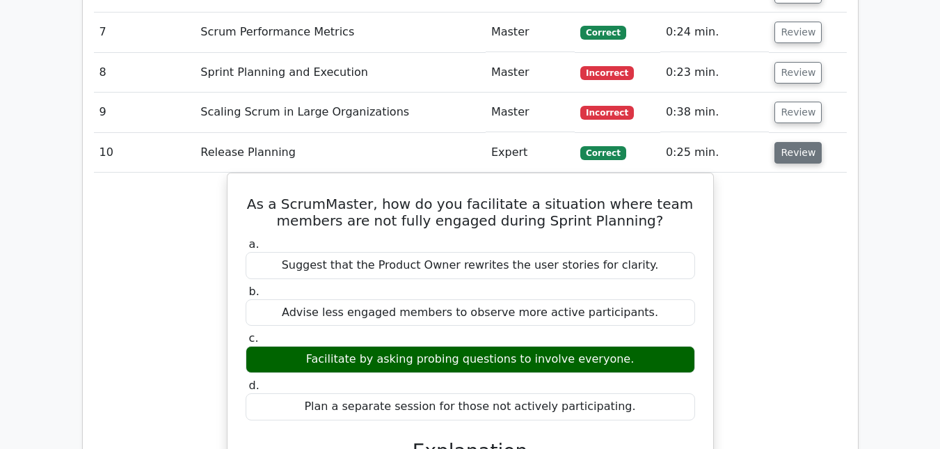
scroll to position [1670, 0]
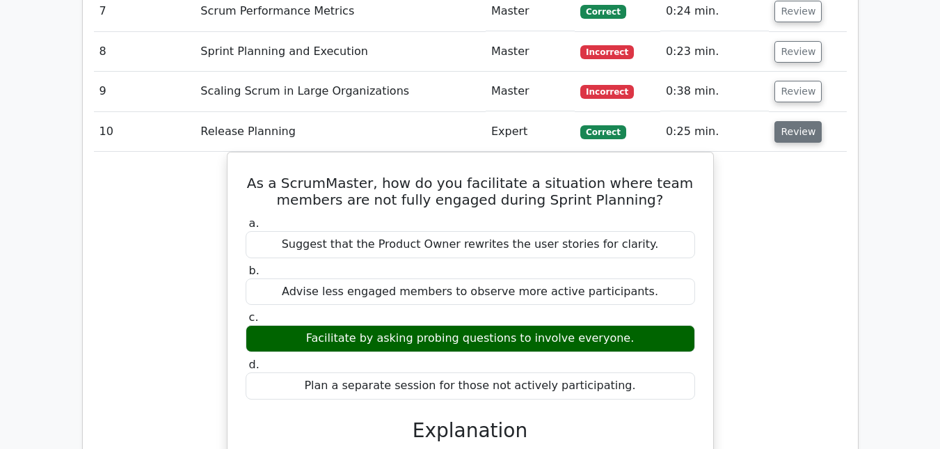
click at [794, 121] on button "Review" at bounding box center [798, 132] width 47 height 22
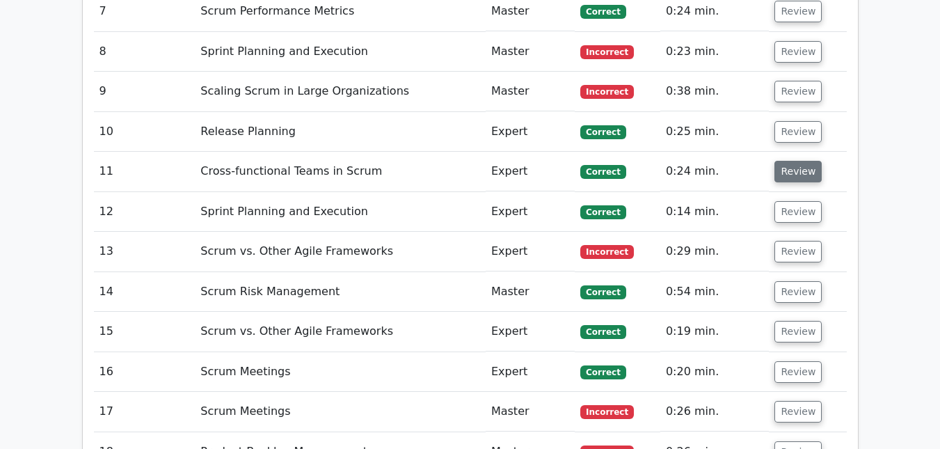
click at [793, 161] on button "Review" at bounding box center [798, 172] width 47 height 22
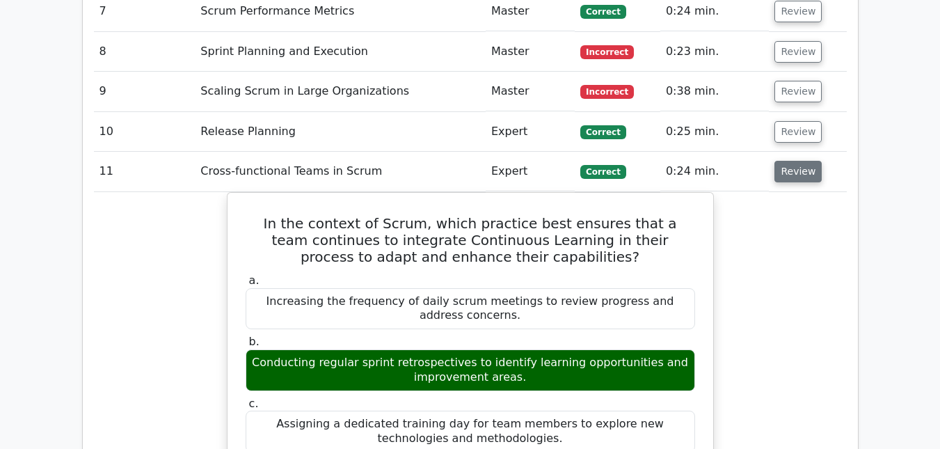
click at [784, 161] on button "Review" at bounding box center [798, 172] width 47 height 22
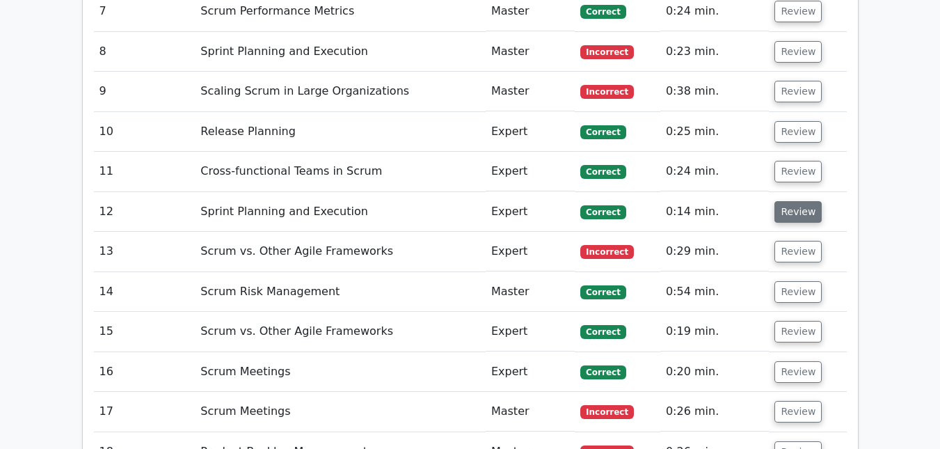
click at [791, 201] on button "Review" at bounding box center [798, 212] width 47 height 22
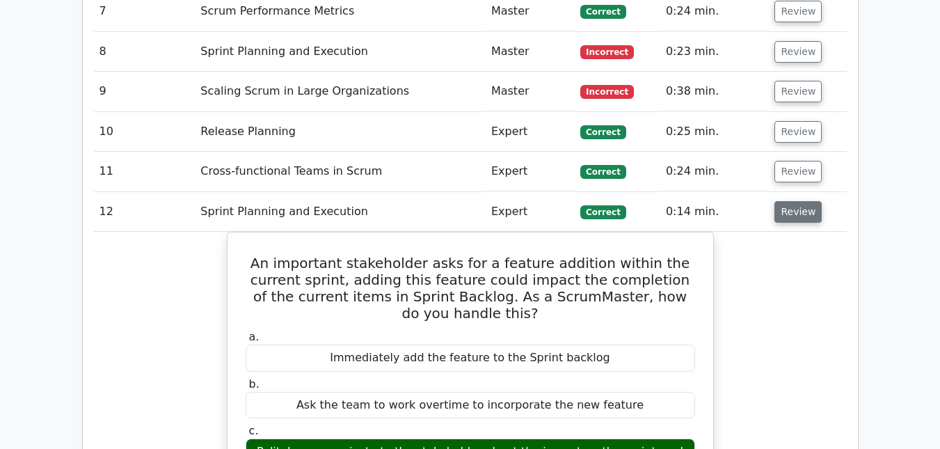
click at [791, 201] on button "Review" at bounding box center [798, 212] width 47 height 22
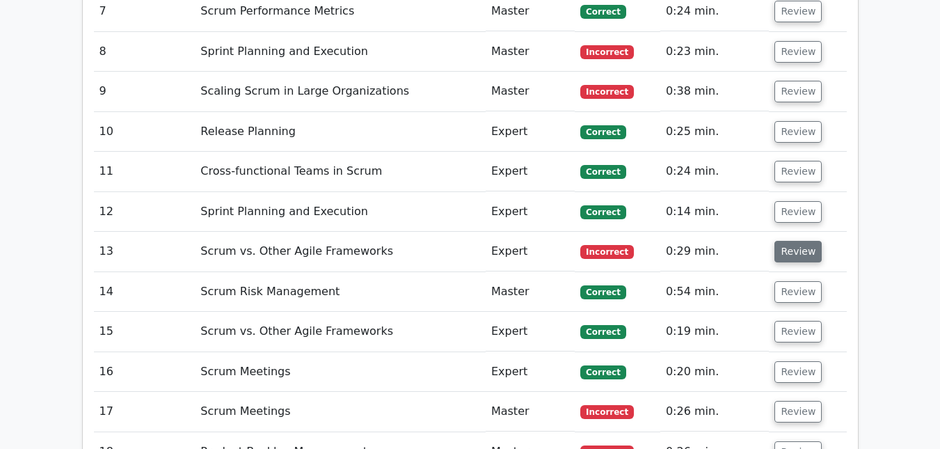
click at [777, 241] on button "Review" at bounding box center [798, 252] width 47 height 22
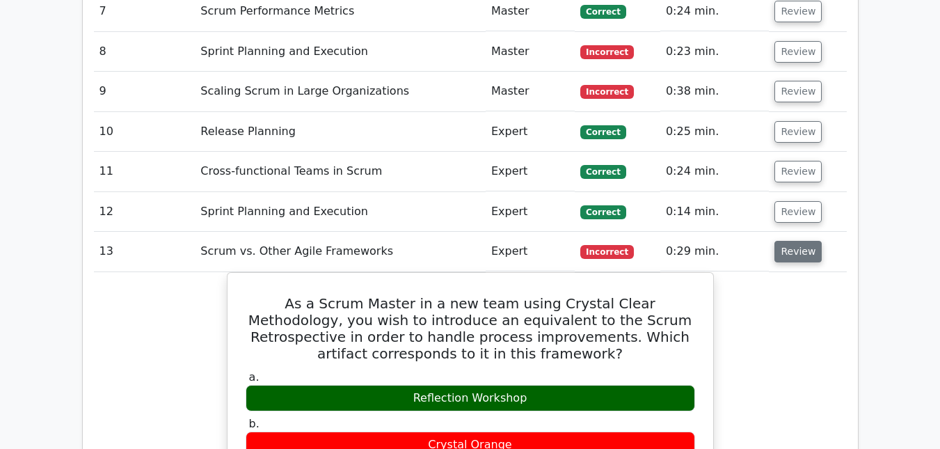
click at [776, 241] on button "Review" at bounding box center [798, 252] width 47 height 22
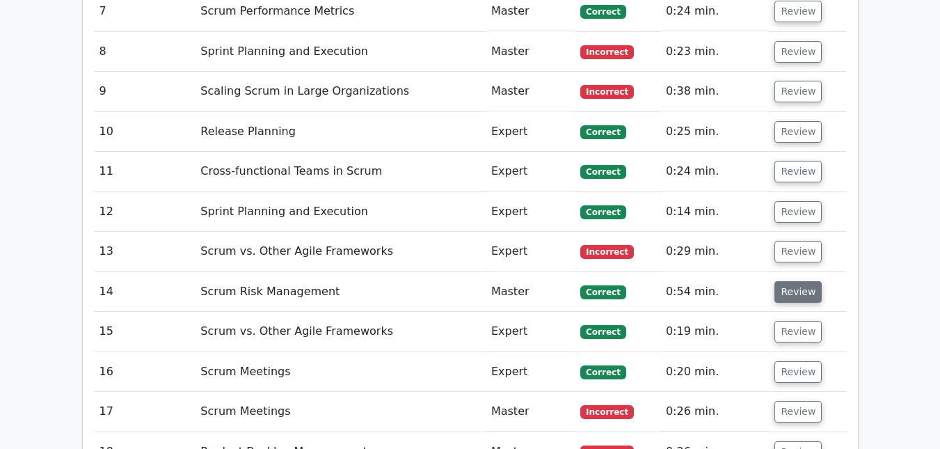
click at [789, 281] on button "Review" at bounding box center [798, 292] width 47 height 22
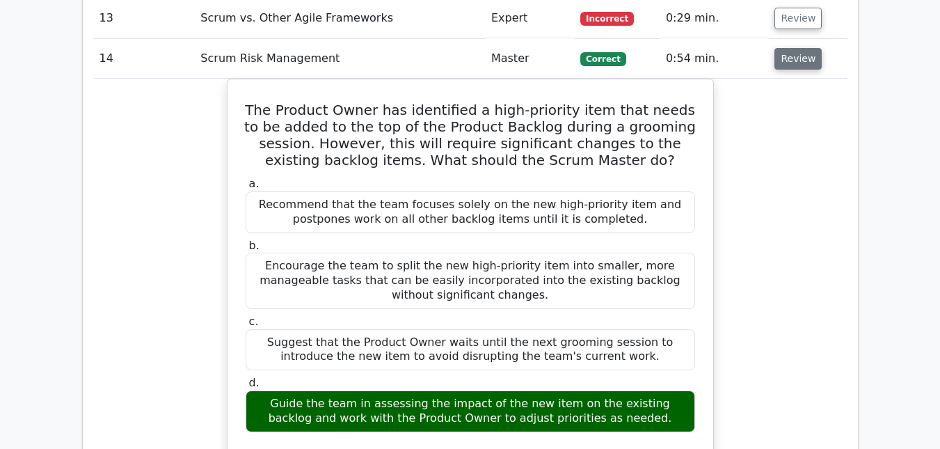
scroll to position [1879, 0]
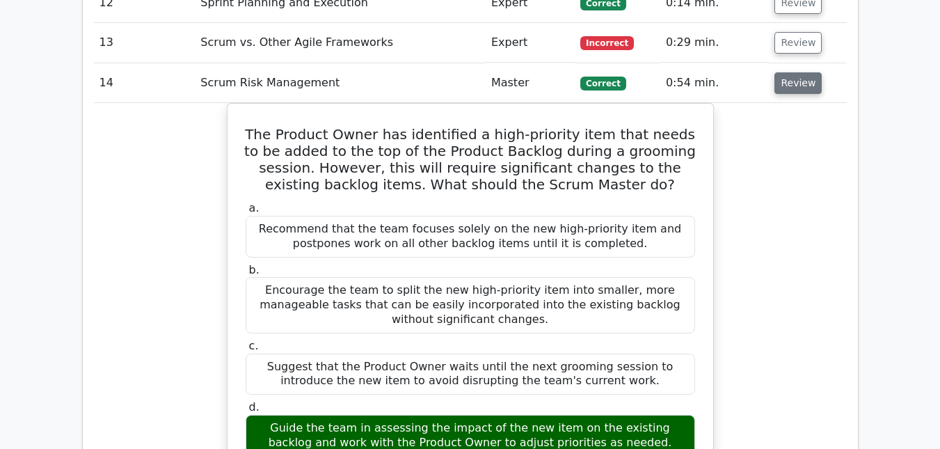
click at [794, 72] on button "Review" at bounding box center [798, 83] width 47 height 22
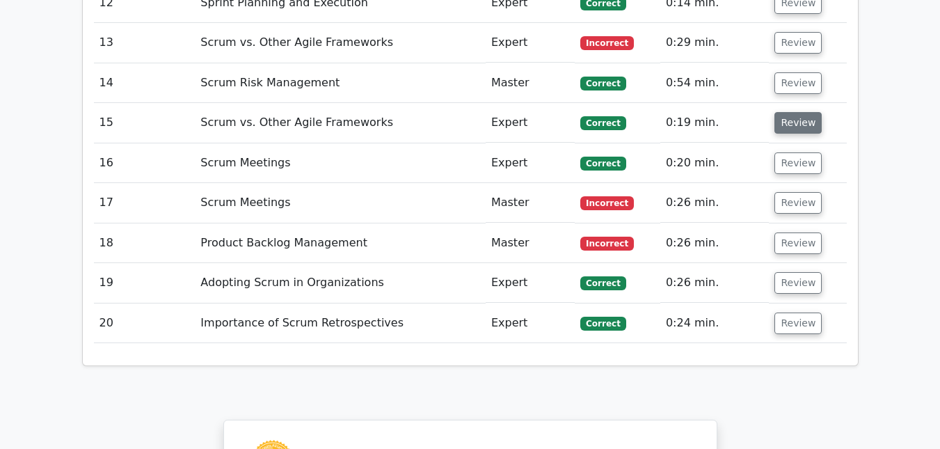
click at [793, 112] on button "Review" at bounding box center [798, 123] width 47 height 22
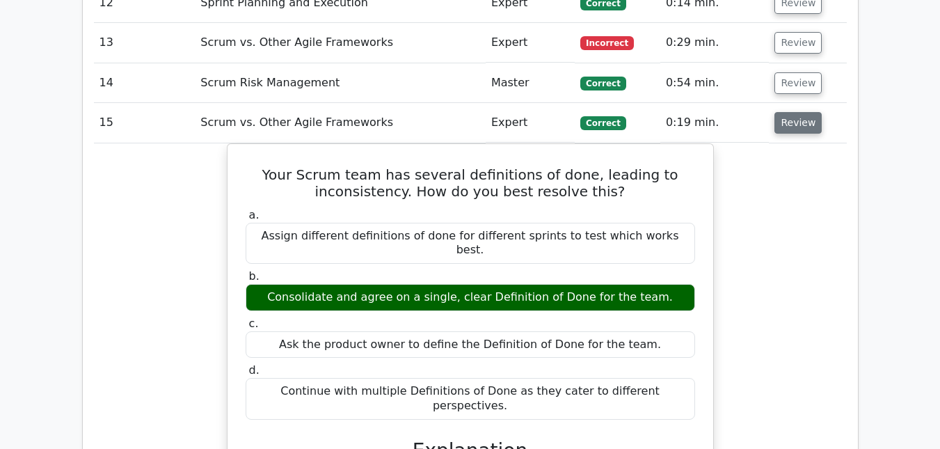
click at [793, 112] on button "Review" at bounding box center [798, 123] width 47 height 22
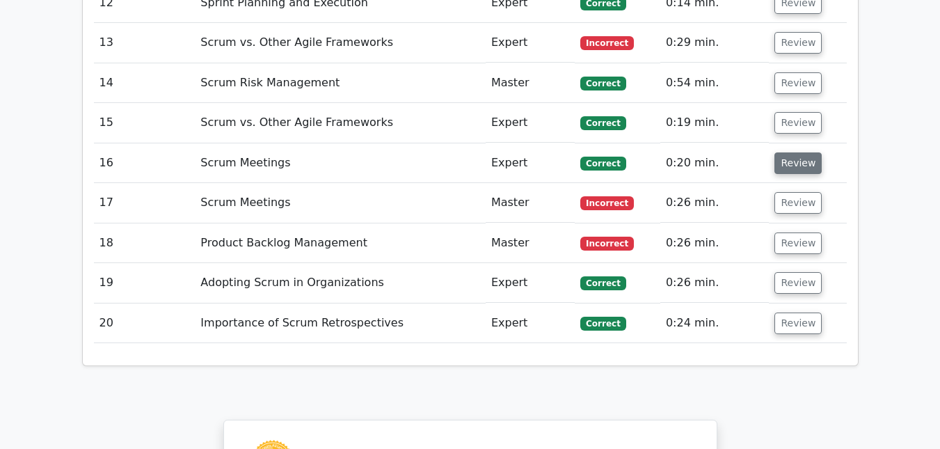
click at [786, 152] on button "Review" at bounding box center [798, 163] width 47 height 22
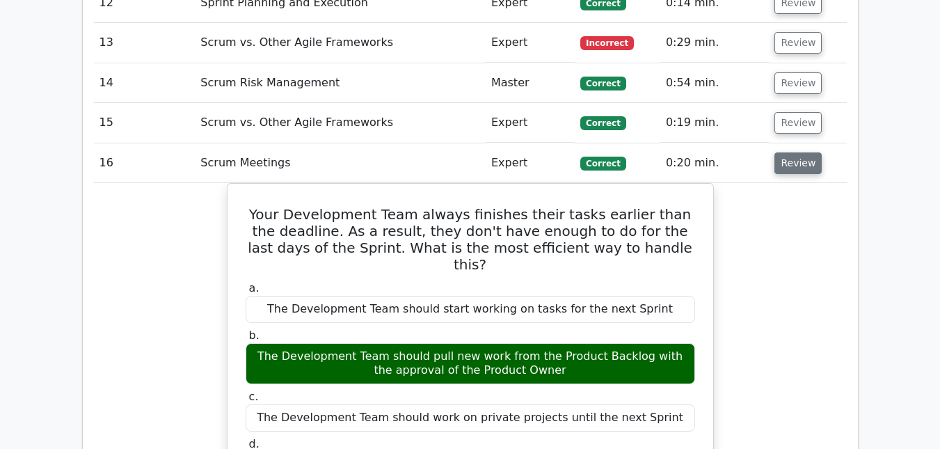
click at [786, 152] on button "Review" at bounding box center [798, 163] width 47 height 22
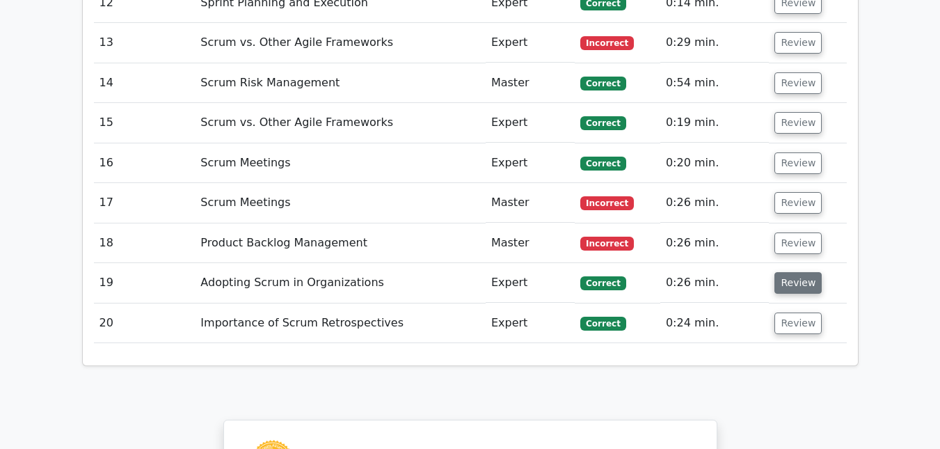
click at [793, 272] on button "Review" at bounding box center [798, 283] width 47 height 22
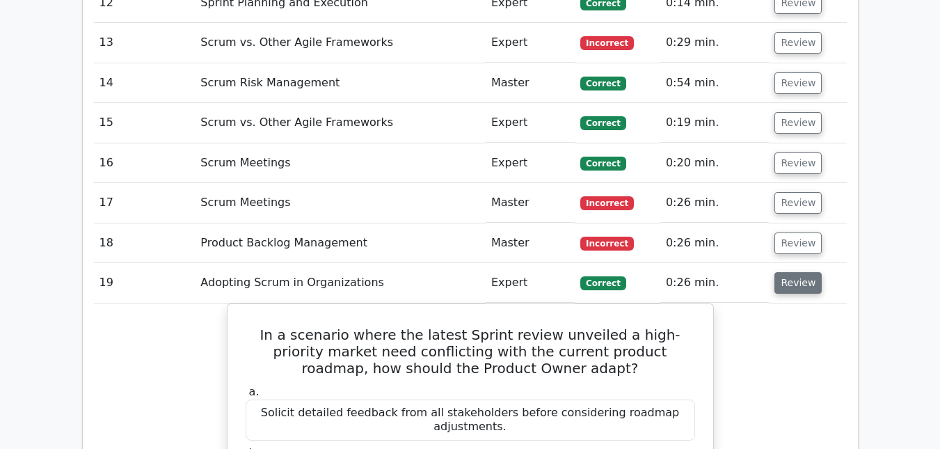
scroll to position [1949, 0]
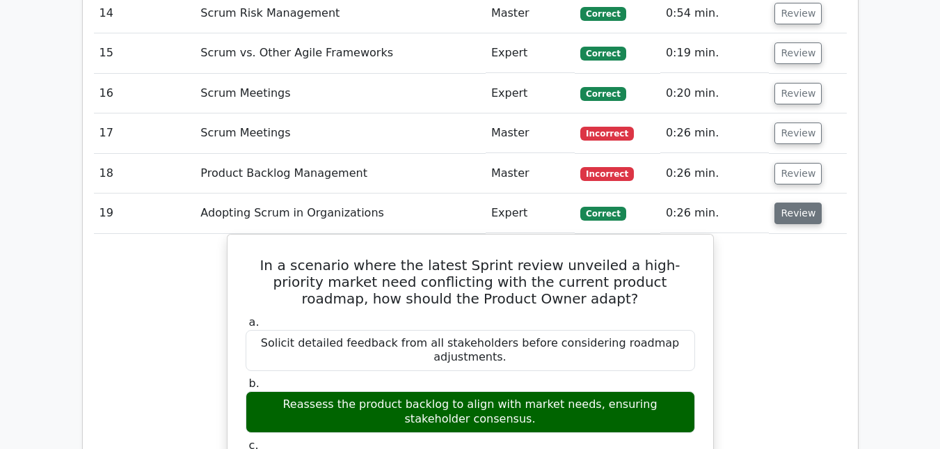
click at [796, 203] on button "Review" at bounding box center [798, 214] width 47 height 22
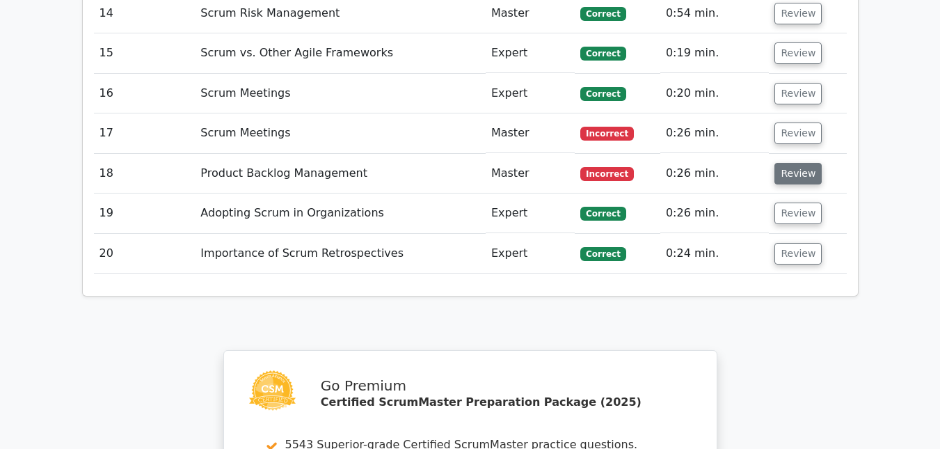
click at [799, 163] on button "Review" at bounding box center [798, 174] width 47 height 22
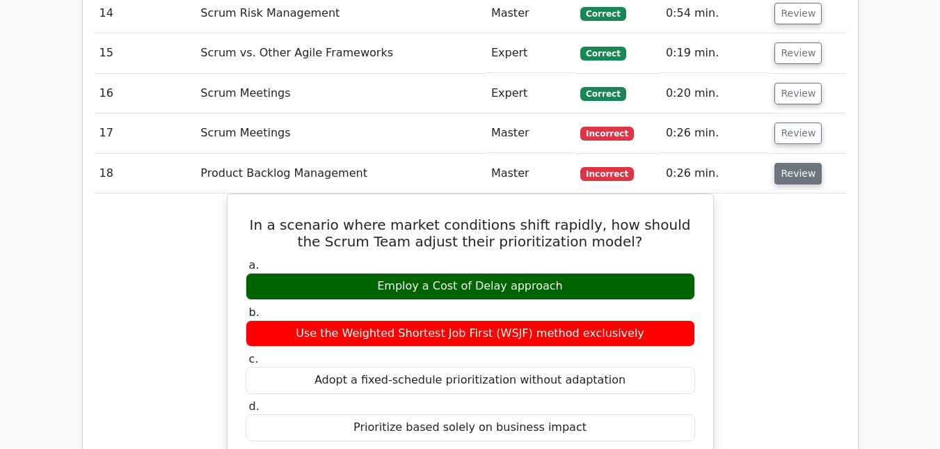
click at [799, 163] on button "Review" at bounding box center [798, 174] width 47 height 22
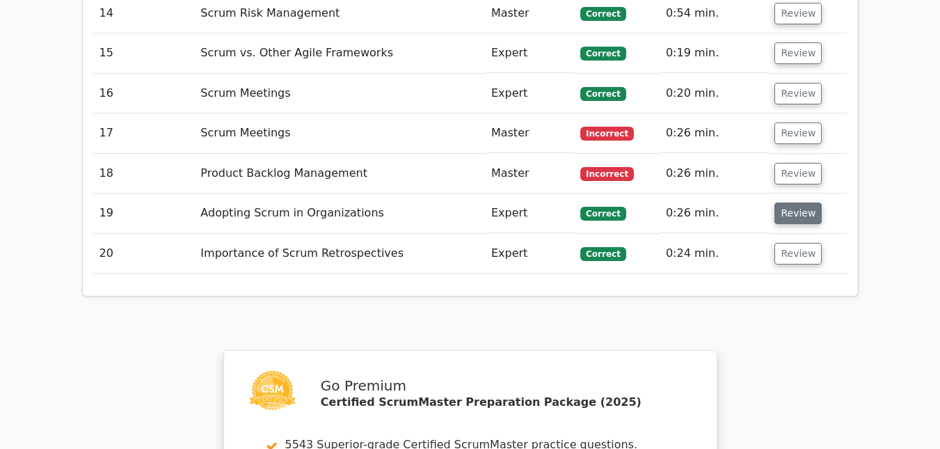
click at [801, 203] on button "Review" at bounding box center [798, 214] width 47 height 22
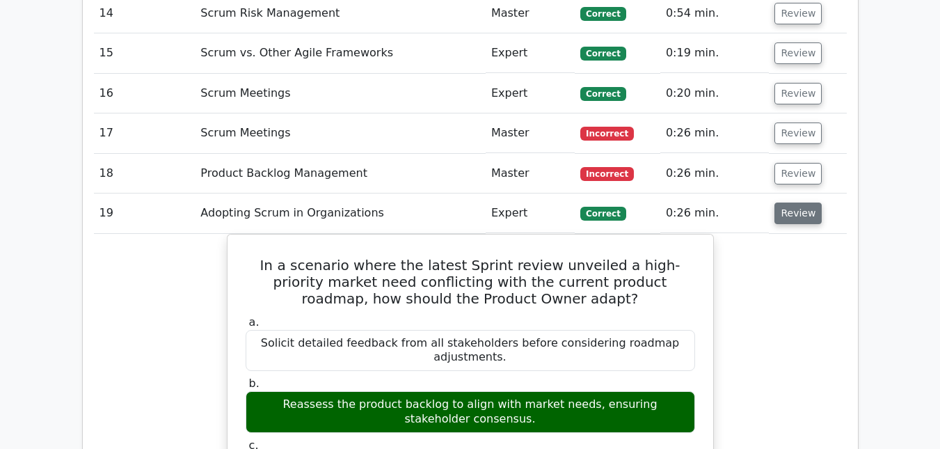
click at [801, 203] on button "Review" at bounding box center [798, 214] width 47 height 22
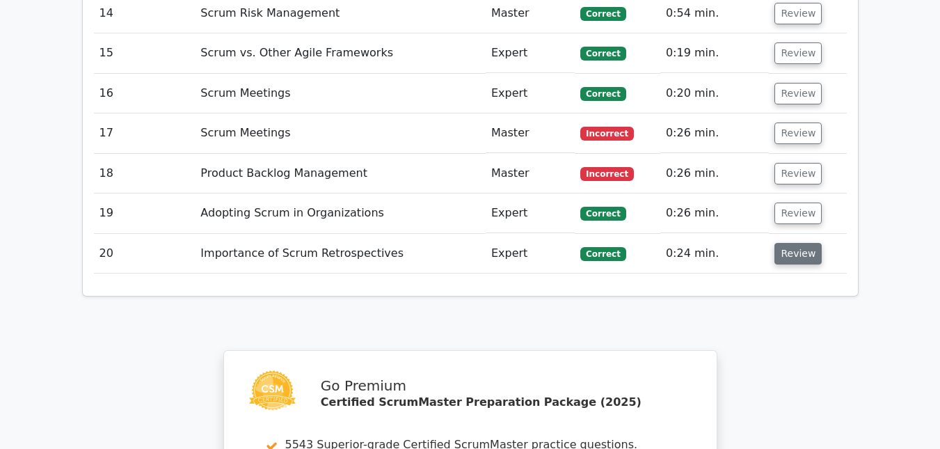
click at [803, 243] on button "Review" at bounding box center [798, 254] width 47 height 22
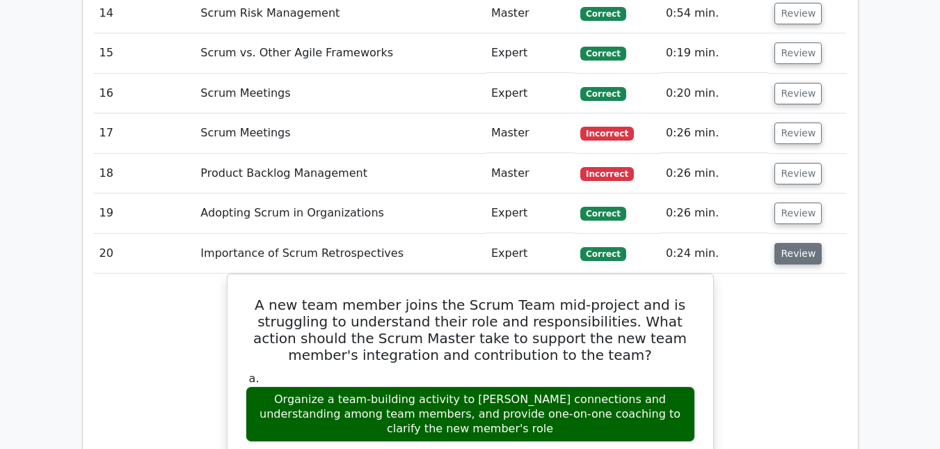
click at [792, 243] on button "Review" at bounding box center [798, 254] width 47 height 22
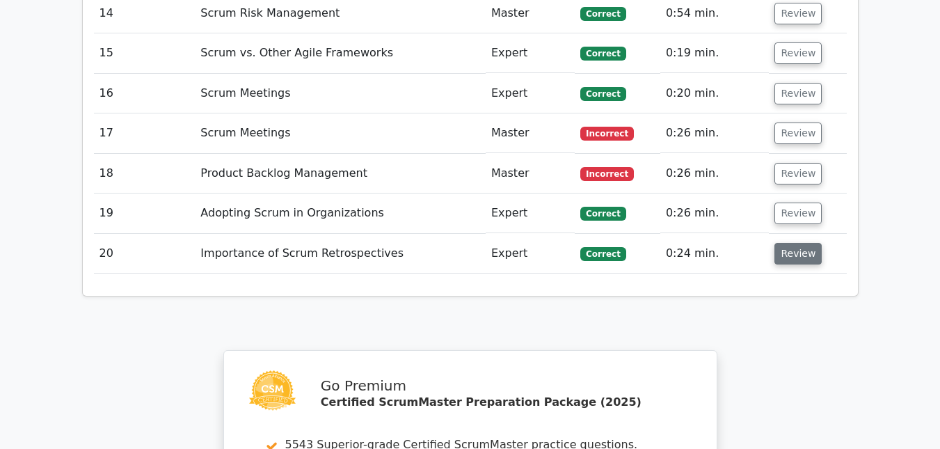
click at [792, 243] on button "Review" at bounding box center [798, 254] width 47 height 22
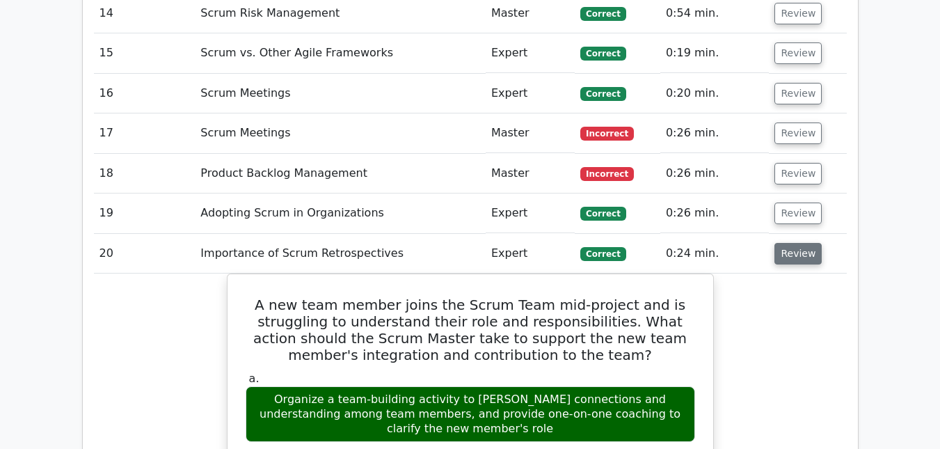
click at [792, 243] on button "Review" at bounding box center [798, 254] width 47 height 22
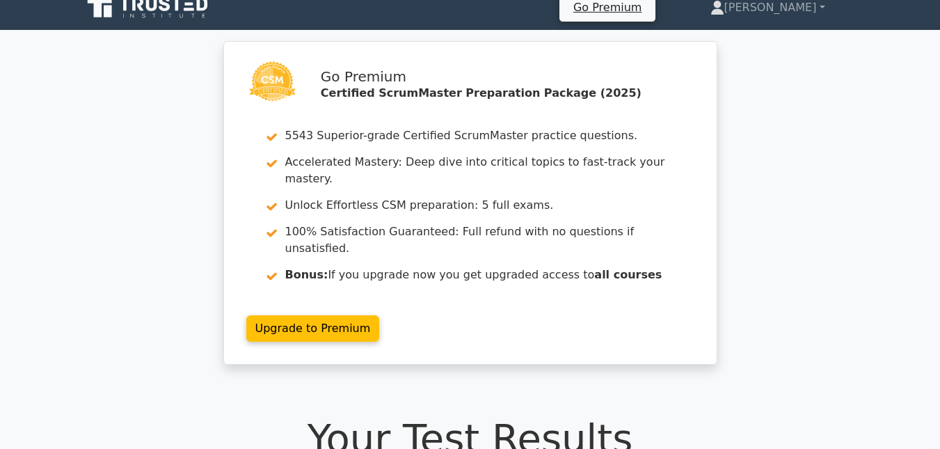
scroll to position [0, 0]
